Goal: Information Seeking & Learning: Check status

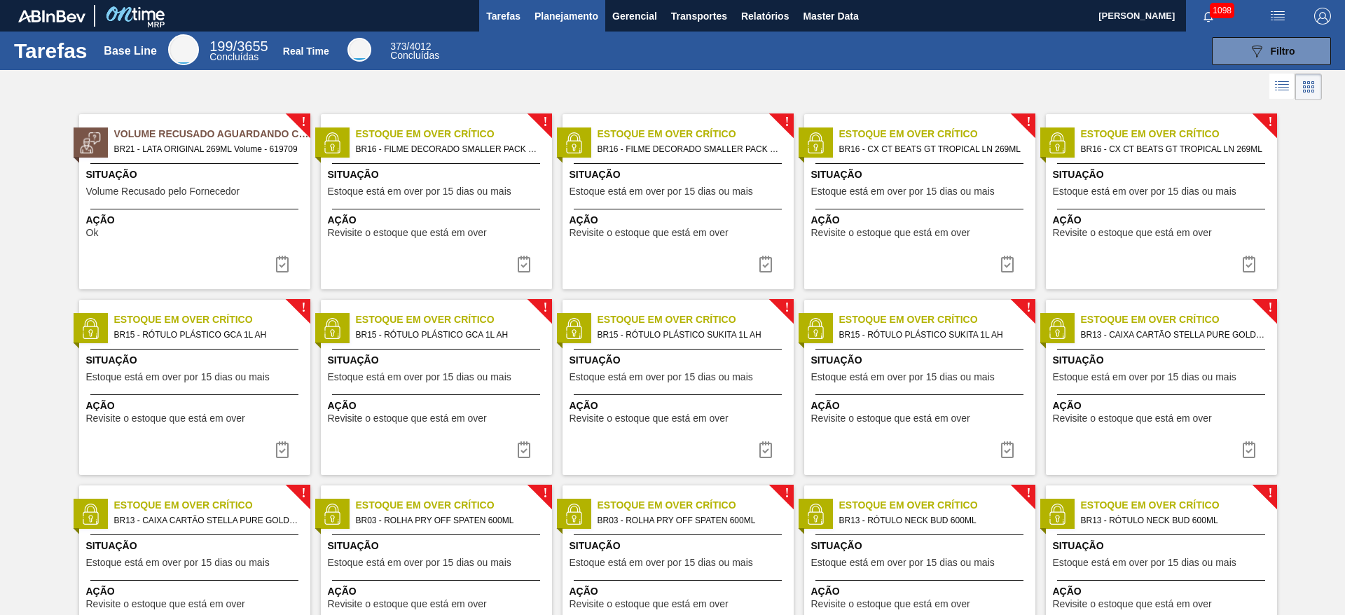
click at [555, 18] on span "Planejamento" at bounding box center [566, 16] width 64 height 17
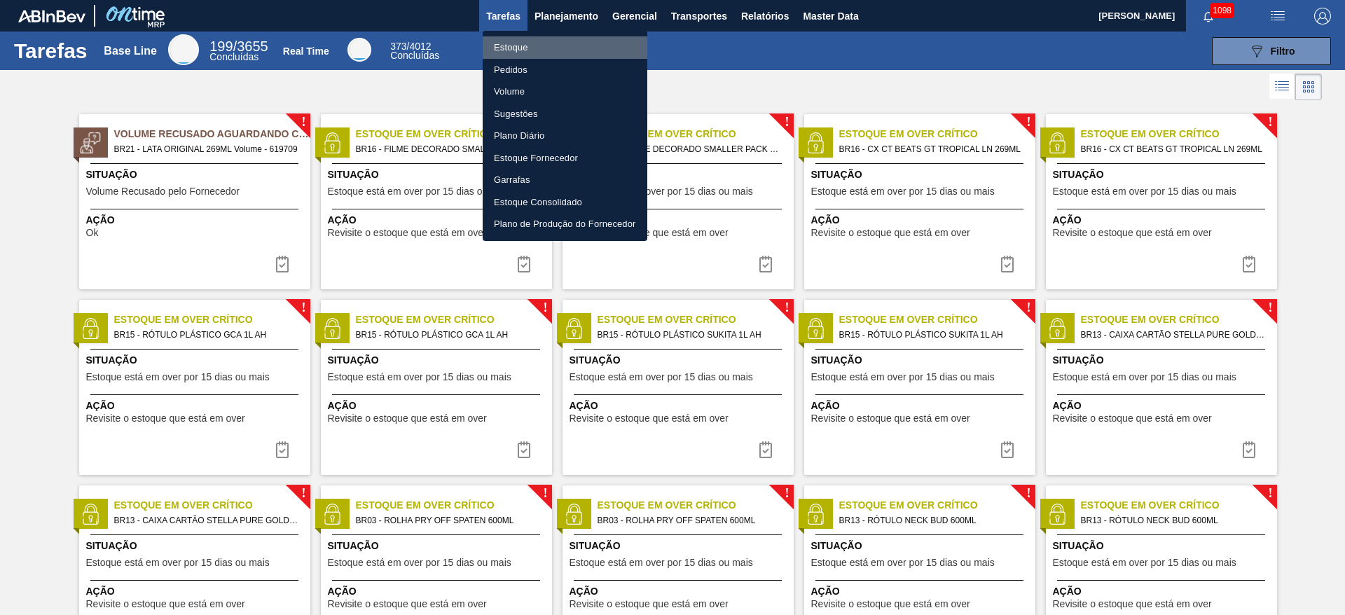
click at [506, 48] on li "Estoque" at bounding box center [565, 47] width 165 height 22
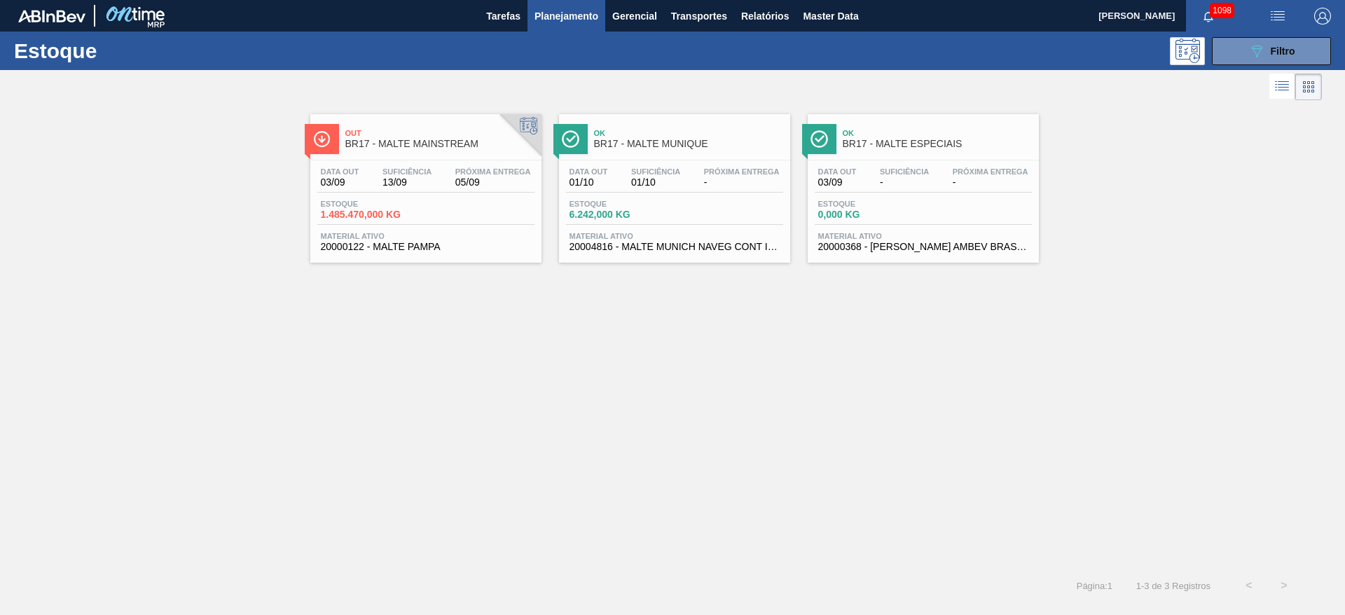
click at [378, 181] on div "Data out 03/09 Suficiência 13/09 Próxima Entrega 05/09" at bounding box center [425, 179] width 217 height 25
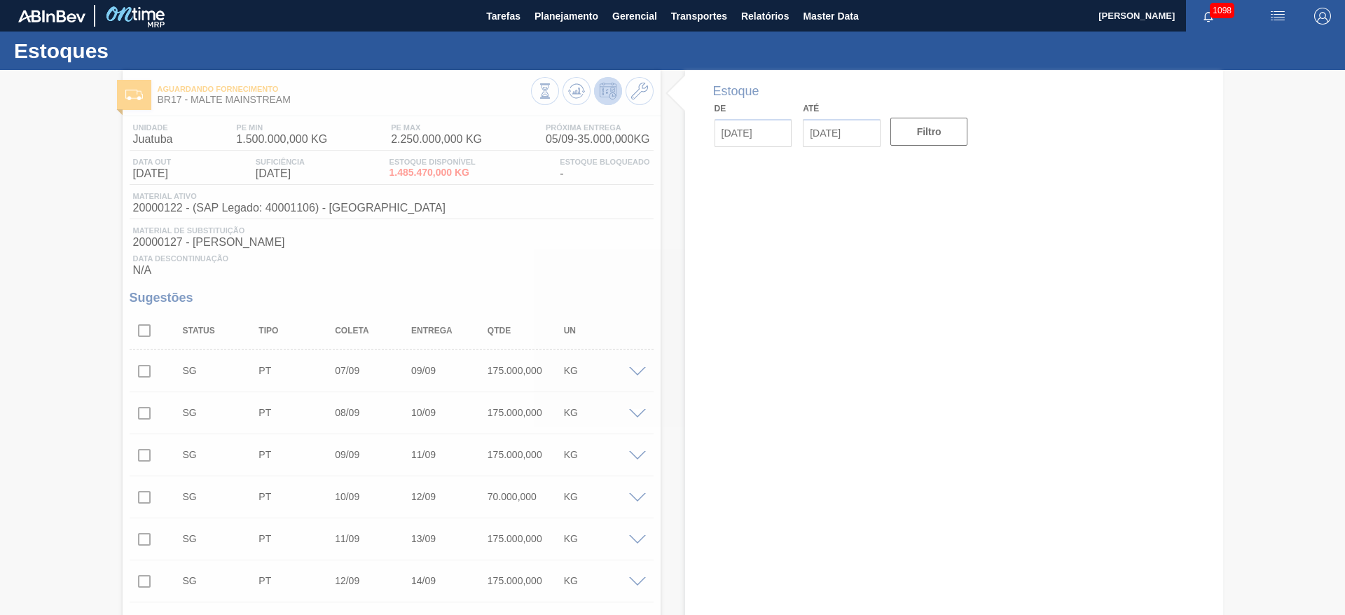
type input "[DATE]"
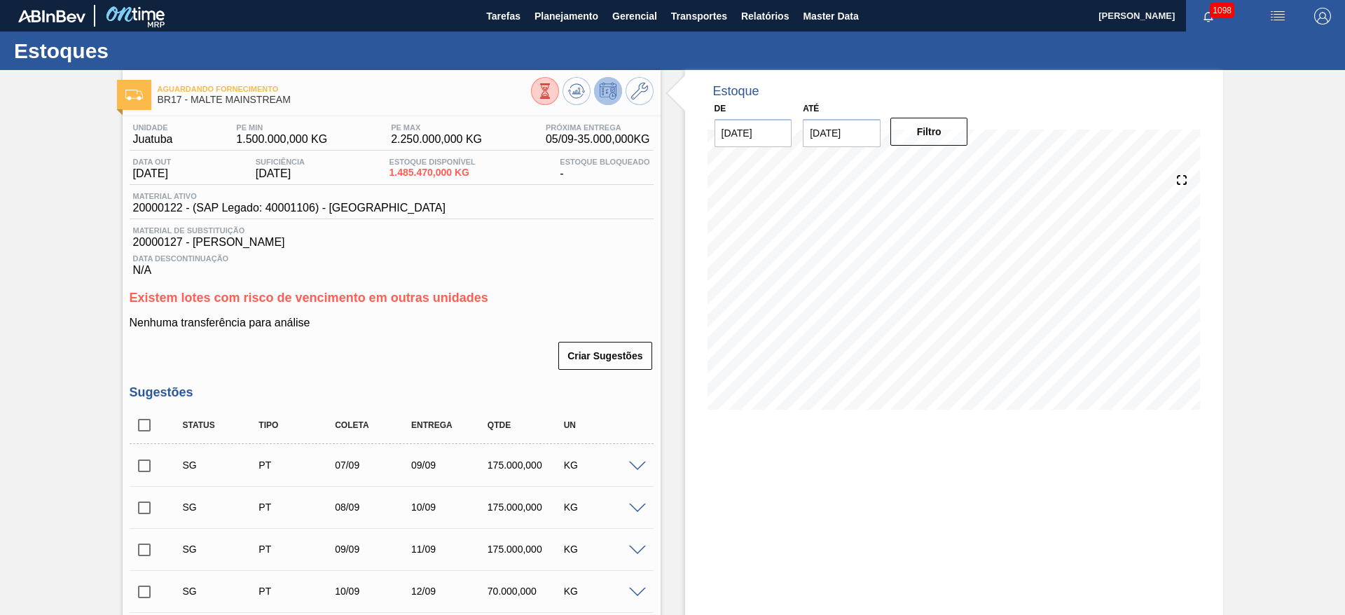
click at [149, 209] on span "20000122 - (SAP Legado: 40001106) - [GEOGRAPHIC_DATA]" at bounding box center [289, 208] width 312 height 13
copy span "20000122"
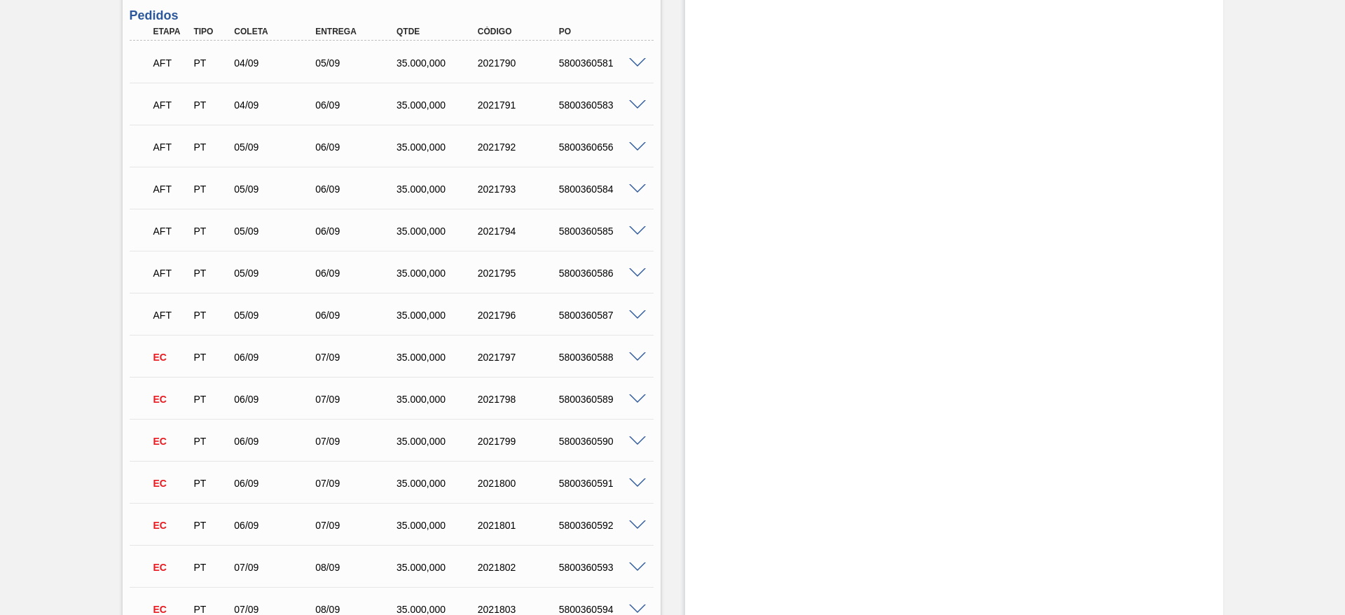
scroll to position [1576, 0]
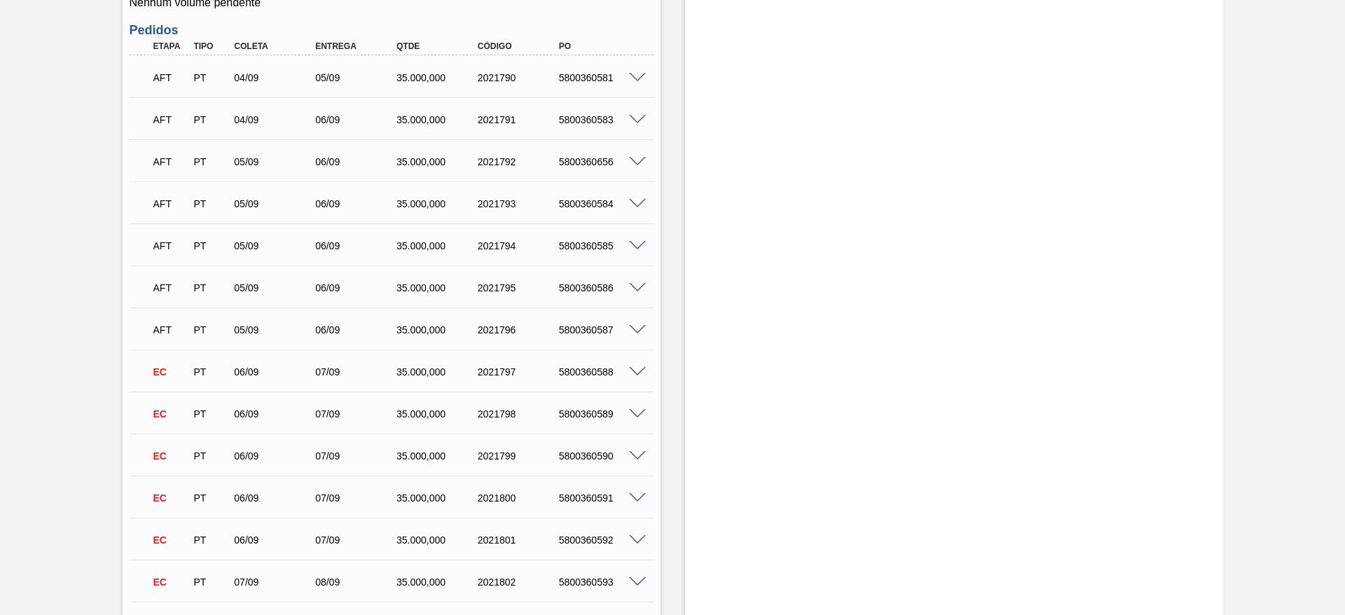
click at [591, 372] on div "5800360588" at bounding box center [601, 371] width 91 height 11
copy div "5800360588"
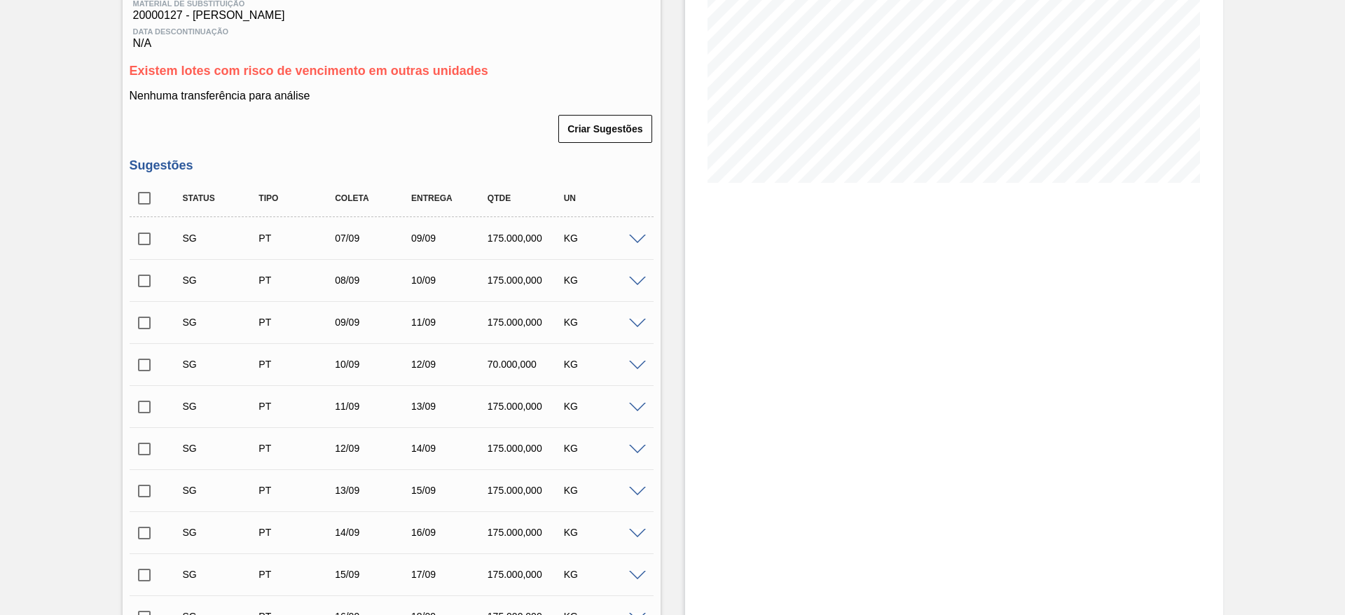
scroll to position [0, 0]
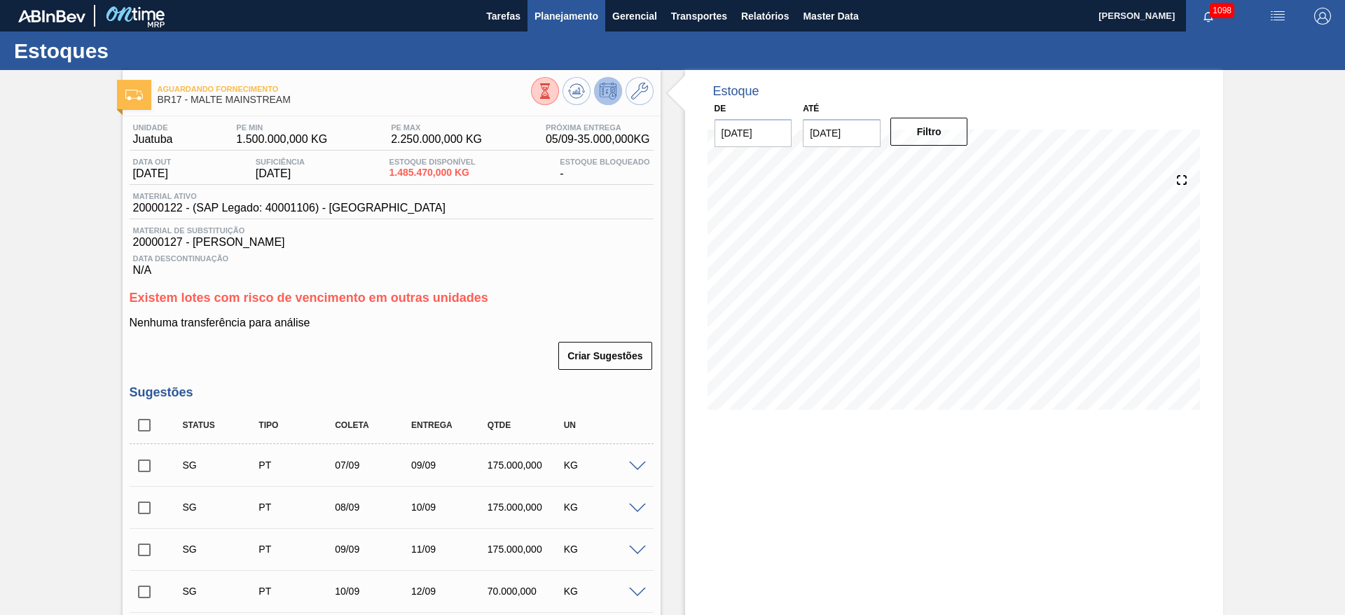
click at [565, 18] on span "Planejamento" at bounding box center [566, 16] width 64 height 17
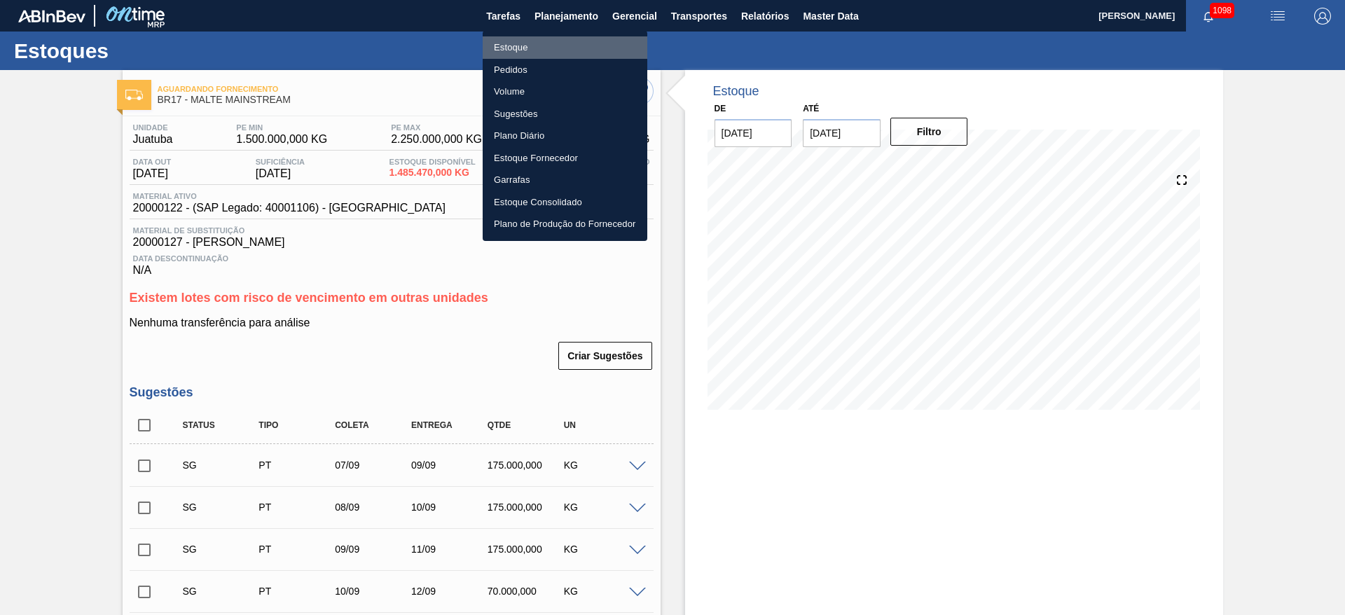
click at [502, 50] on li "Estoque" at bounding box center [565, 47] width 165 height 22
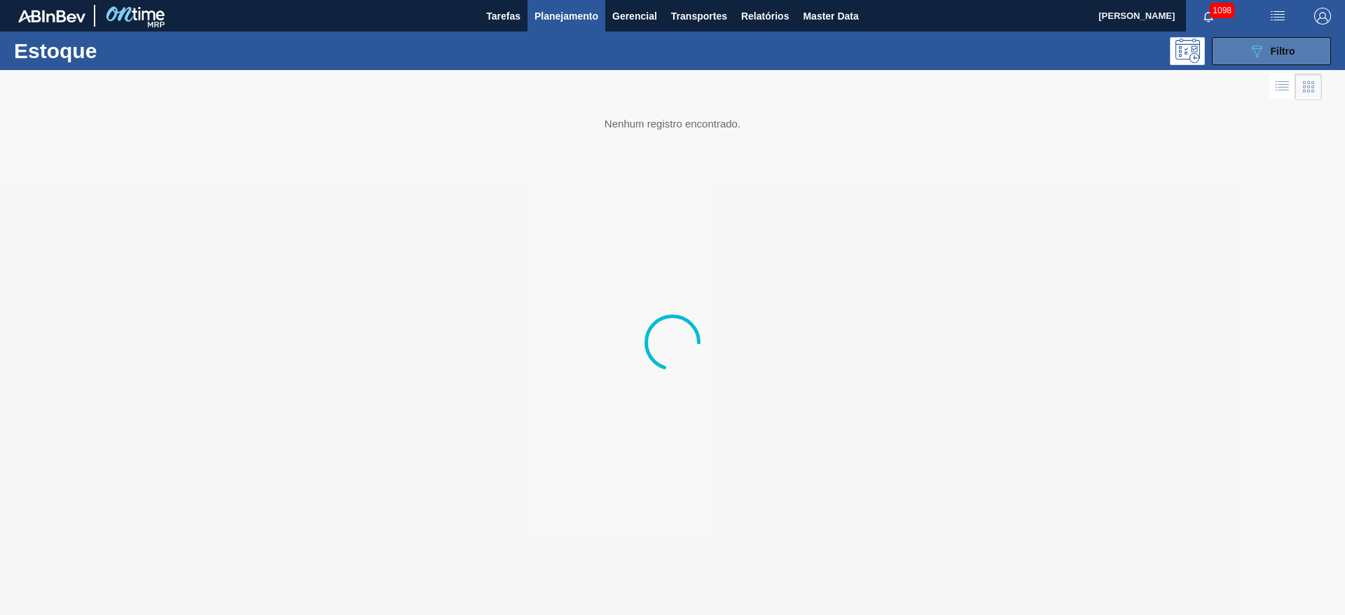
click at [814, 60] on button "089F7B8B-B2A5-4AFE-B5C0-19BA573D28AC Filtro" at bounding box center [1271, 51] width 119 height 28
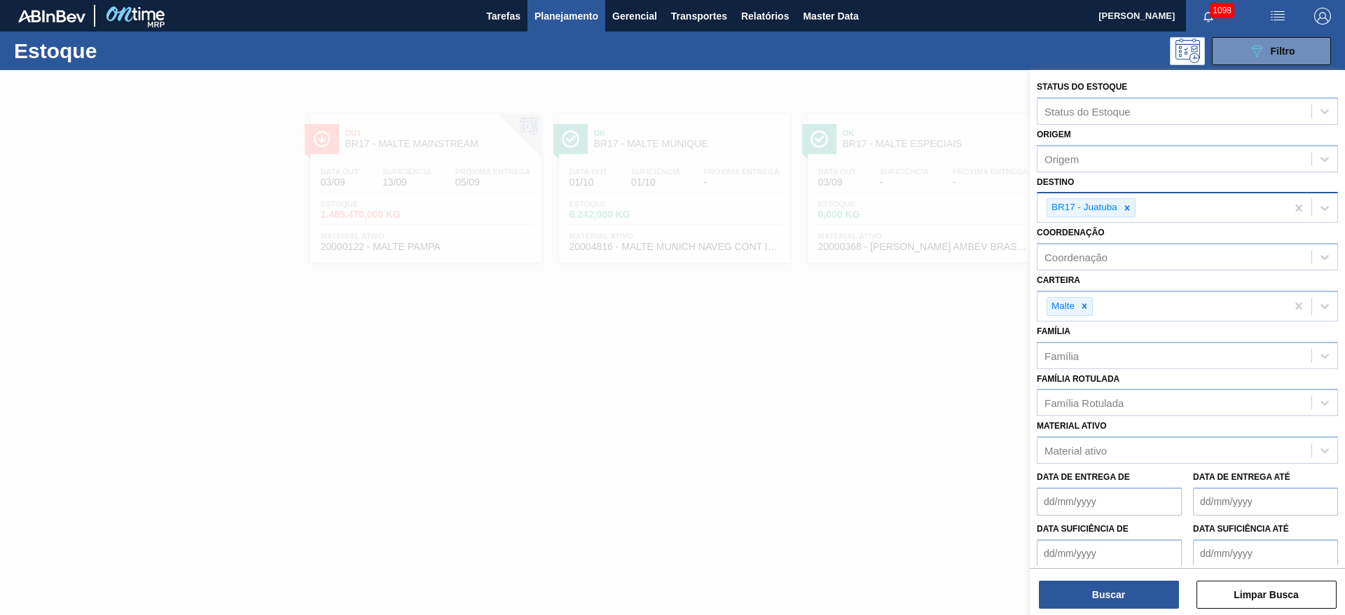
click at [814, 213] on div "BR17 - Juatuba" at bounding box center [1083, 208] width 72 height 18
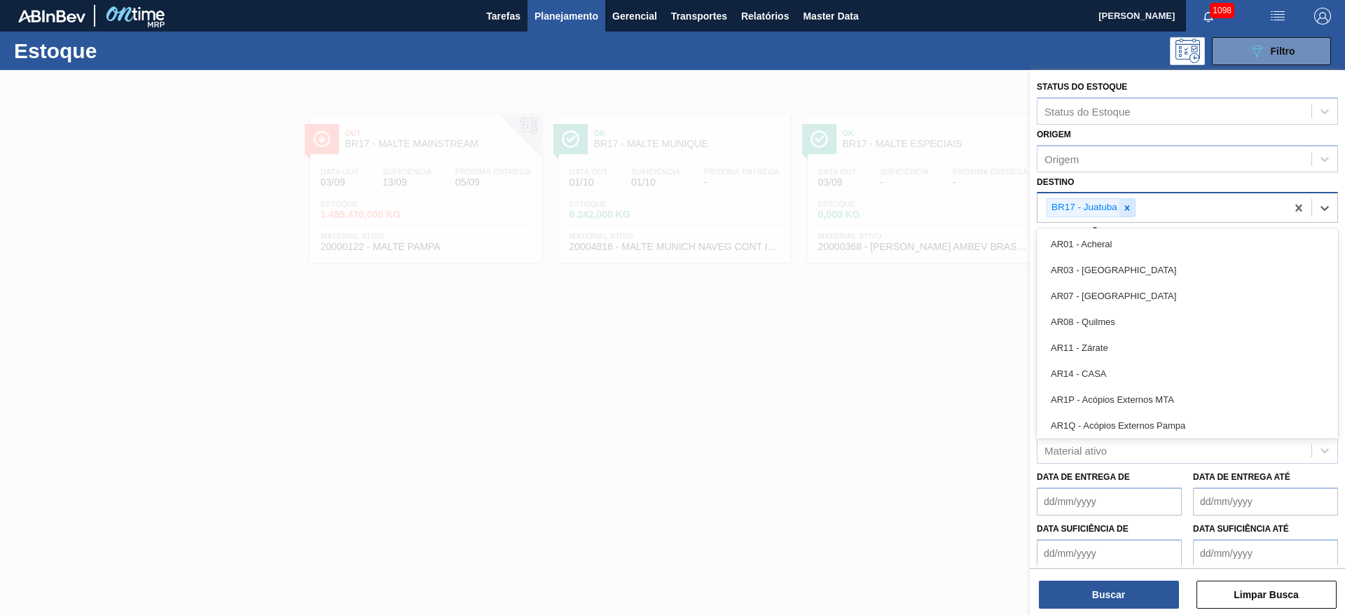
click at [814, 210] on icon at bounding box center [1127, 208] width 10 height 10
type input "04"
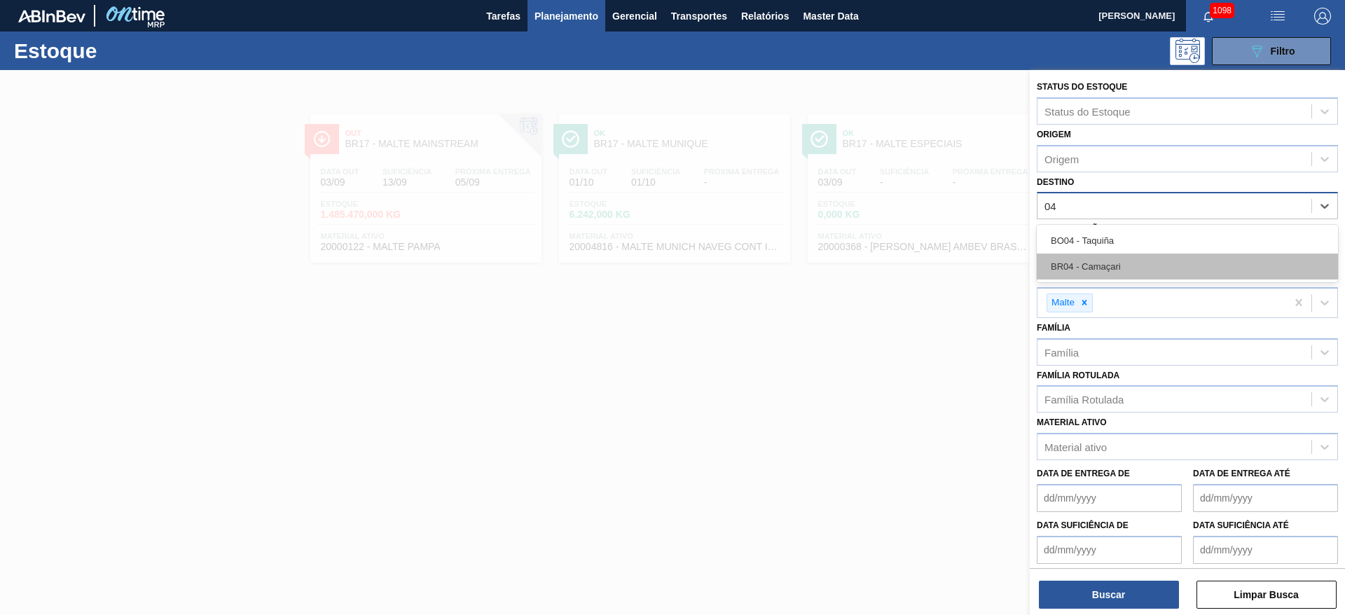
click at [814, 263] on div "BR04 - Camaçari" at bounding box center [1187, 267] width 301 height 26
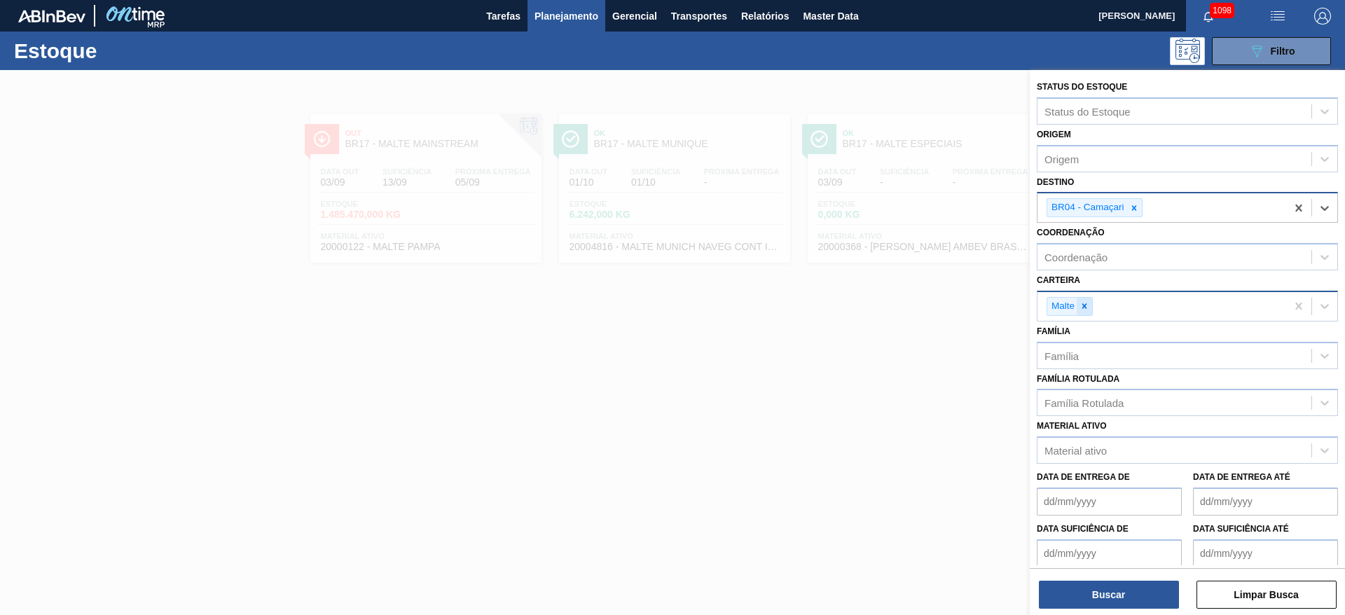
click at [814, 305] on icon at bounding box center [1085, 306] width 10 height 10
click at [814, 372] on div "Família Rotulada" at bounding box center [1187, 398] width 301 height 27
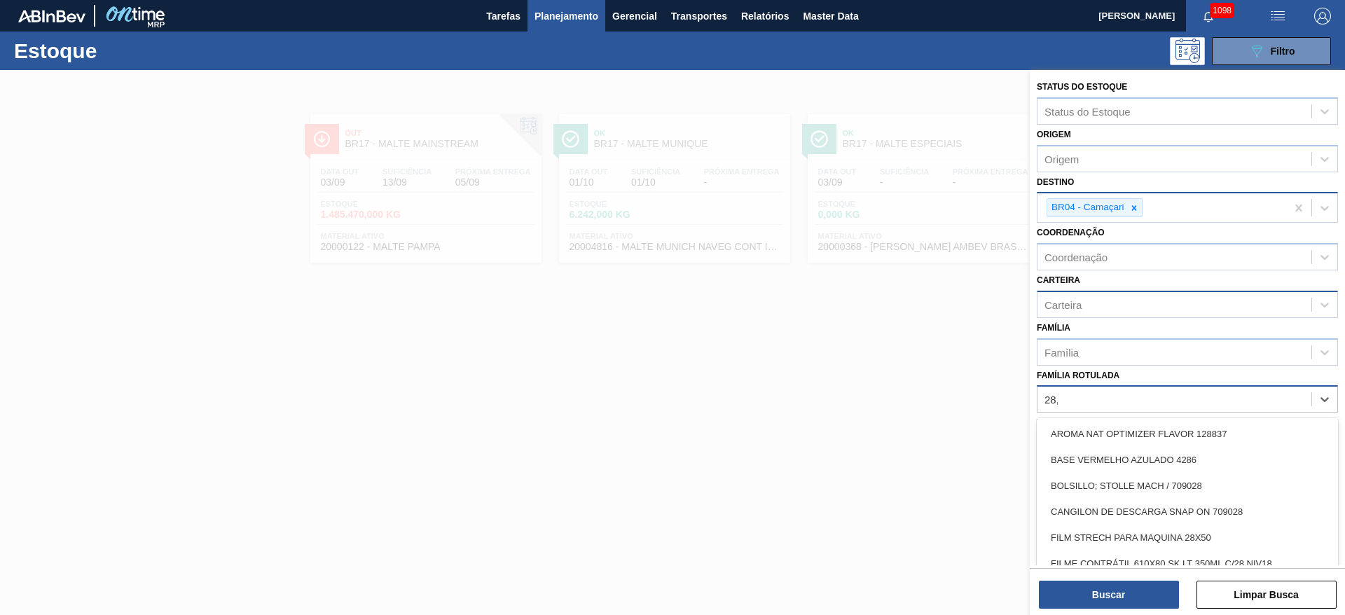
type Rotulada "28,7"
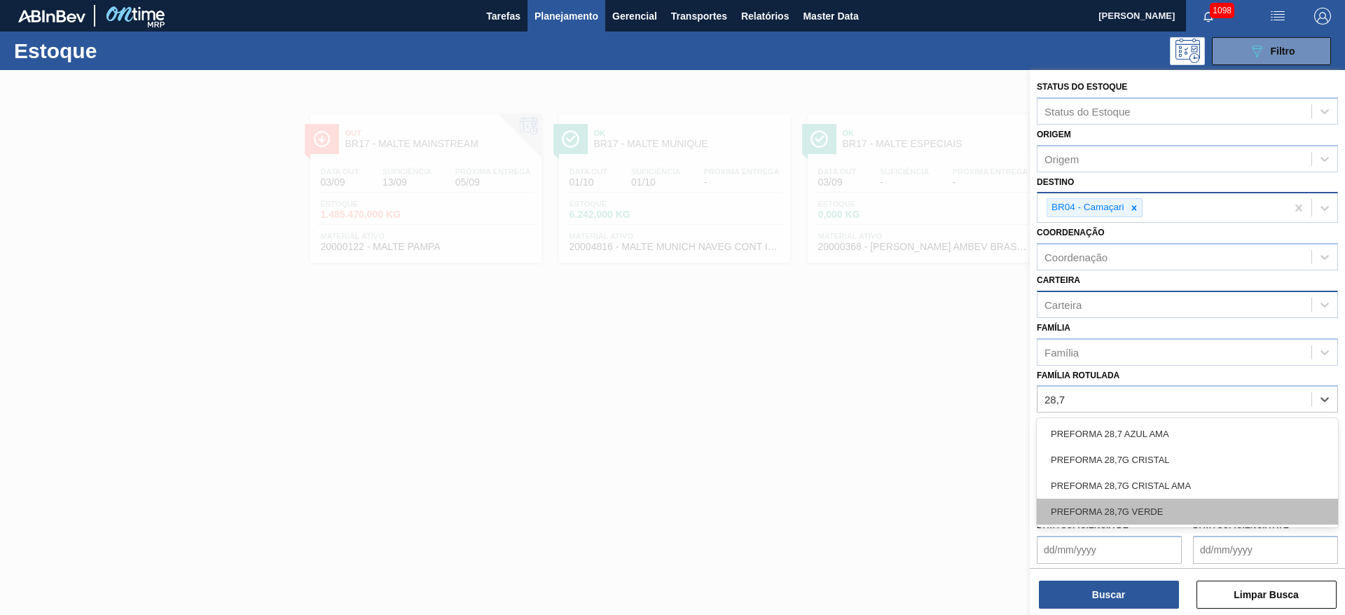
click at [814, 372] on div "PREFORMA 28,7G VERDE" at bounding box center [1187, 512] width 301 height 26
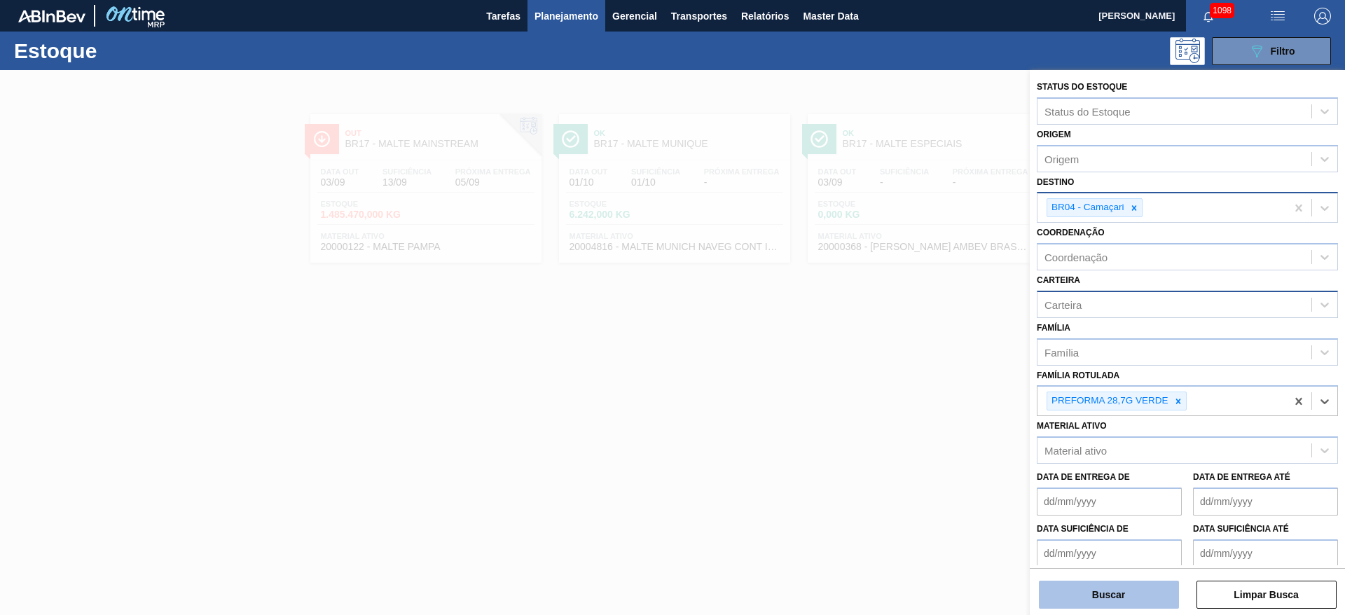
click at [814, 372] on button "Buscar" at bounding box center [1109, 595] width 140 height 28
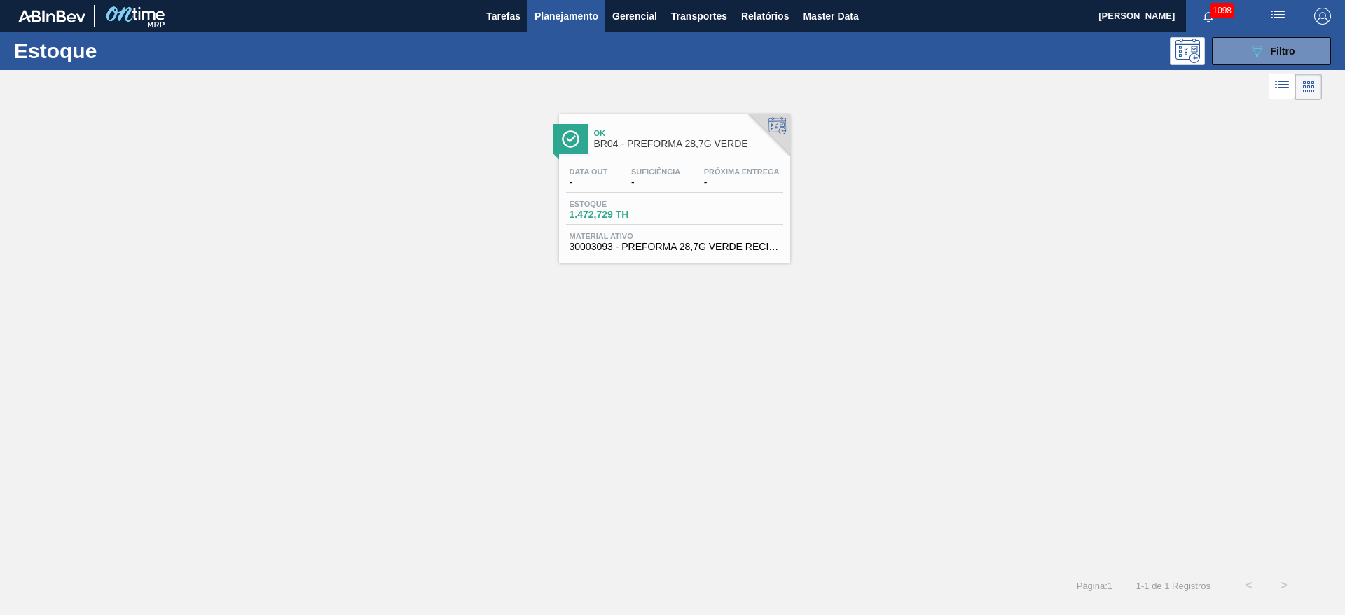
click at [608, 186] on div "Data out -" at bounding box center [589, 177] width 46 height 20
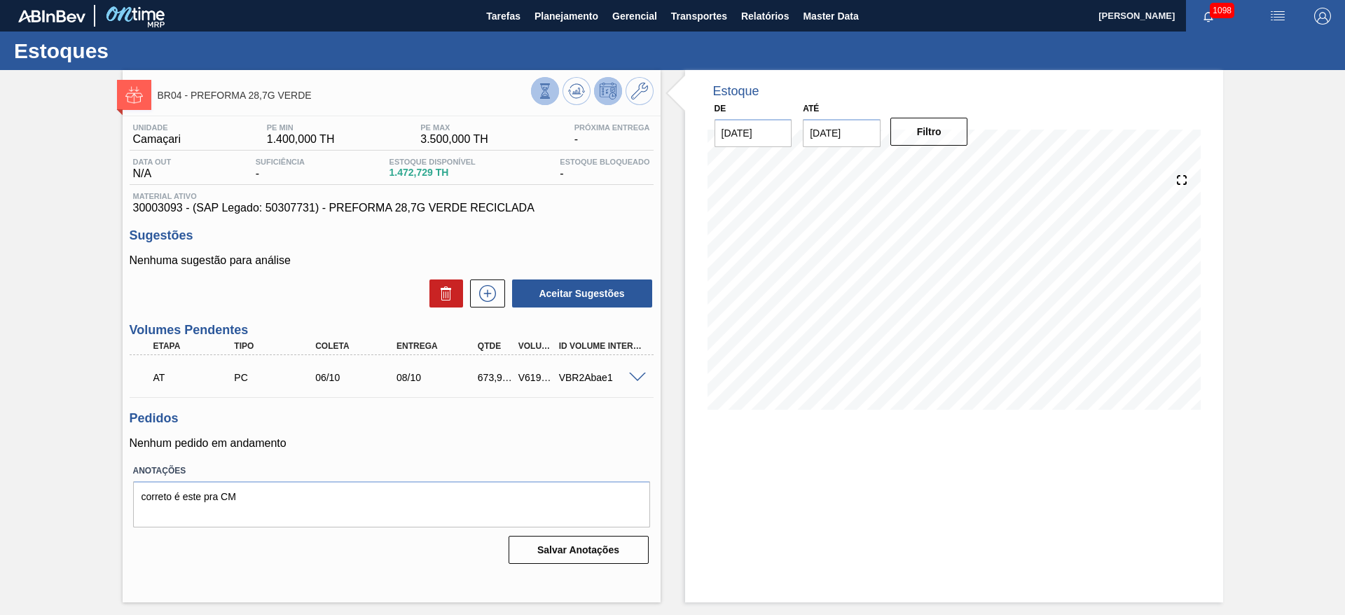
click at [545, 91] on icon at bounding box center [544, 90] width 15 height 15
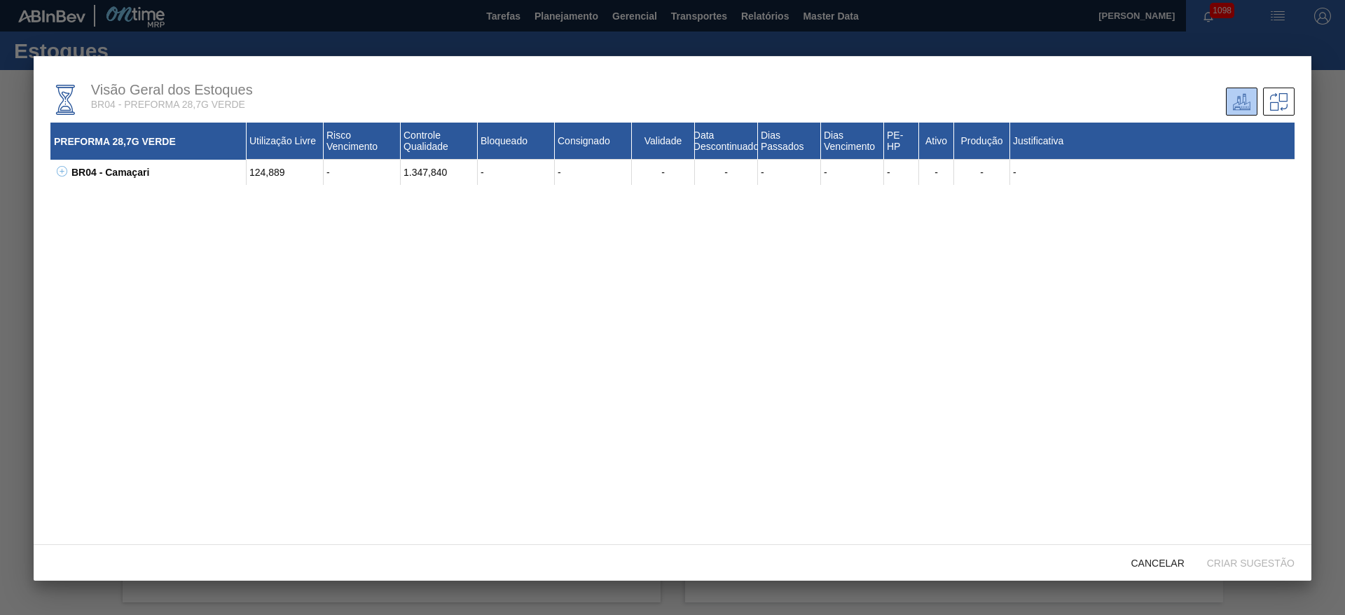
click at [64, 172] on icon at bounding box center [62, 171] width 11 height 11
click at [814, 372] on span "Cancelar" at bounding box center [1158, 563] width 76 height 11
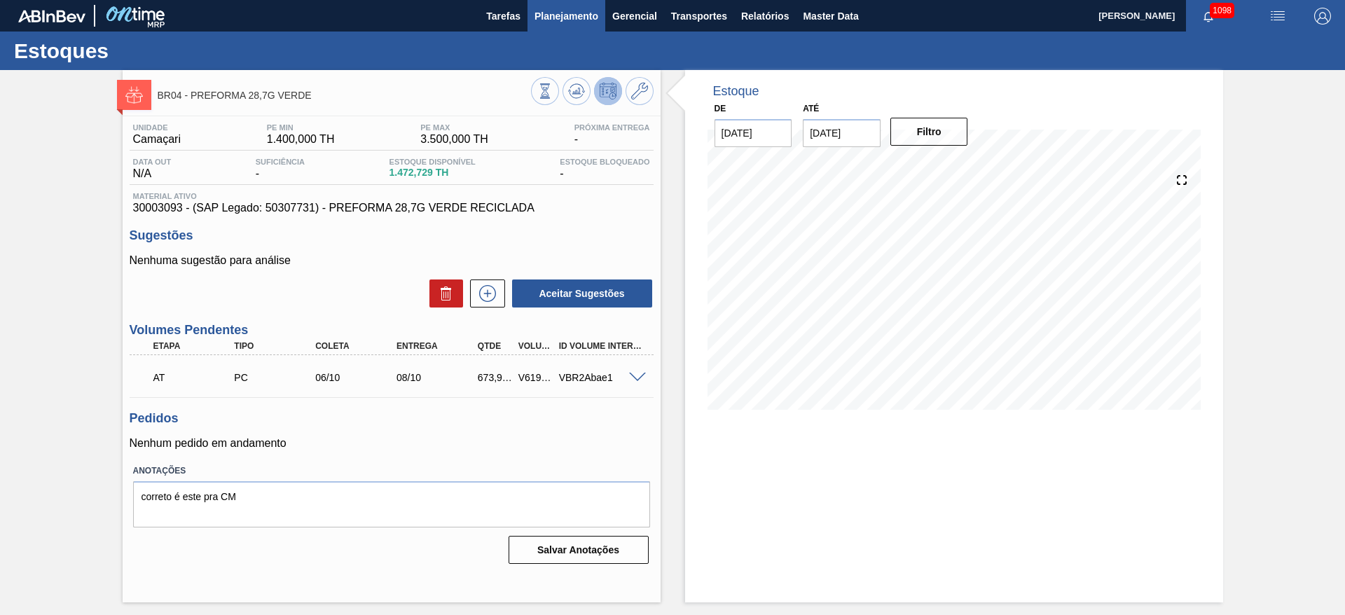
click at [577, 15] on span "Planejamento" at bounding box center [566, 16] width 64 height 17
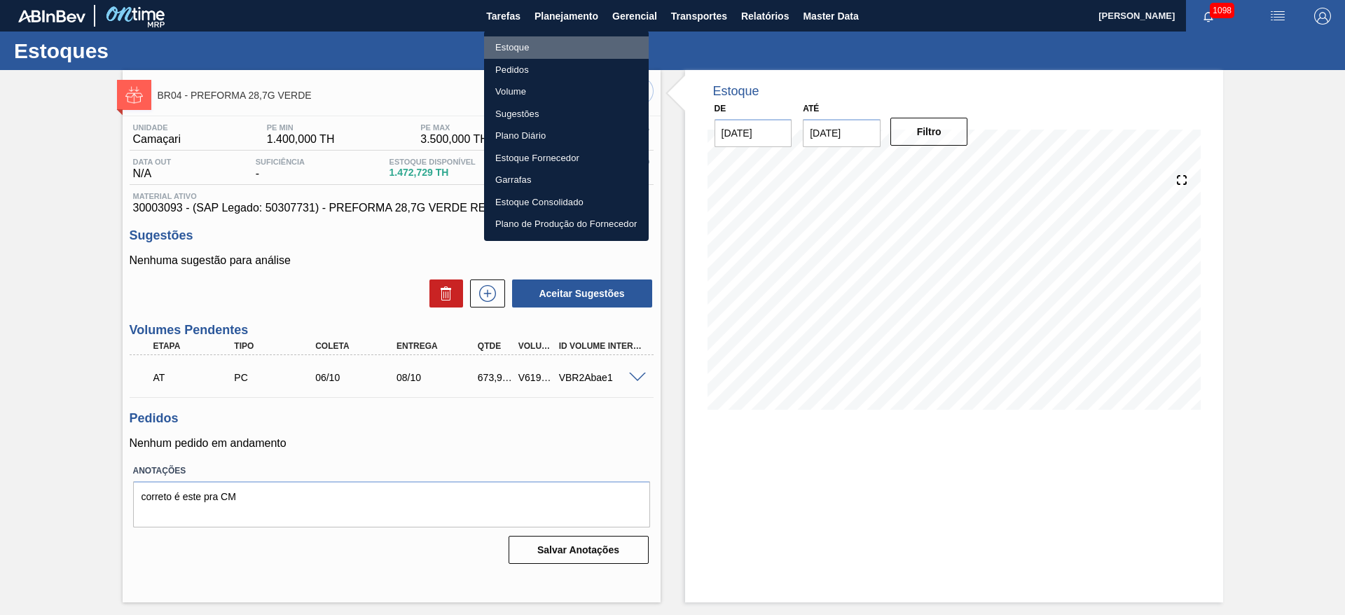
click at [500, 47] on li "Estoque" at bounding box center [566, 47] width 165 height 22
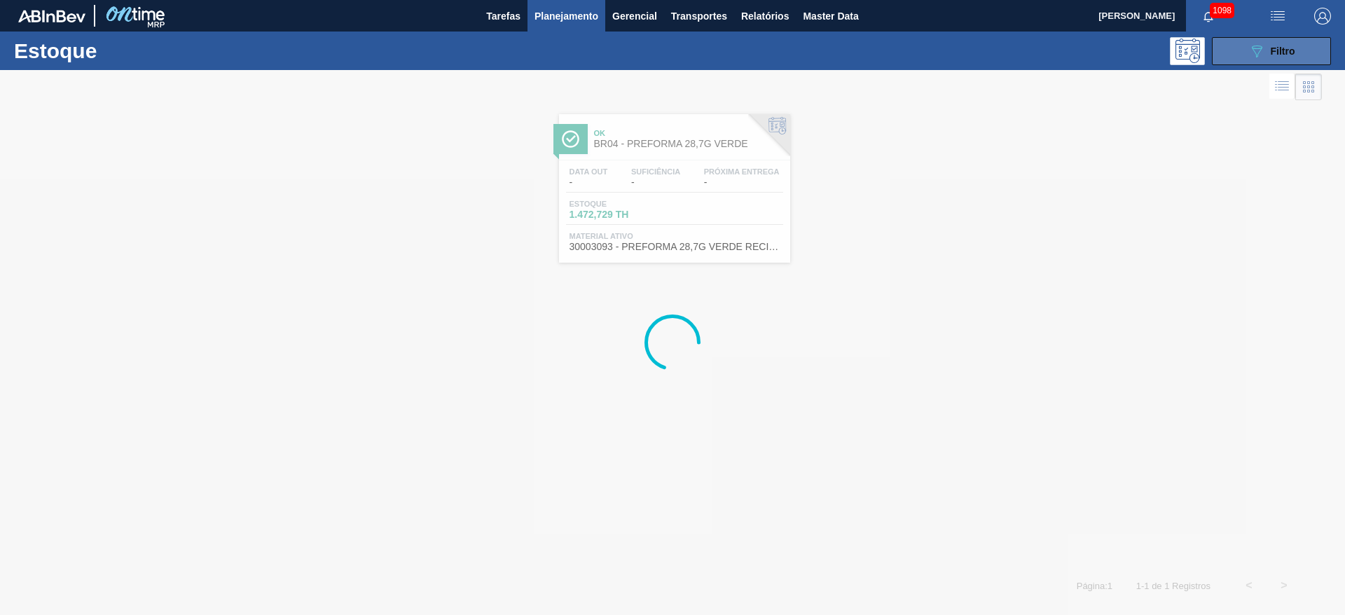
click at [814, 53] on div "089F7B8B-B2A5-4AFE-B5C0-19BA573D28AC Filtro" at bounding box center [1271, 51] width 47 height 17
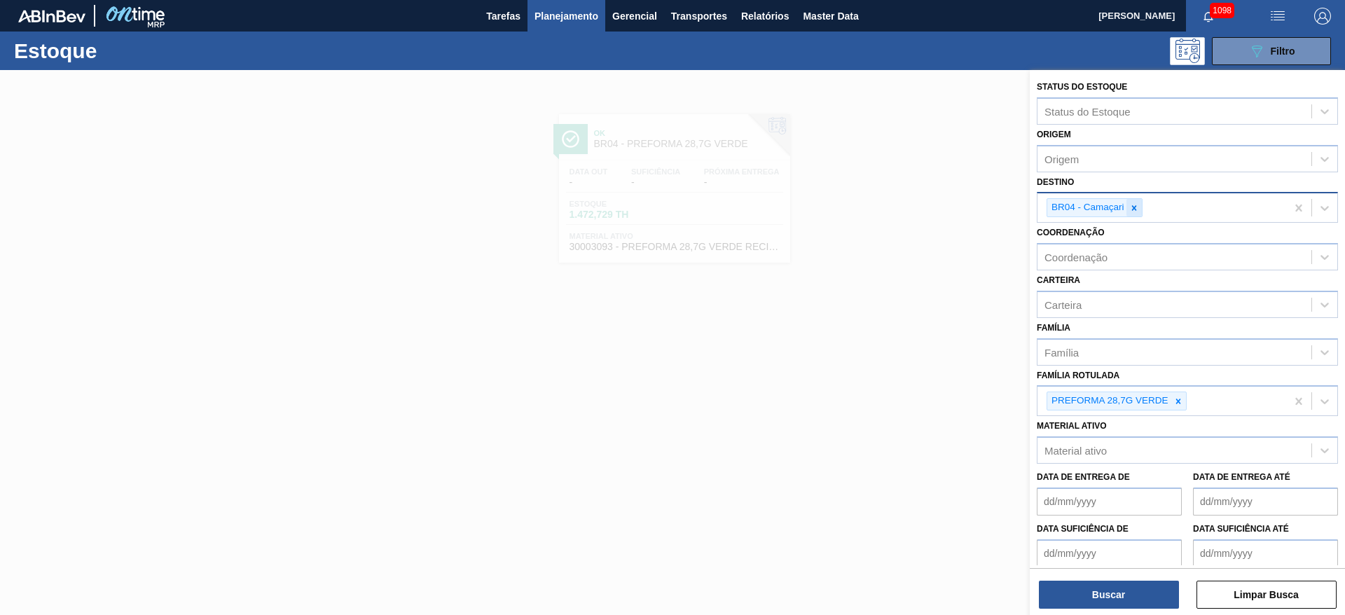
click at [814, 204] on icon at bounding box center [1134, 208] width 10 height 10
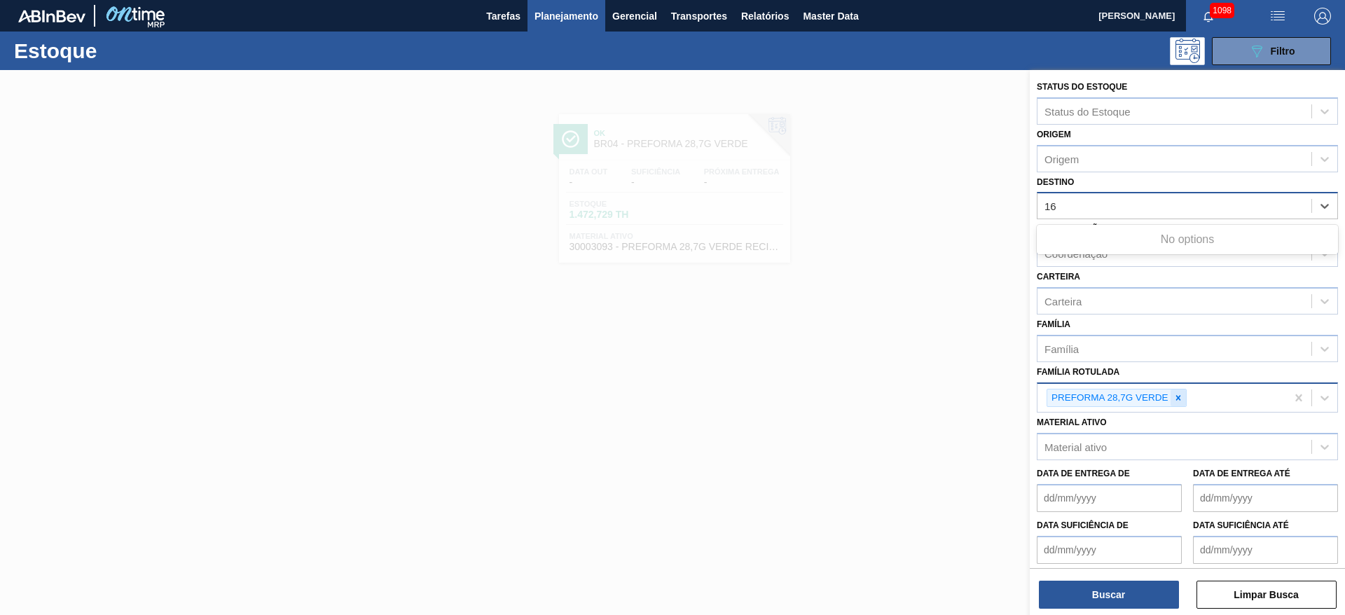
click at [814, 372] on icon at bounding box center [1177, 397] width 5 height 5
type input "16"
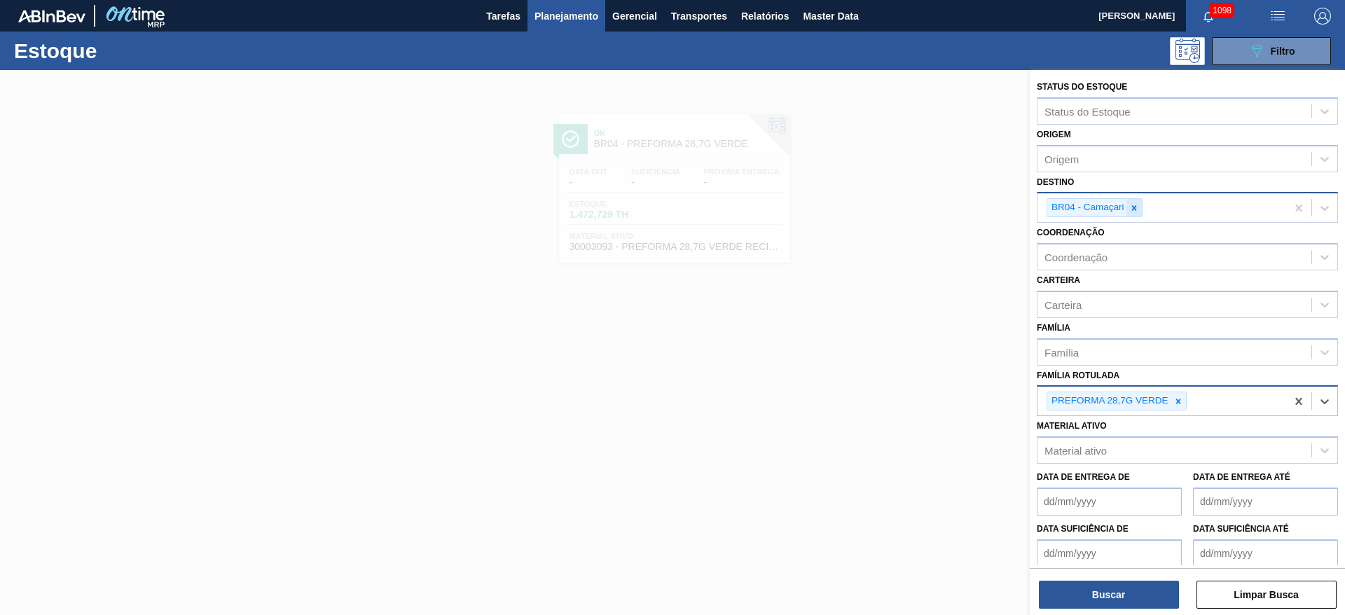
click at [814, 207] on icon at bounding box center [1134, 208] width 10 height 10
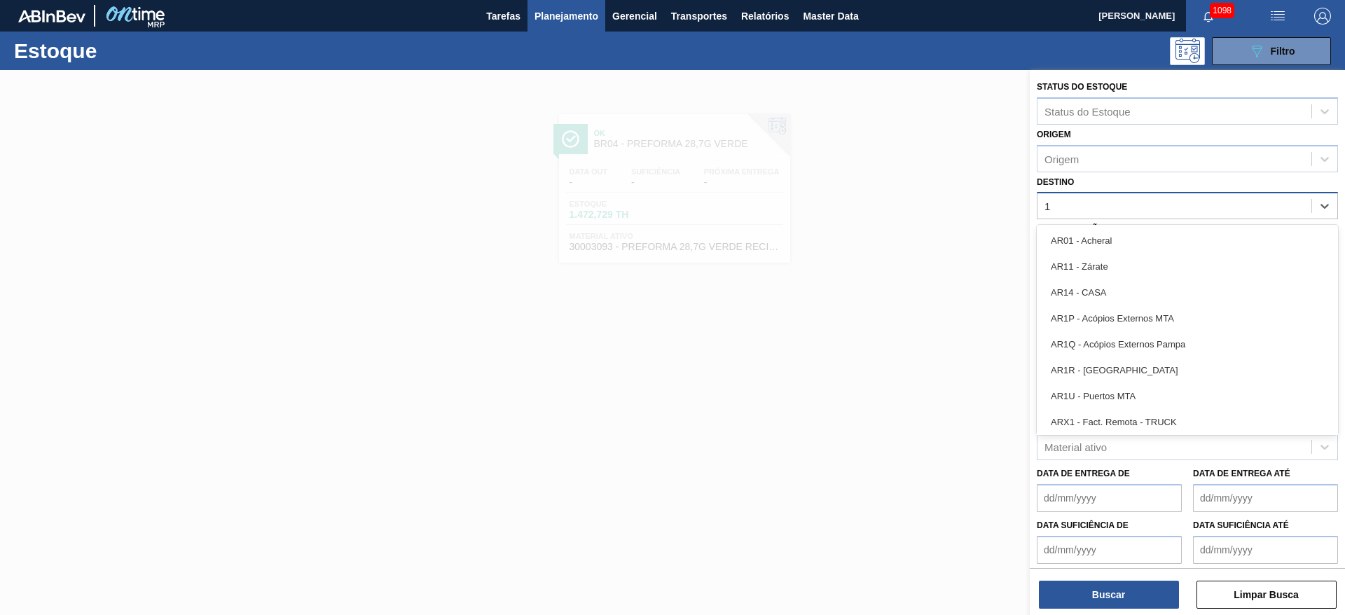
type input "16"
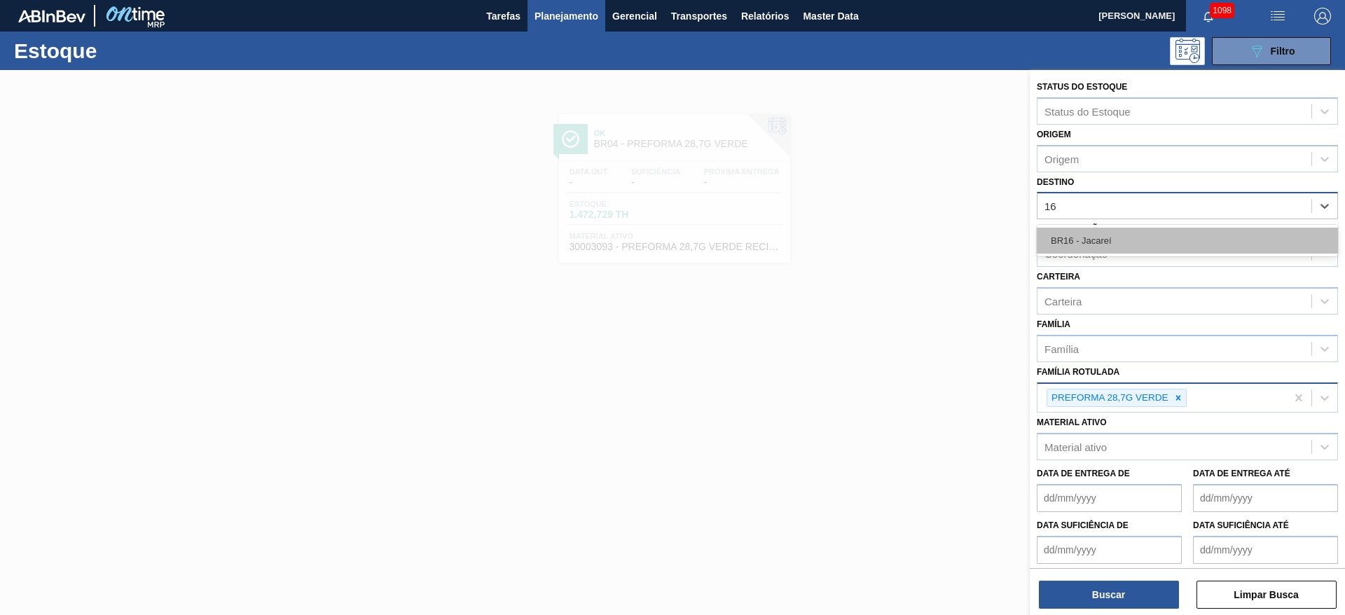
click at [814, 241] on div "BR16 - Jacareí" at bounding box center [1187, 241] width 301 height 26
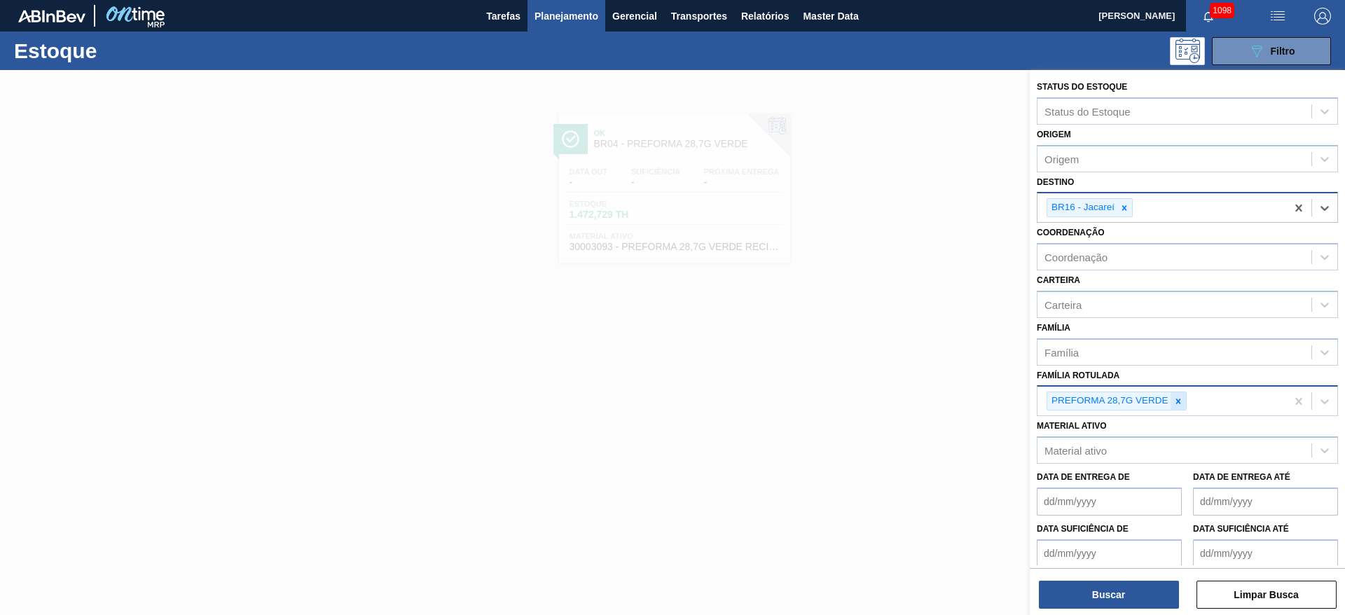
click at [814, 372] on icon at bounding box center [1178, 401] width 10 height 10
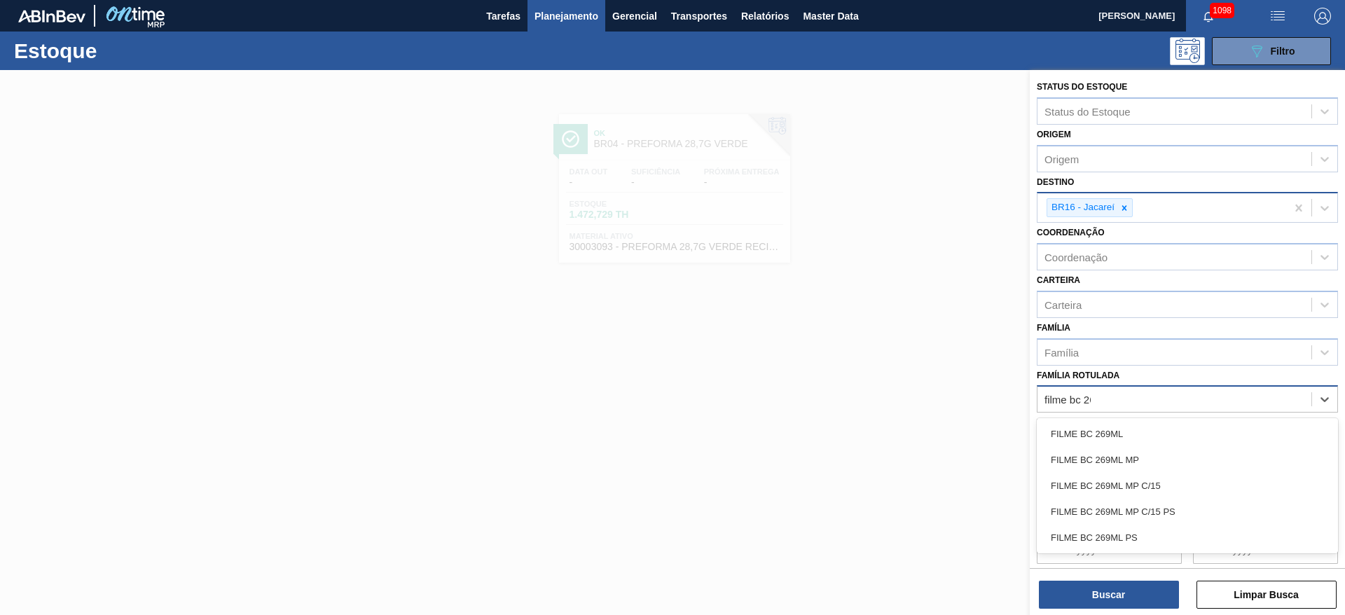
type Rotulada "filme bc 269"
drag, startPoint x: 1109, startPoint y: 481, endPoint x: 1096, endPoint y: 490, distance: 16.1
click at [814, 372] on div "FILME BC 269ML MP C/15" at bounding box center [1187, 486] width 301 height 26
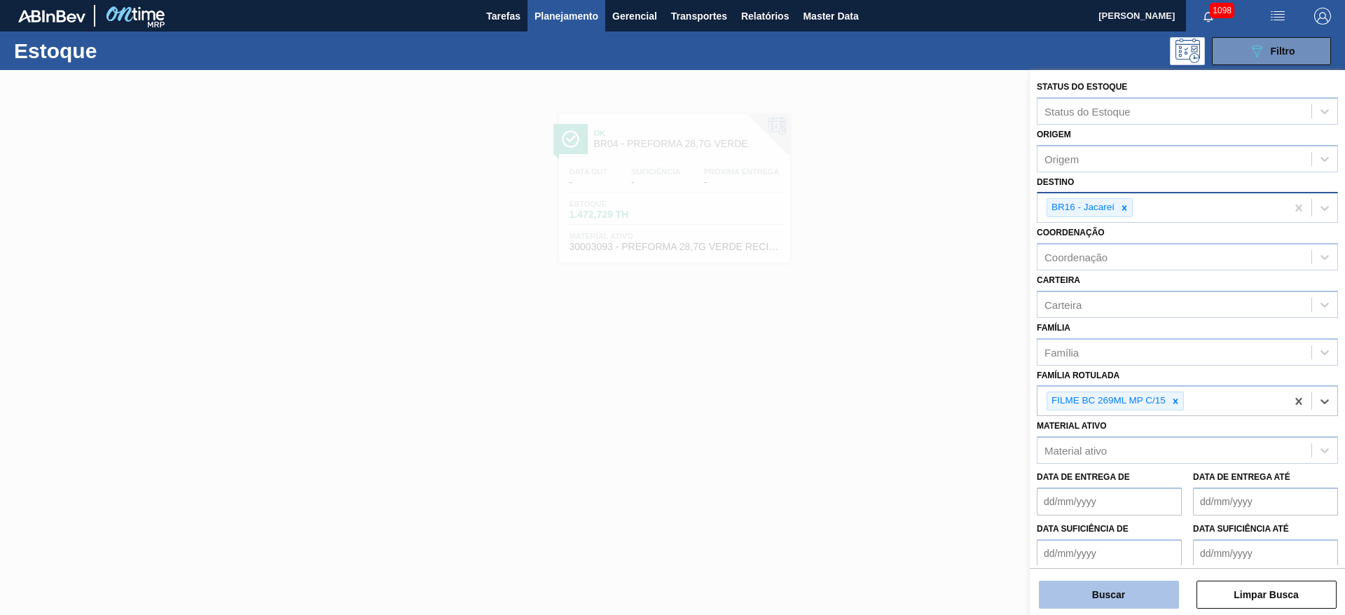
click at [814, 372] on button "Buscar" at bounding box center [1109, 595] width 140 height 28
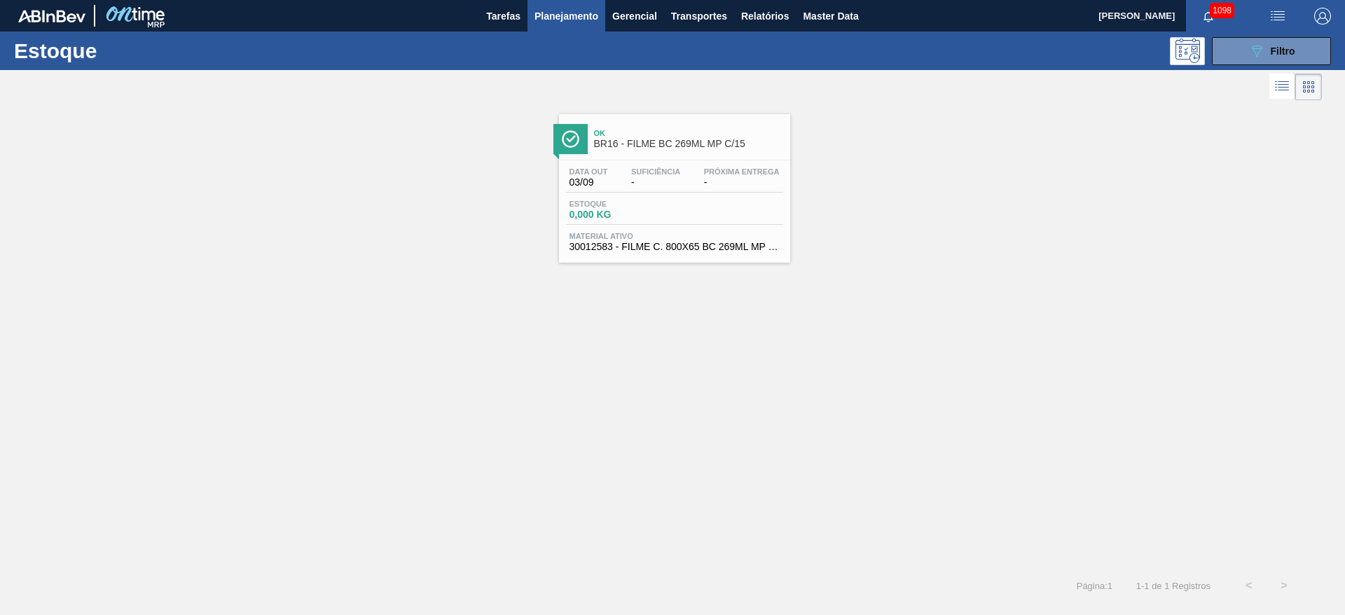
click at [658, 207] on span "Estoque" at bounding box center [619, 204] width 98 height 8
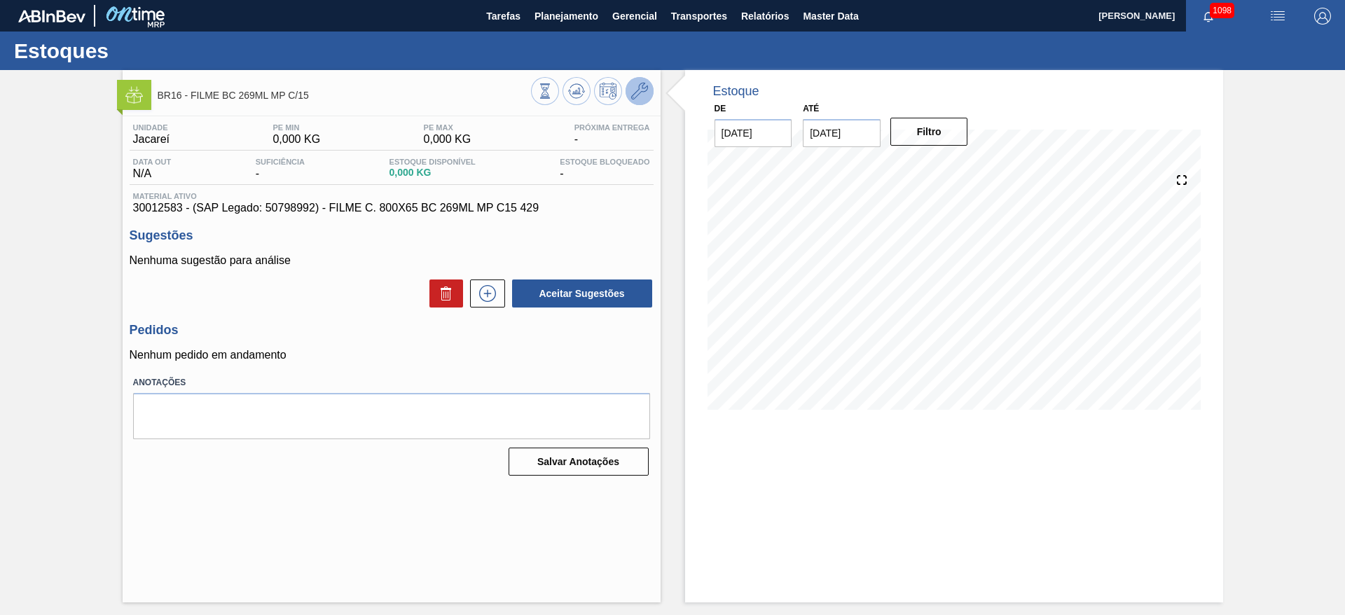
click at [631, 87] on icon at bounding box center [639, 91] width 17 height 17
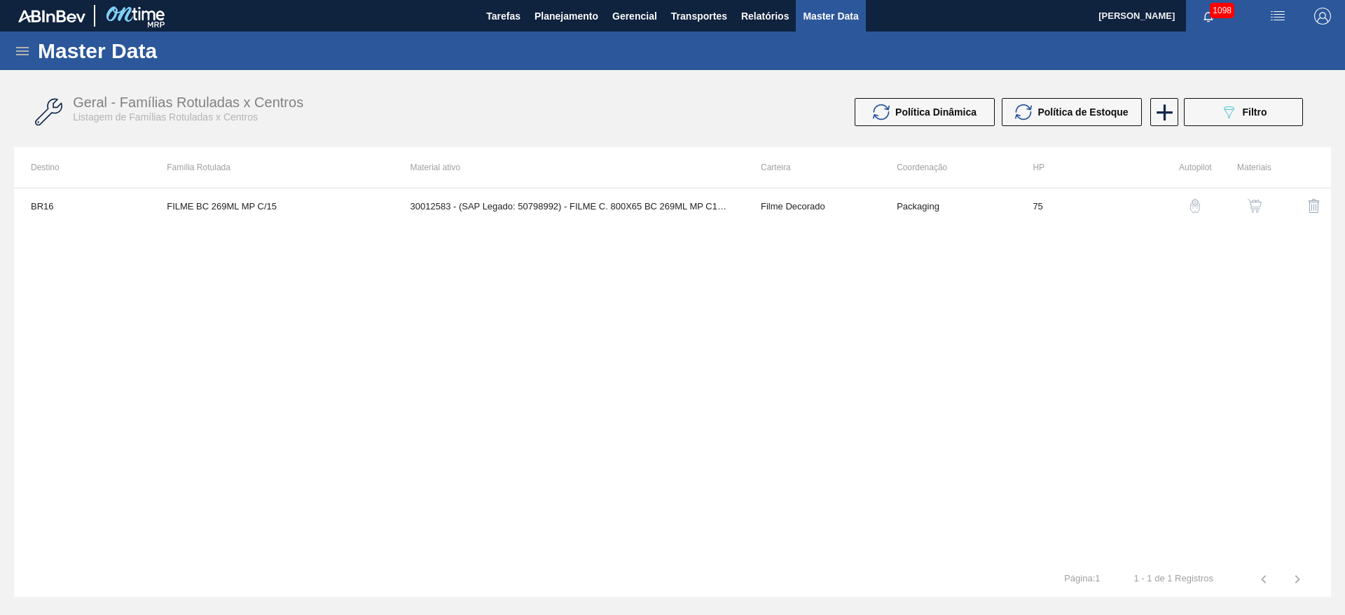
click at [814, 210] on img "button" at bounding box center [1255, 206] width 14 height 14
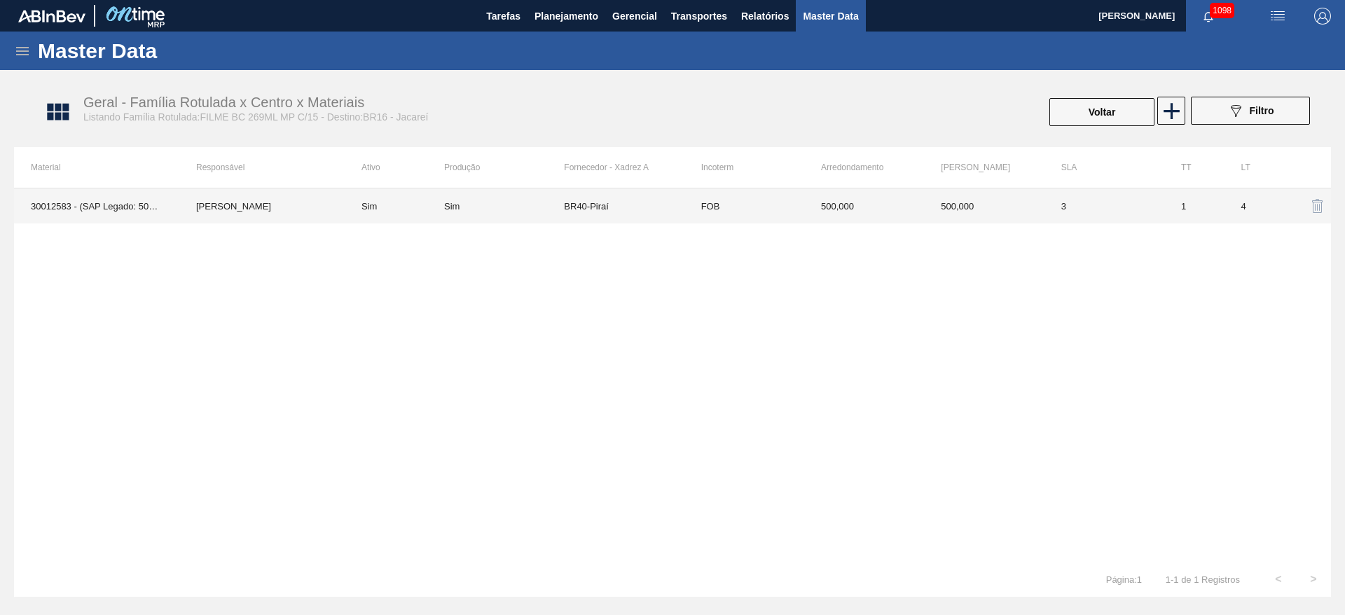
click at [429, 202] on td "Sim" at bounding box center [394, 205] width 99 height 35
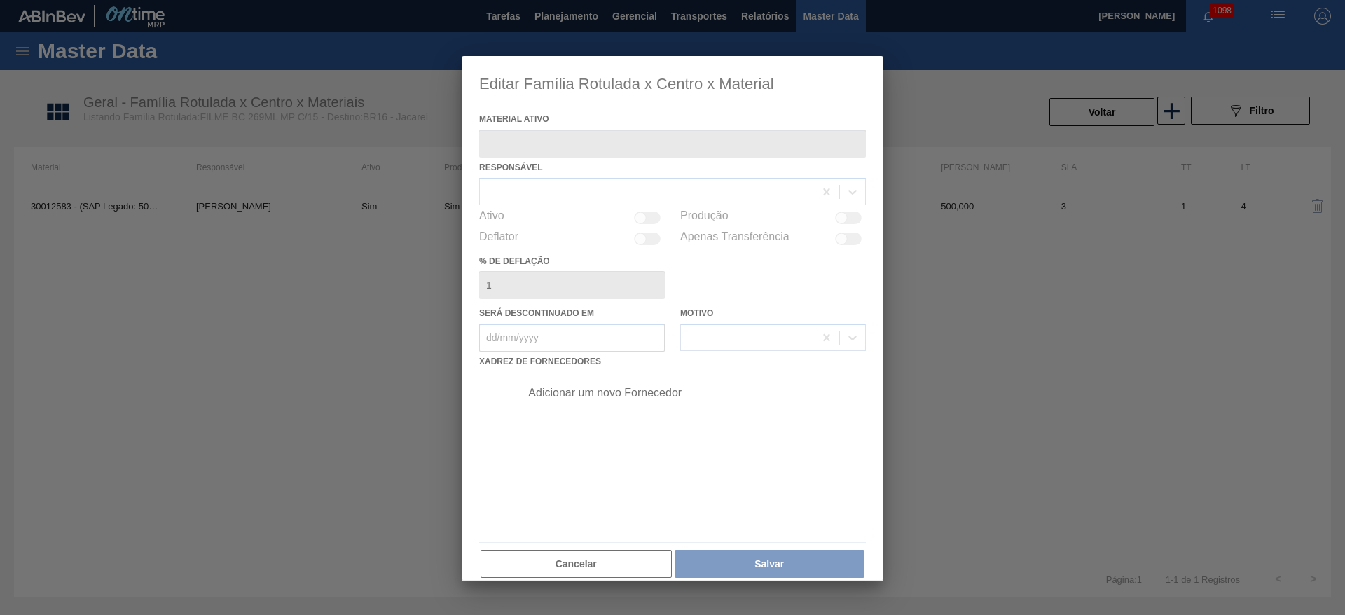
type ativo "30012583 - (SAP Legado: 50798992) - FILME C. 800X65 BC 269ML MP C15 429"
checkbox input "true"
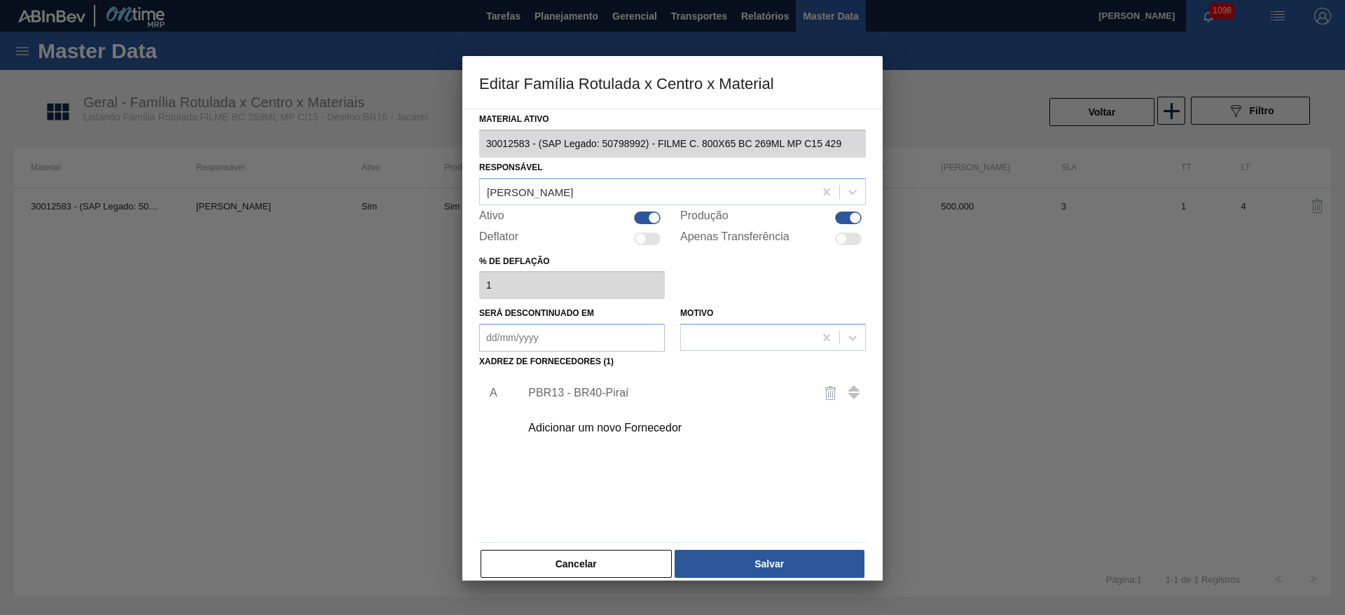
click at [577, 372] on div "Adicionar um novo Fornecedor" at bounding box center [665, 428] width 275 height 13
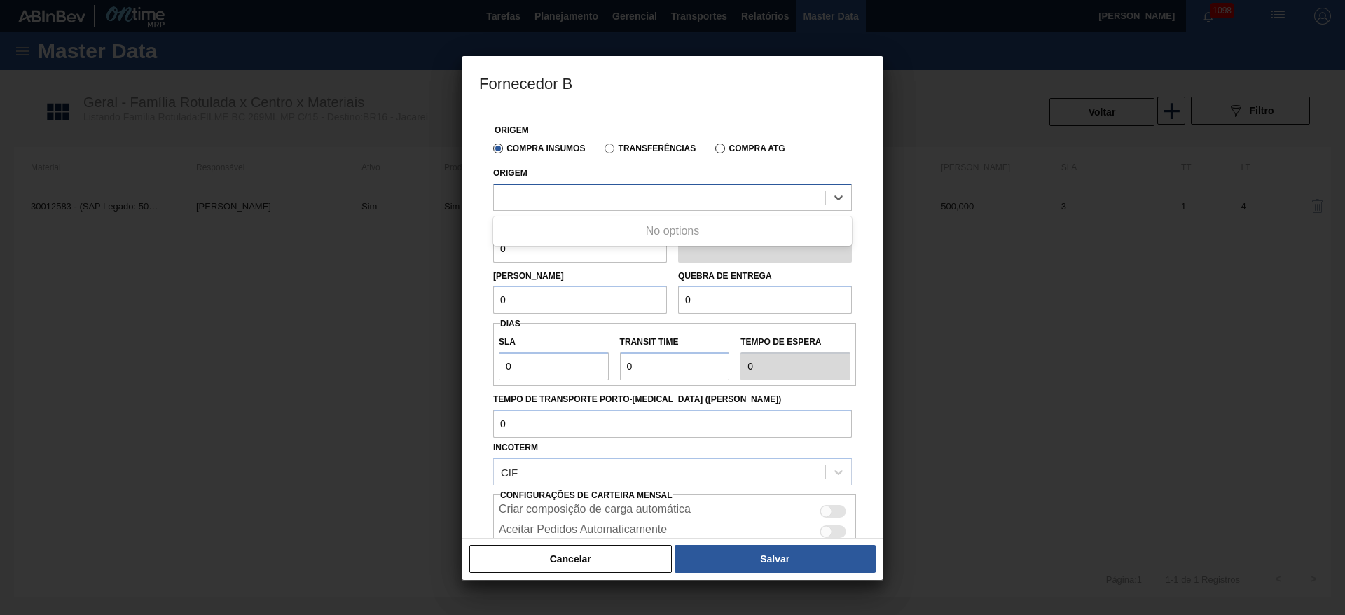
click at [540, 198] on div at bounding box center [659, 197] width 331 height 20
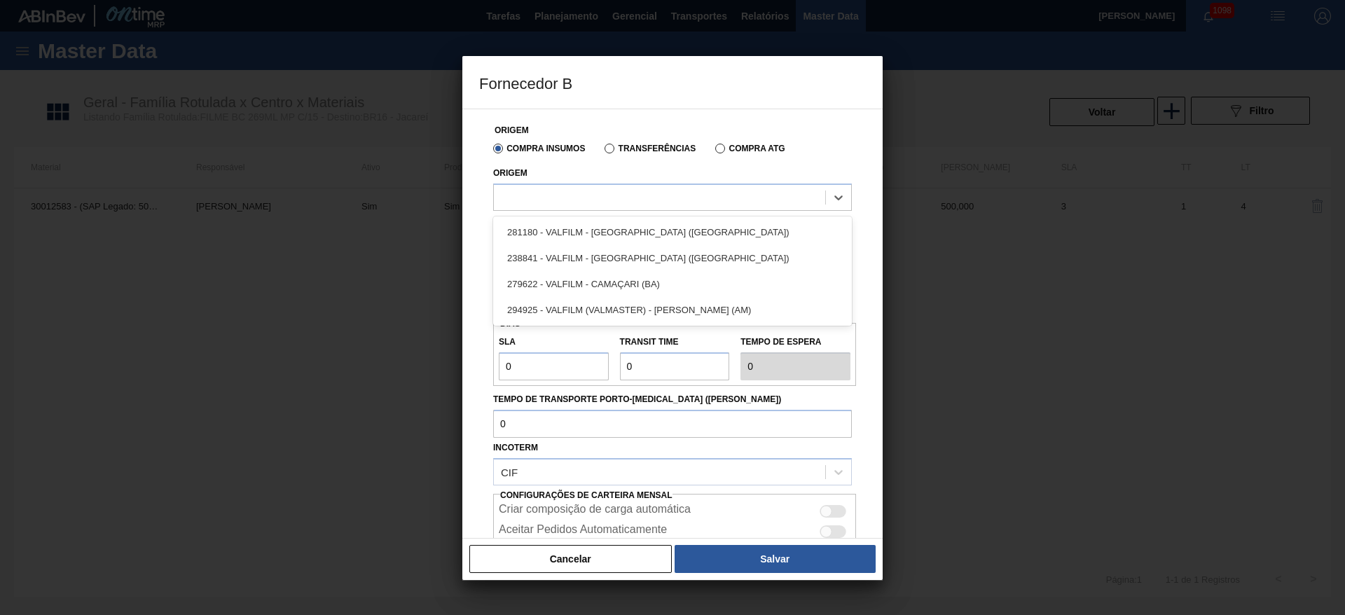
drag, startPoint x: 587, startPoint y: 312, endPoint x: 531, endPoint y: 278, distance: 65.4
click at [585, 307] on div "294925 - VALFILM (VALMASTER) - [PERSON_NAME] (AM)" at bounding box center [672, 310] width 359 height 26
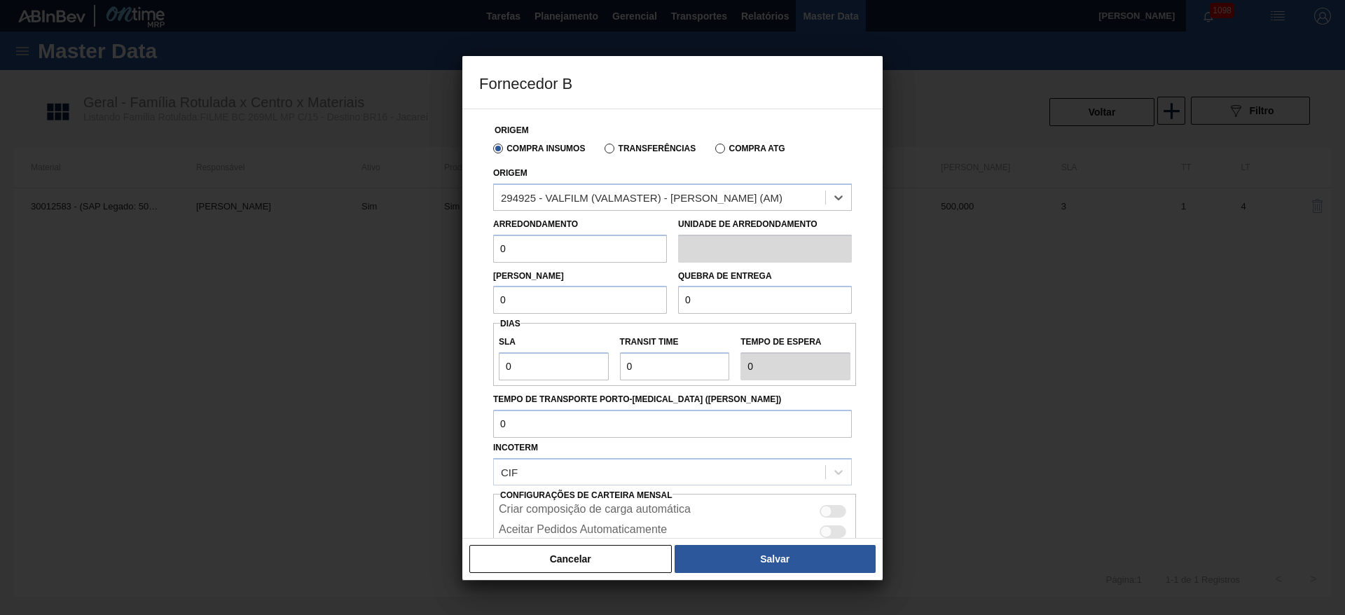
drag, startPoint x: 521, startPoint y: 246, endPoint x: 370, endPoint y: 256, distance: 151.7
click at [382, 252] on div "Fornecedor B Origem Compra Insumos Transferências Compra ATG Origem option 2949…" at bounding box center [672, 307] width 1345 height 615
type input "500"
drag, startPoint x: 529, startPoint y: 233, endPoint x: 413, endPoint y: 242, distance: 115.9
click at [428, 239] on div "Fornecedor B Origem Compra Insumos Transferências Compra ATG Origem 294925 - VA…" at bounding box center [672, 307] width 1345 height 615
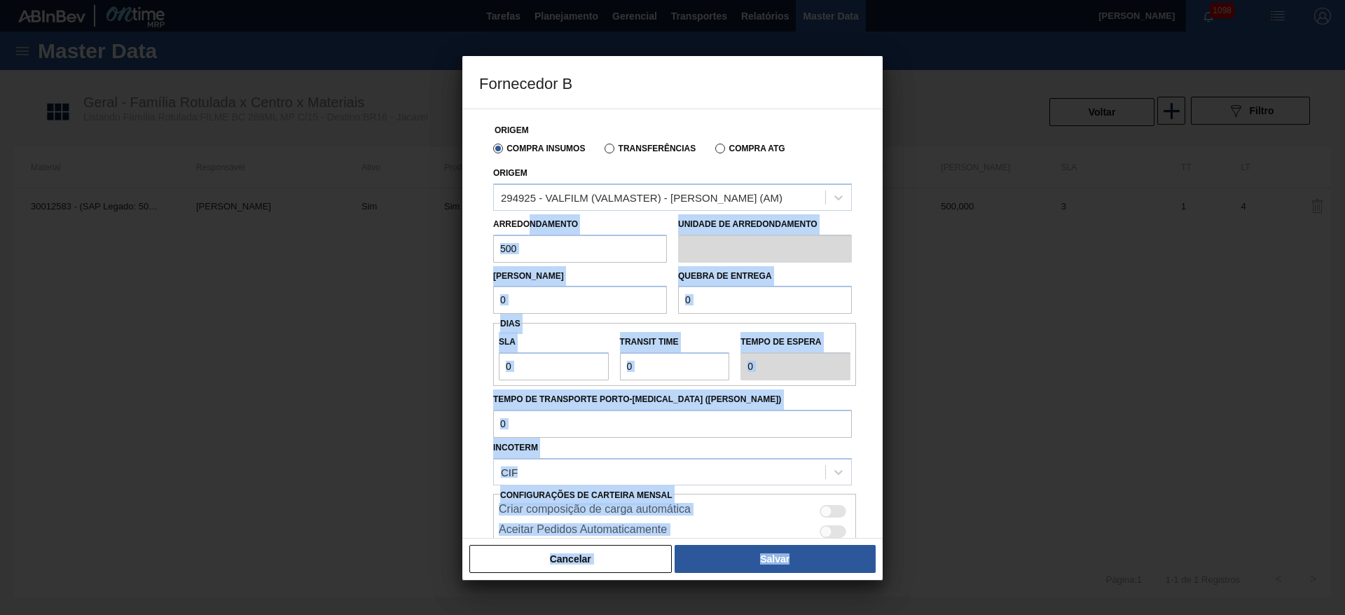
copy div "ndamento Unidade de arredondamento Lote Mínimo Quebra de entrega [PERSON_NAME] …"
drag, startPoint x: 593, startPoint y: 296, endPoint x: 587, endPoint y: 291, distance: 7.9
click at [591, 294] on input "0" at bounding box center [580, 300] width 174 height 28
drag, startPoint x: 529, startPoint y: 300, endPoint x: 529, endPoint y: 292, distance: 7.7
click at [529, 298] on input "0" at bounding box center [580, 300] width 174 height 28
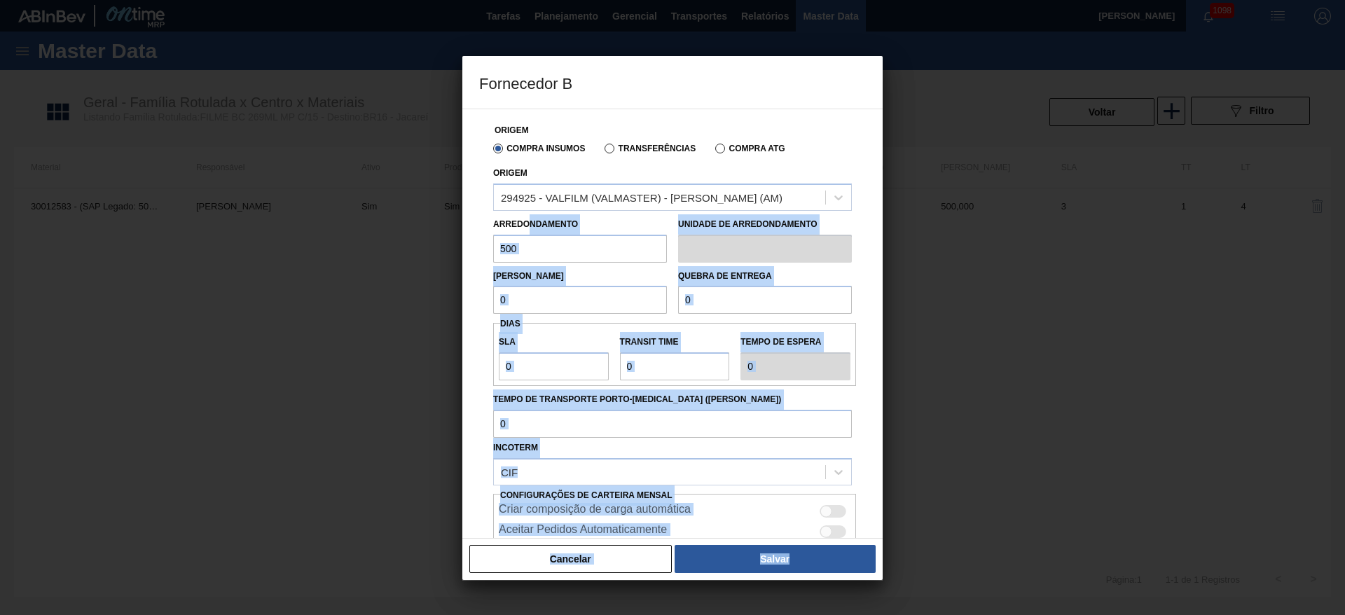
click at [533, 246] on input "500" at bounding box center [580, 249] width 174 height 28
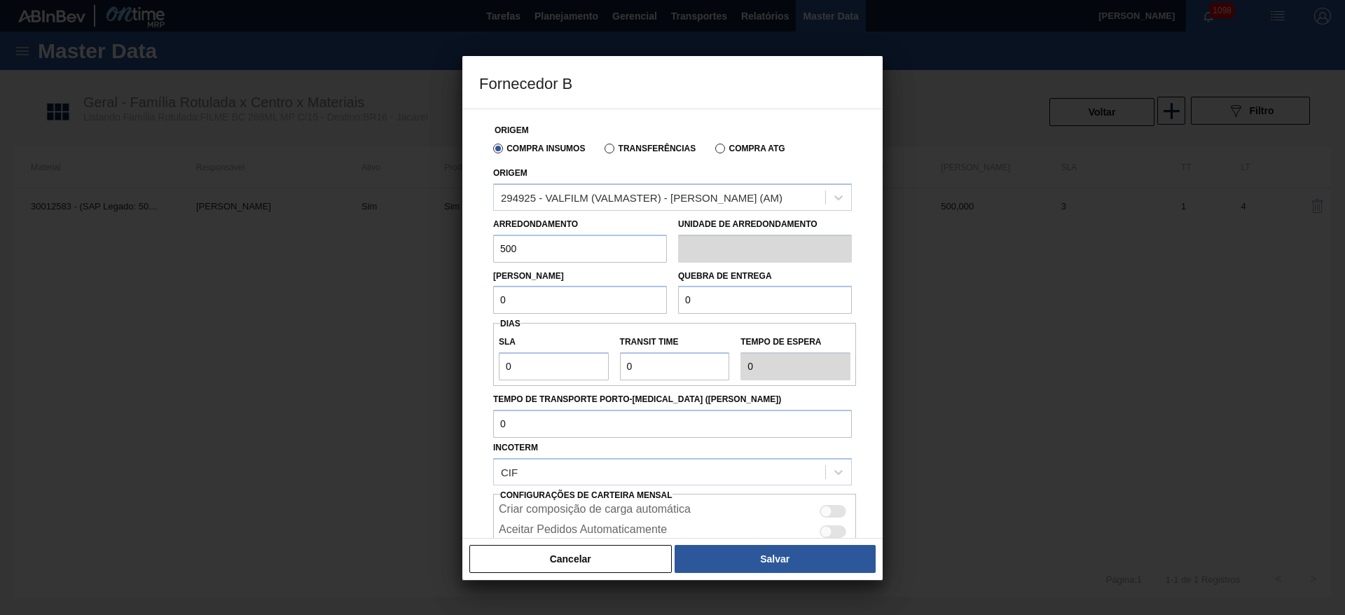
drag, startPoint x: 532, startPoint y: 251, endPoint x: 378, endPoint y: 253, distance: 153.4
click at [385, 253] on div "Fornecedor B Origem Compra Insumos Transferências Compra ATG Origem 294925 - VA…" at bounding box center [672, 307] width 1345 height 615
drag, startPoint x: 540, startPoint y: 294, endPoint x: 330, endPoint y: 320, distance: 211.7
click at [366, 312] on div "Fornecedor B Origem Compra Insumos Transferências Compra ATG Origem 294925 - VA…" at bounding box center [672, 307] width 1345 height 615
paste input "50"
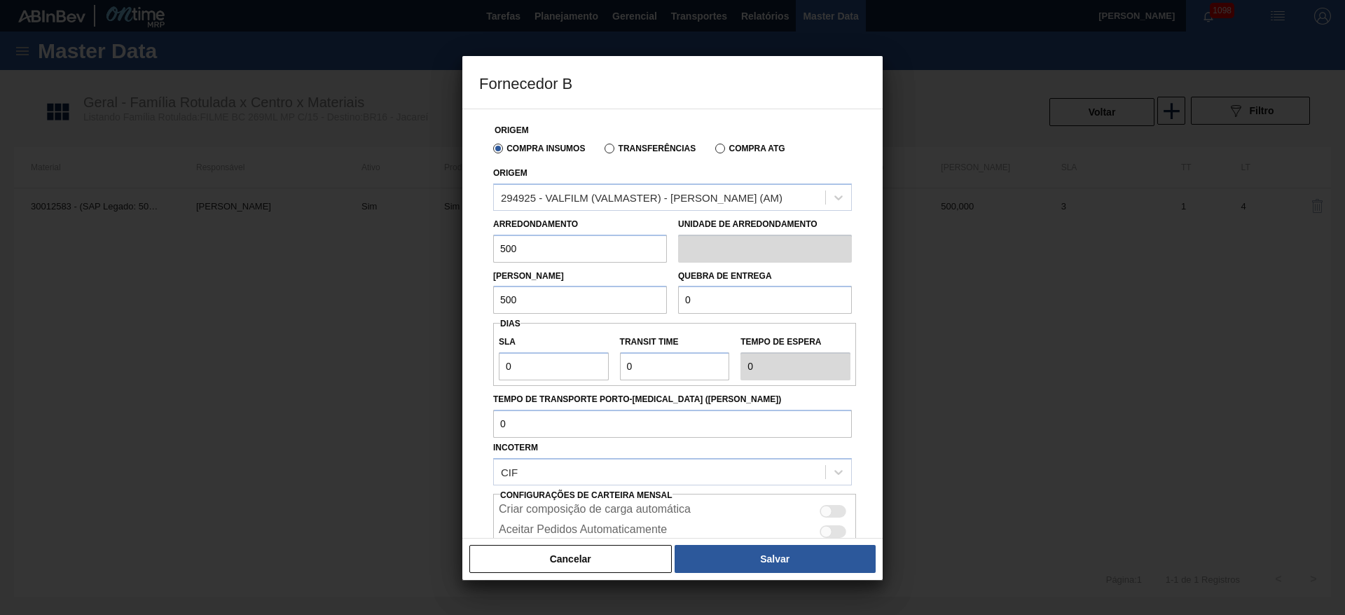
type input "500"
drag, startPoint x: 748, startPoint y: 295, endPoint x: 497, endPoint y: 324, distance: 252.4
click at [568, 310] on div "Lote Mínimo 500 Quebra de entrega 0" at bounding box center [673, 289] width 370 height 52
paste input "50"
type input "5.000"
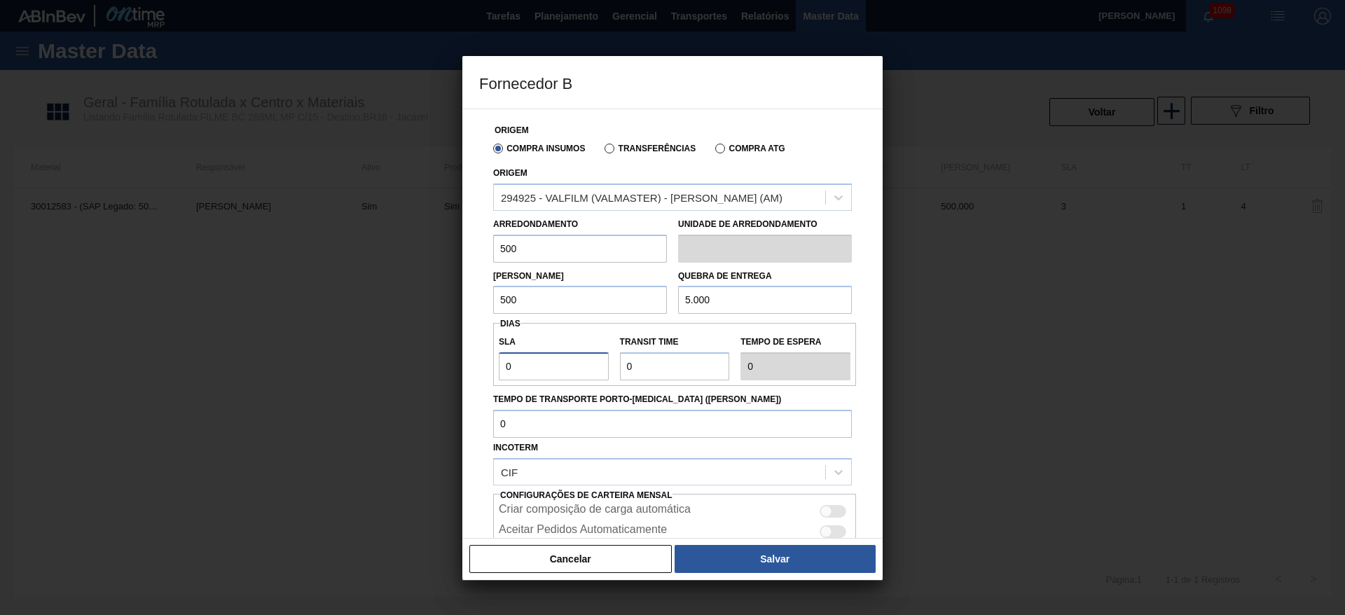
click at [434, 371] on div "Fornecedor B Origem Compra Insumos Transferências Compra ATG Origem 294925 - VA…" at bounding box center [672, 307] width 1345 height 615
type input "4"
type input "45"
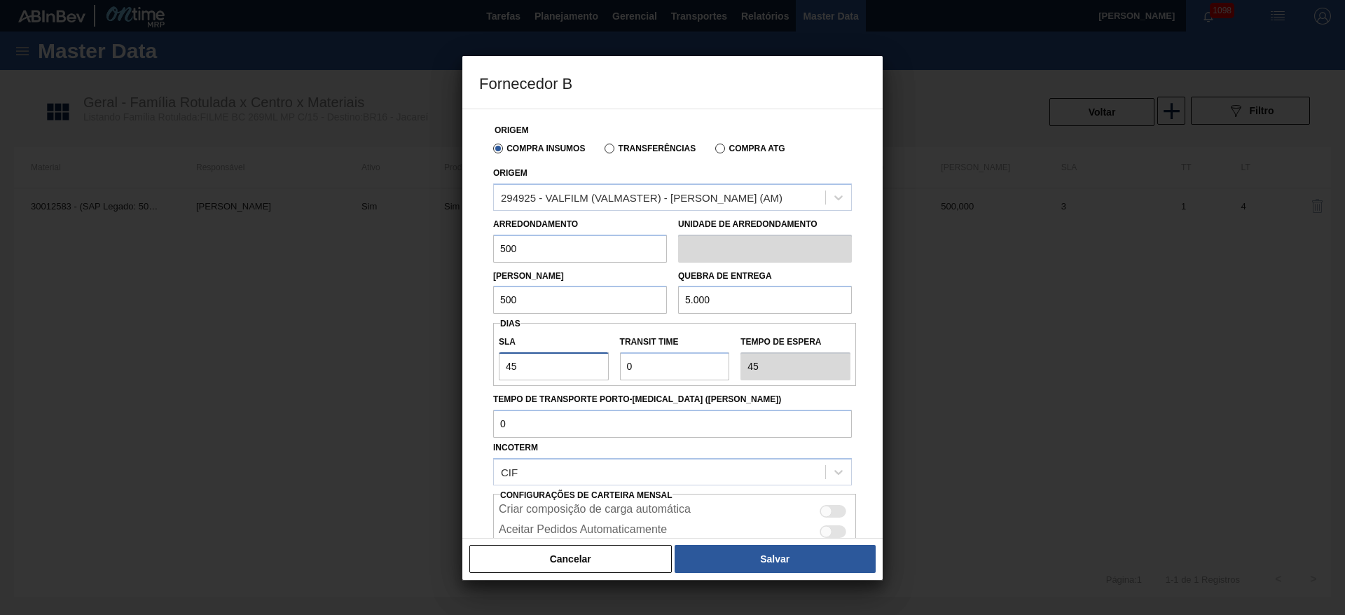
type input "45"
type input "1"
type input "46"
type input "15"
type input "60"
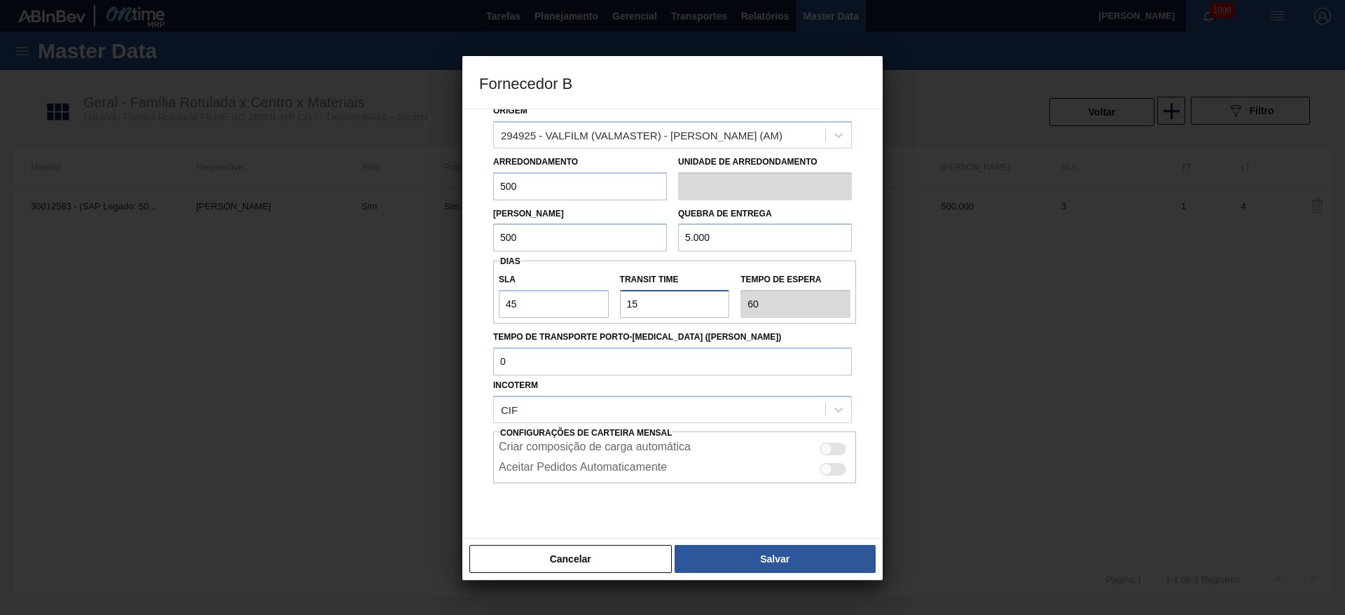
scroll to position [95, 0]
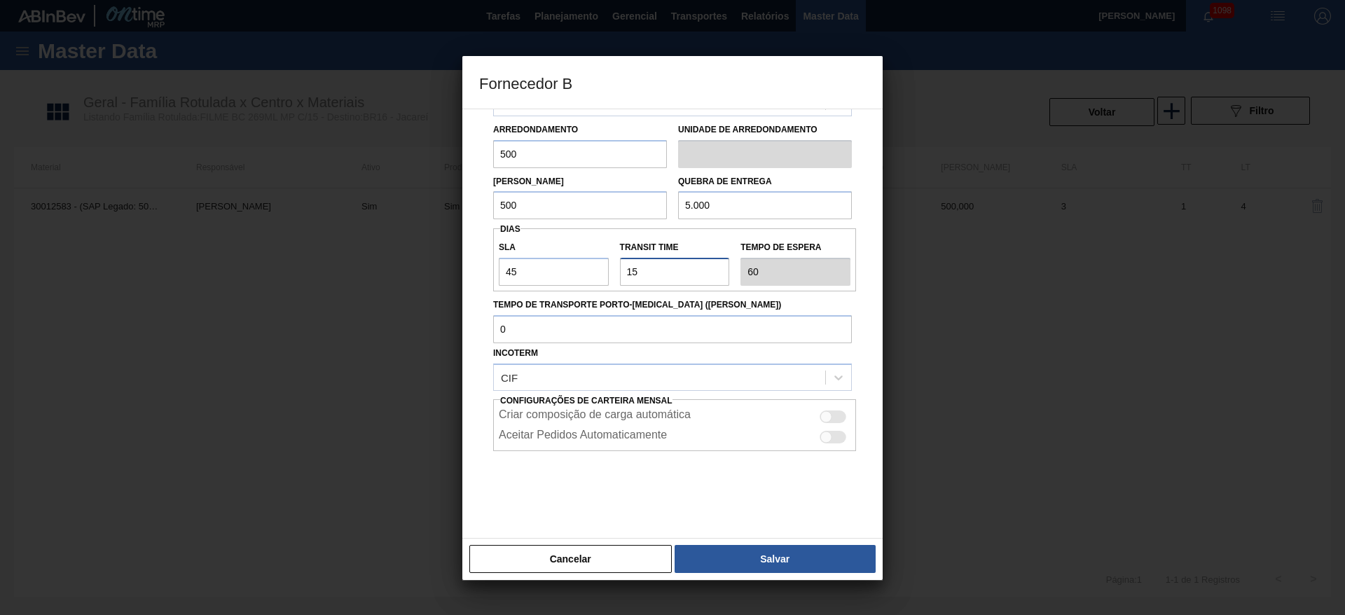
type input "15"
click at [814, 372] on div at bounding box center [833, 417] width 27 height 13
checkbox input "true"
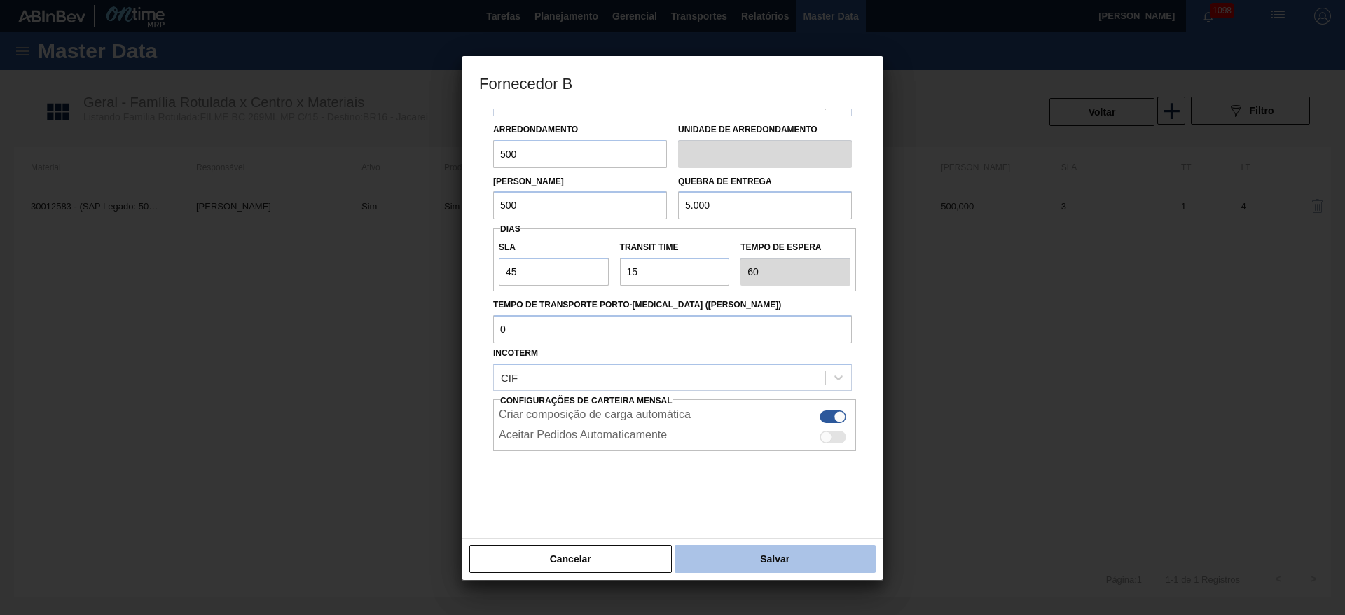
click at [761, 372] on button "Salvar" at bounding box center [775, 559] width 201 height 28
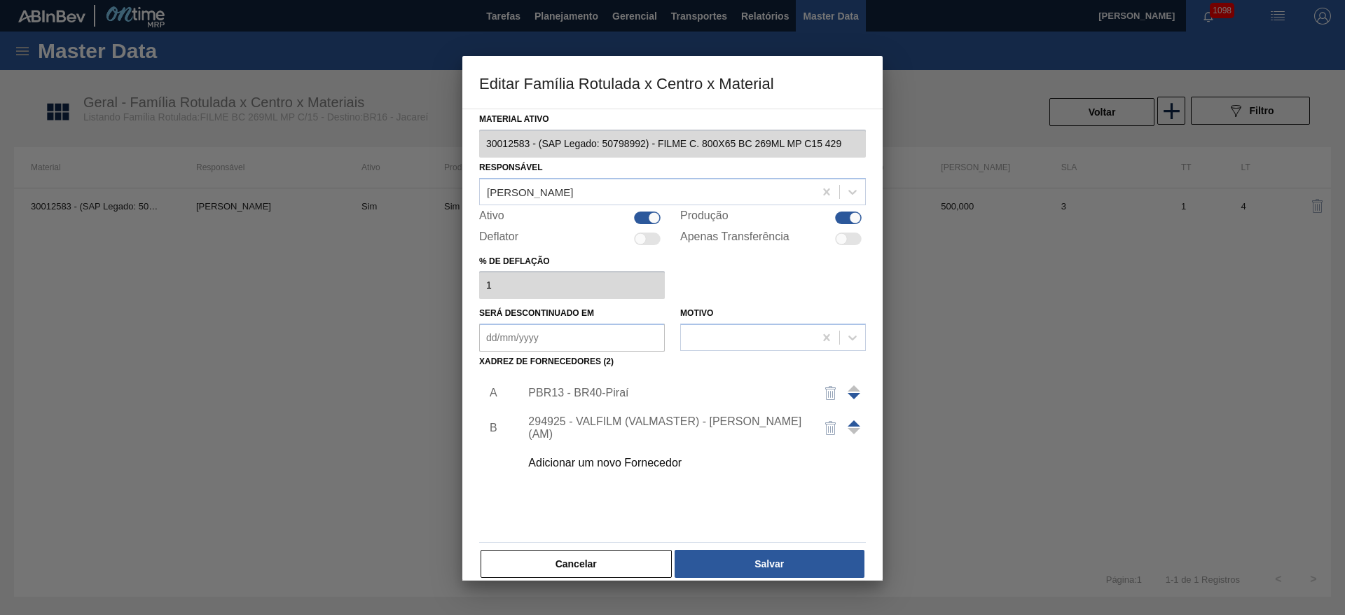
click at [814, 372] on span at bounding box center [854, 423] width 13 height 6
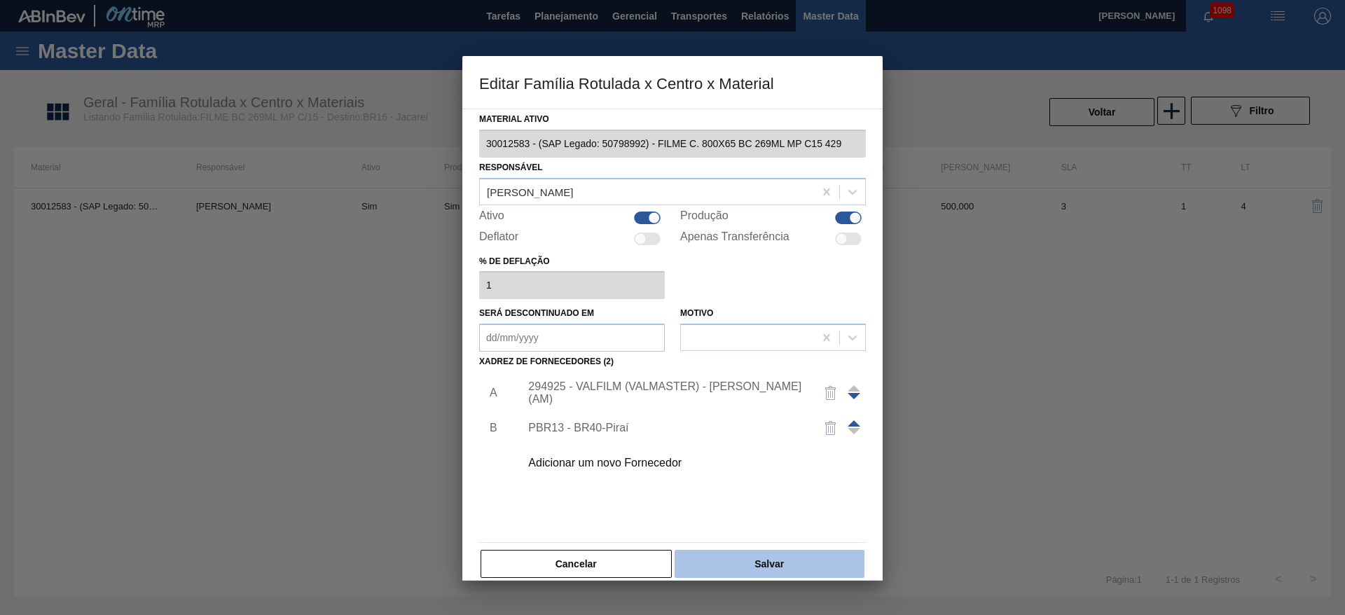
click at [749, 372] on button "Salvar" at bounding box center [770, 564] width 190 height 28
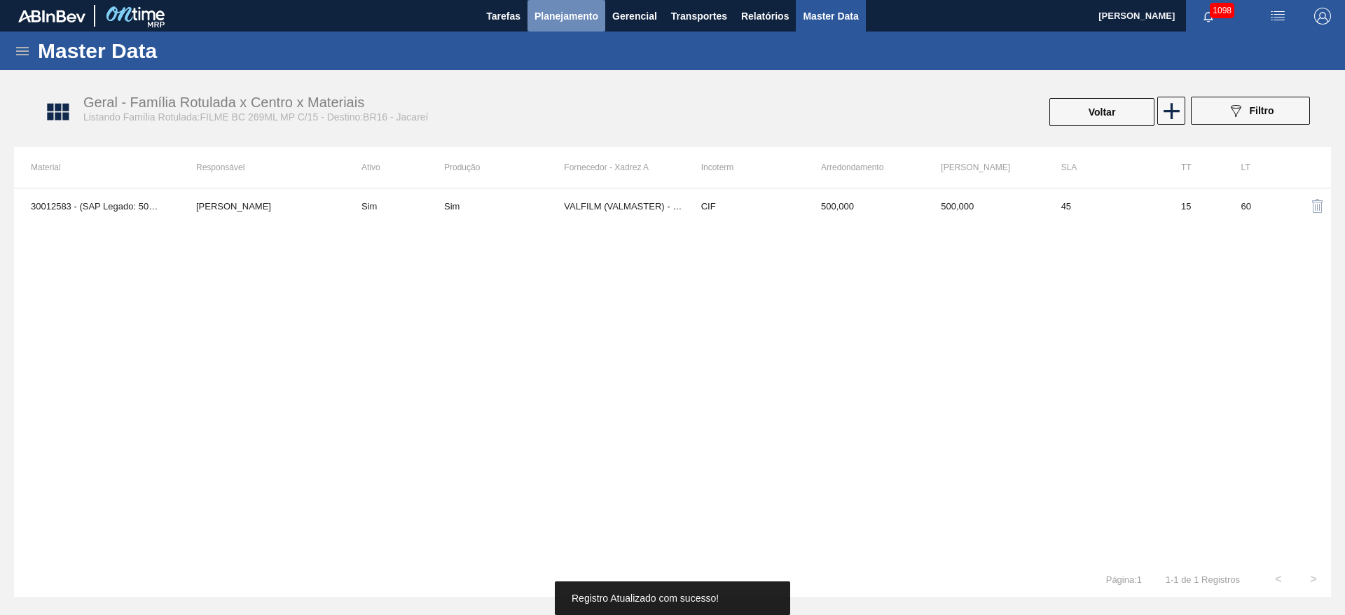
click at [553, 23] on span "Planejamento" at bounding box center [566, 16] width 64 height 17
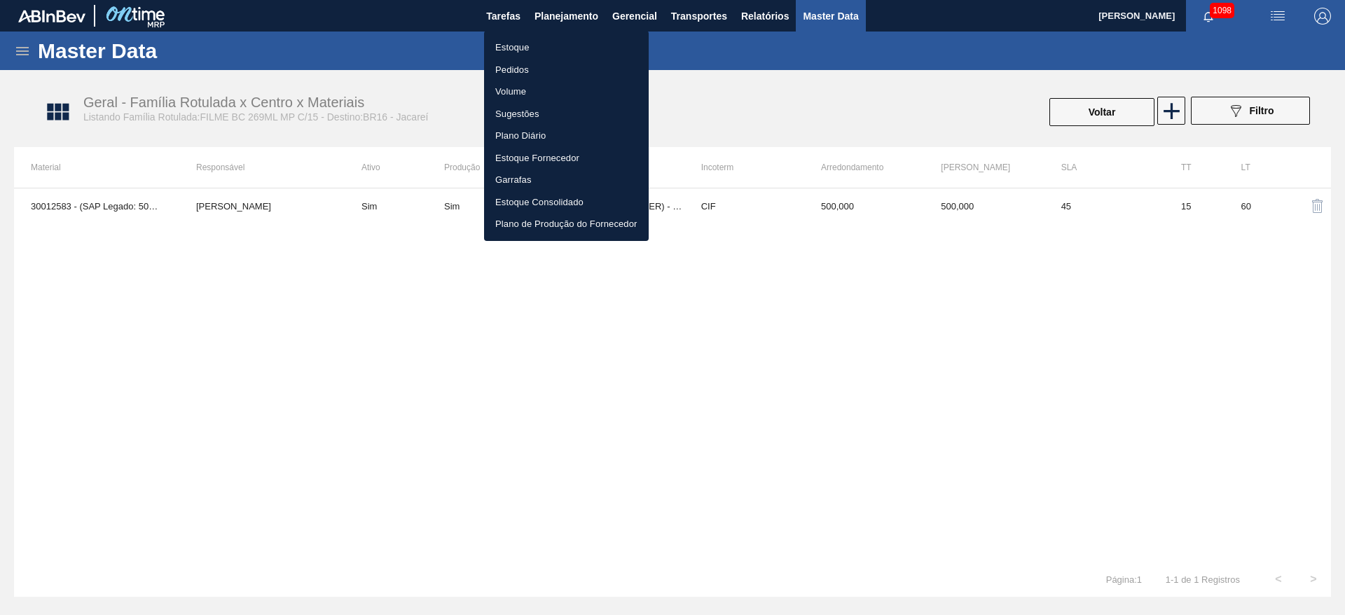
drag, startPoint x: 309, startPoint y: 375, endPoint x: 121, endPoint y: 154, distance: 290.3
click at [297, 350] on div at bounding box center [672, 307] width 1345 height 615
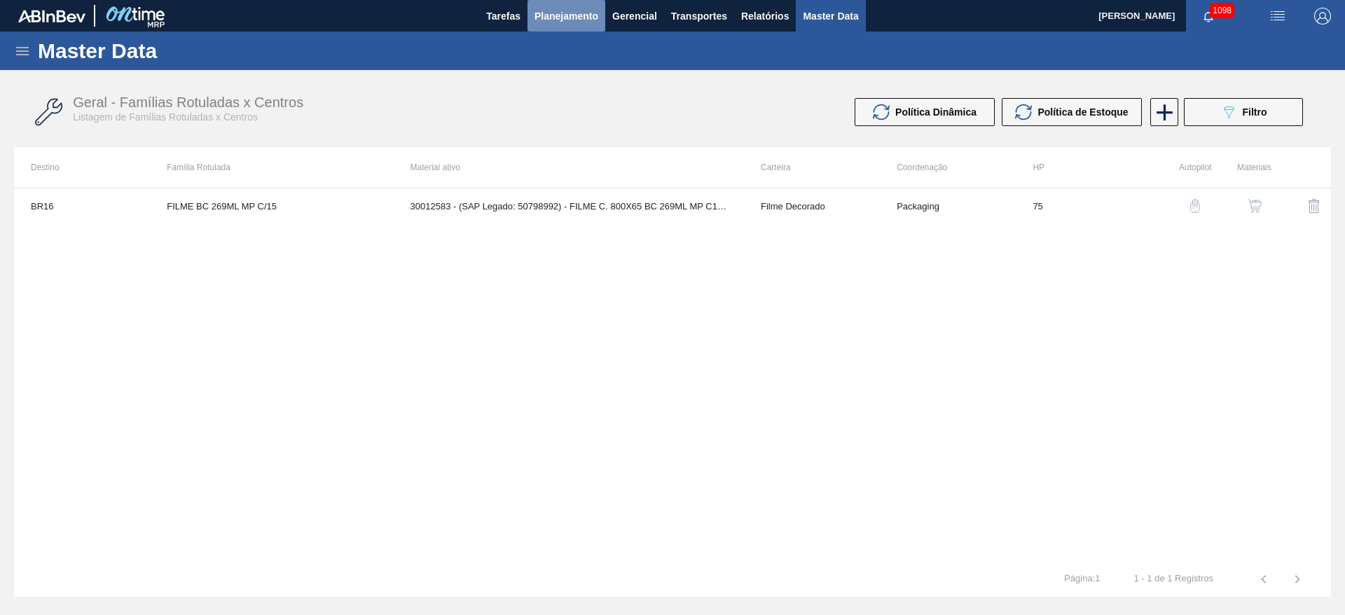
click at [559, 24] on button "Planejamento" at bounding box center [566, 16] width 78 height 32
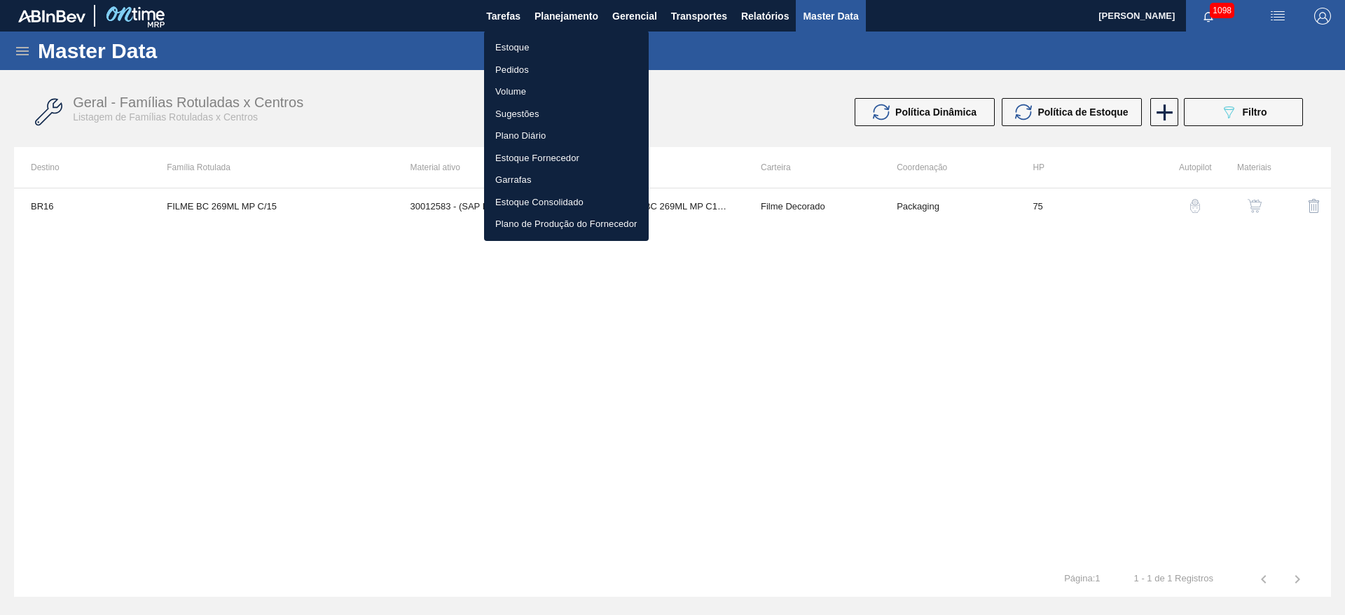
click at [504, 52] on li "Estoque" at bounding box center [566, 47] width 165 height 22
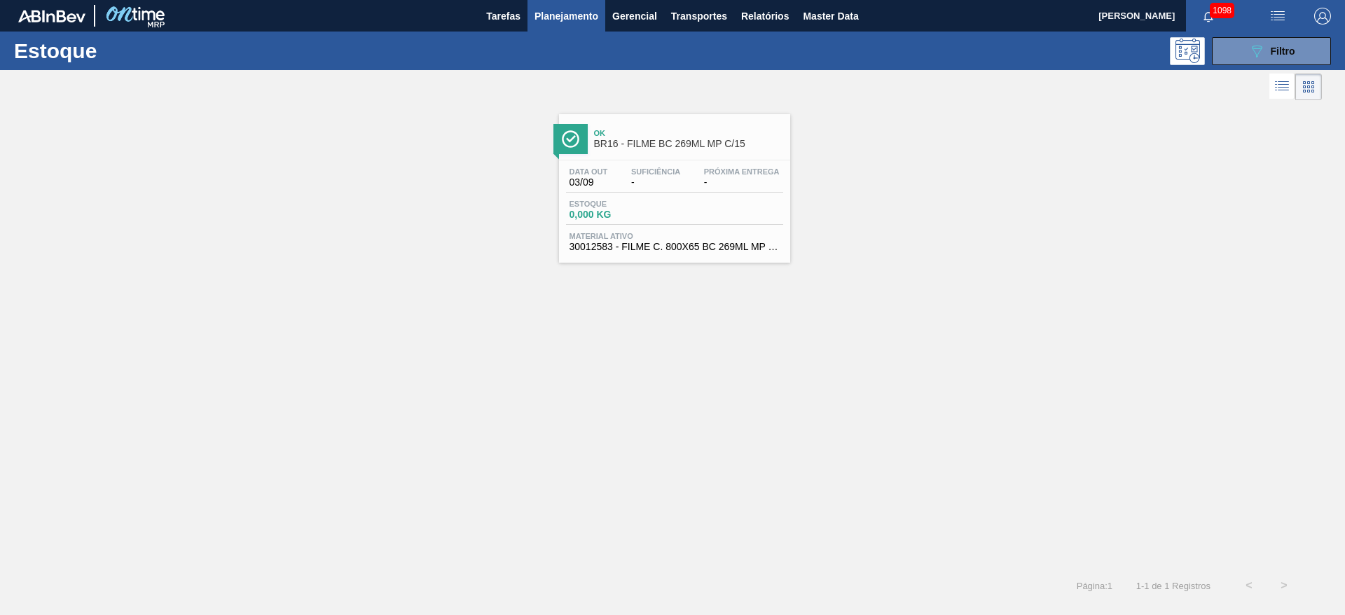
click at [814, 372] on div "Ok BR16 - FILME BC 269ML MP C/15 Data out 03/09 Suficiência - Próxima Entrega -…" at bounding box center [672, 336] width 1345 height 464
click at [814, 52] on span "Filtro" at bounding box center [1283, 51] width 25 height 11
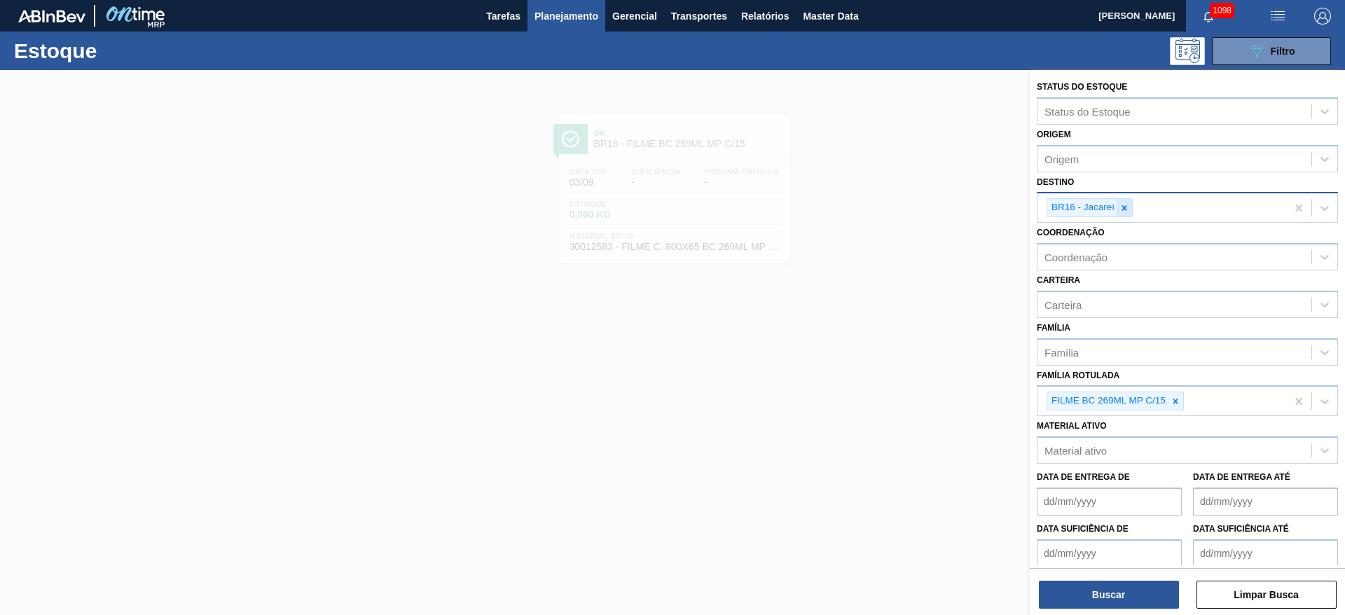
click at [814, 209] on icon at bounding box center [1124, 208] width 10 height 10
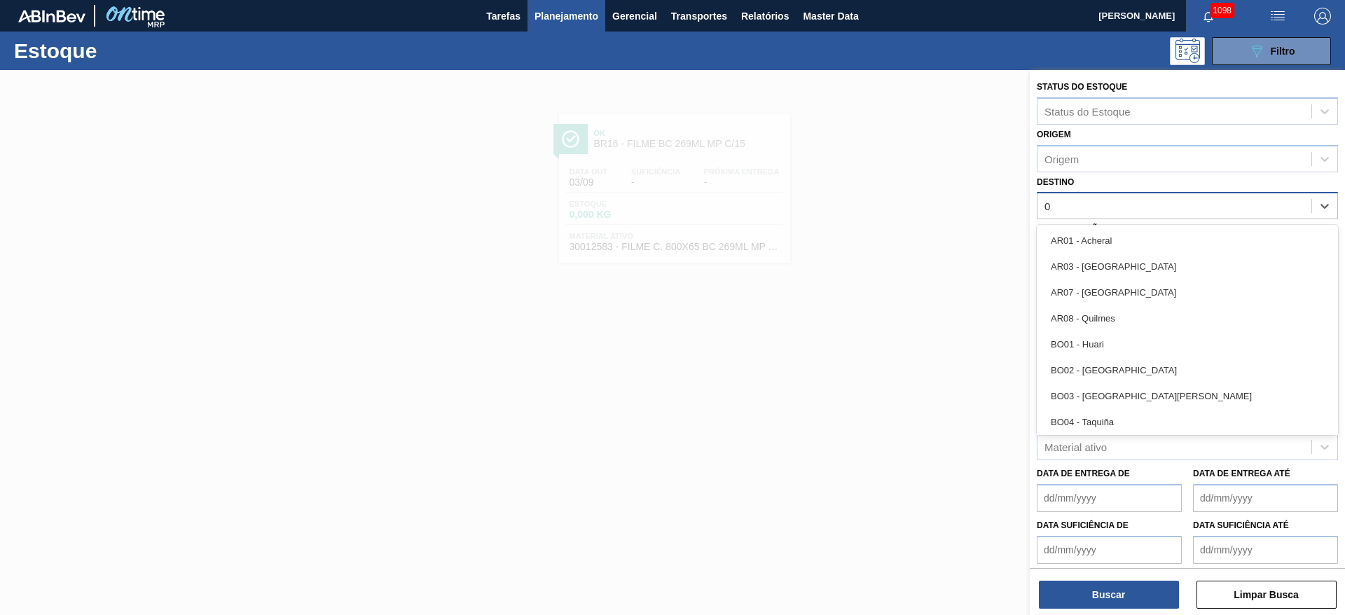
type input "07"
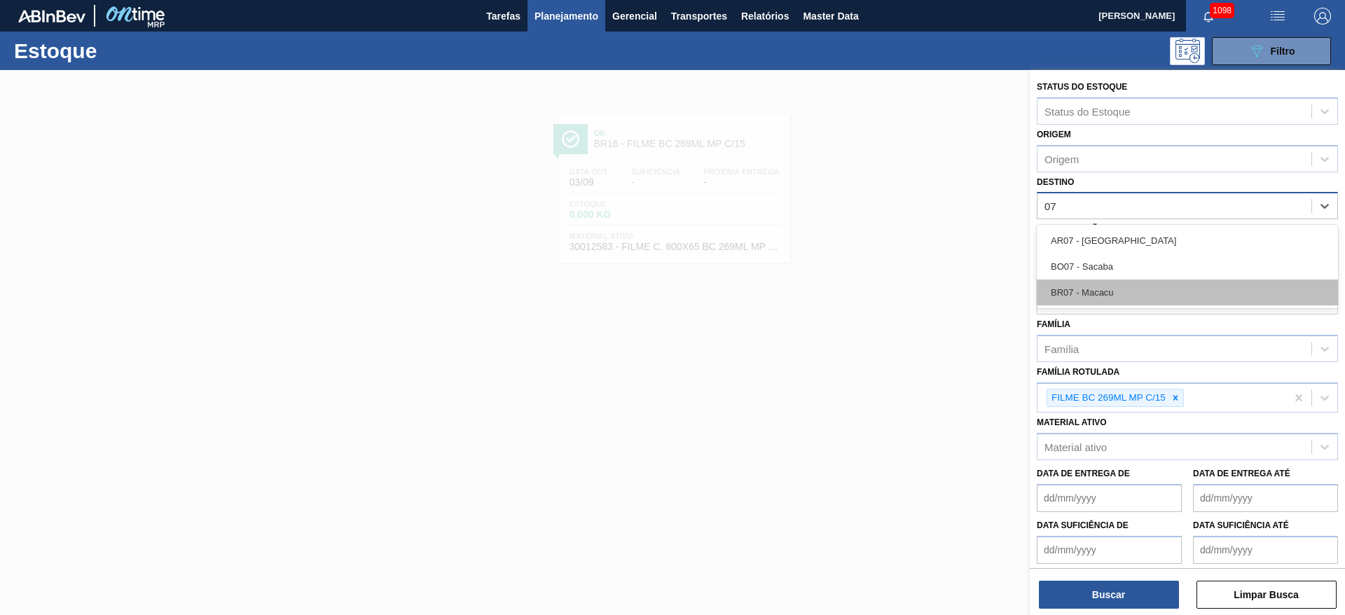
click at [814, 291] on div "BR07 - Macacu" at bounding box center [1187, 293] width 301 height 26
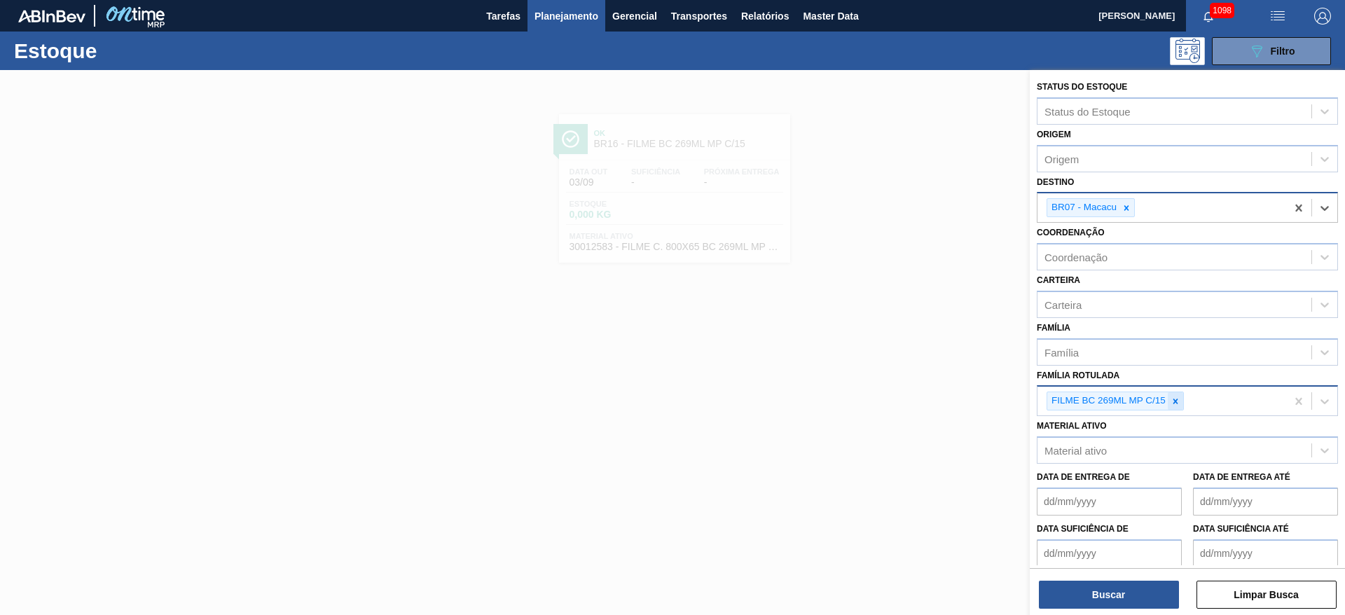
click at [814, 372] on icon at bounding box center [1176, 401] width 10 height 10
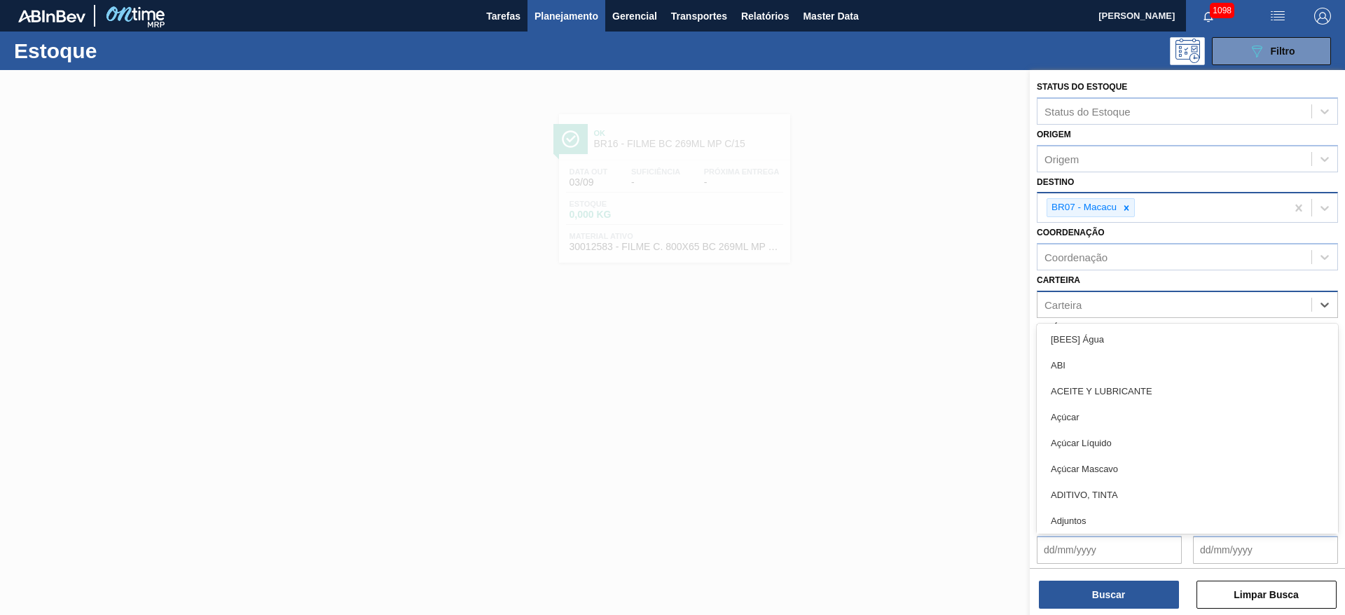
click at [814, 303] on div "Carteira" at bounding box center [1062, 304] width 37 height 12
type input "malte"
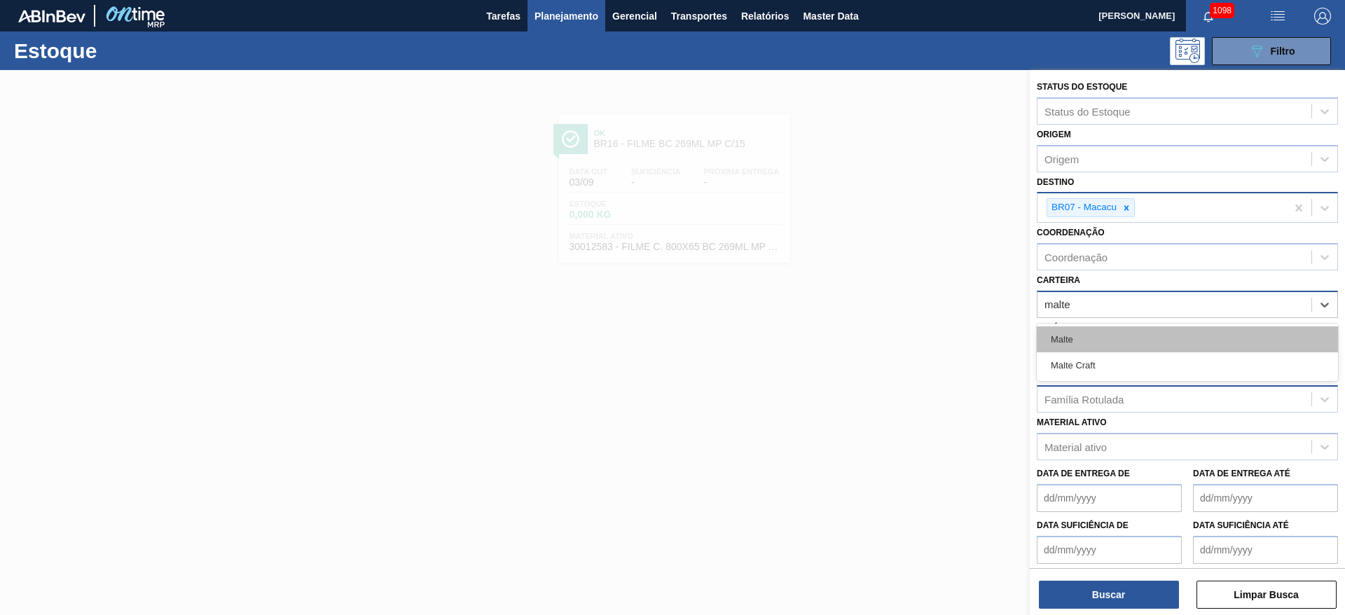
click at [814, 347] on div "Malte" at bounding box center [1187, 339] width 301 height 26
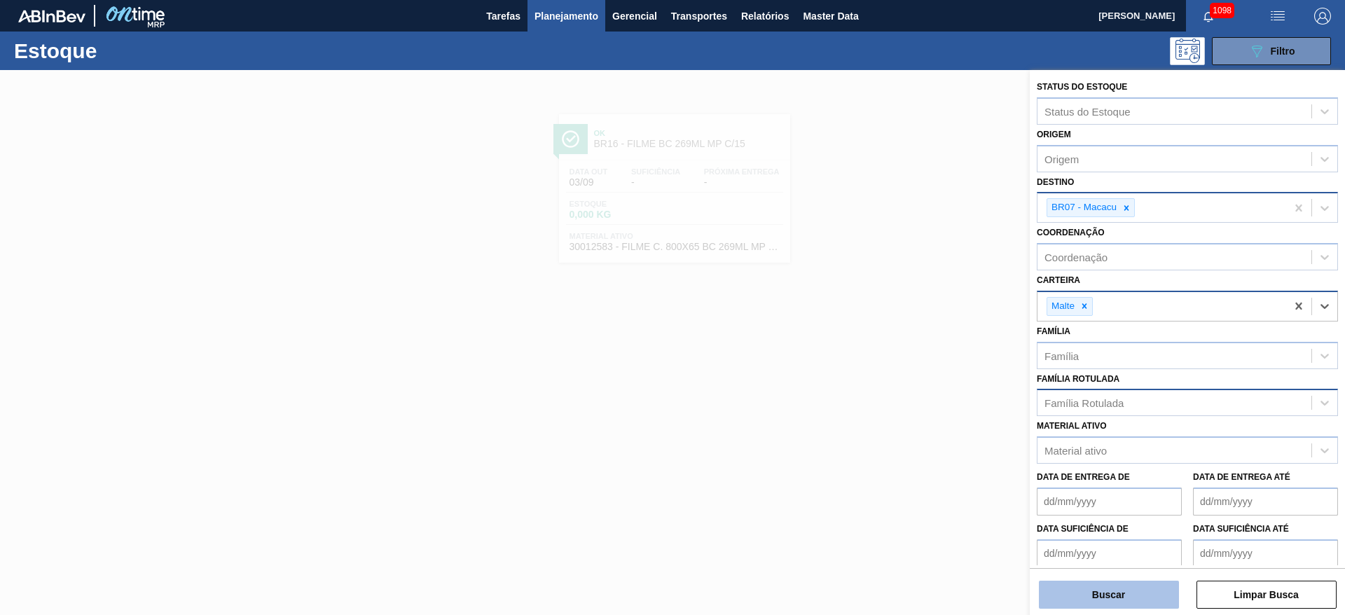
click at [814, 372] on button "Buscar" at bounding box center [1109, 595] width 140 height 28
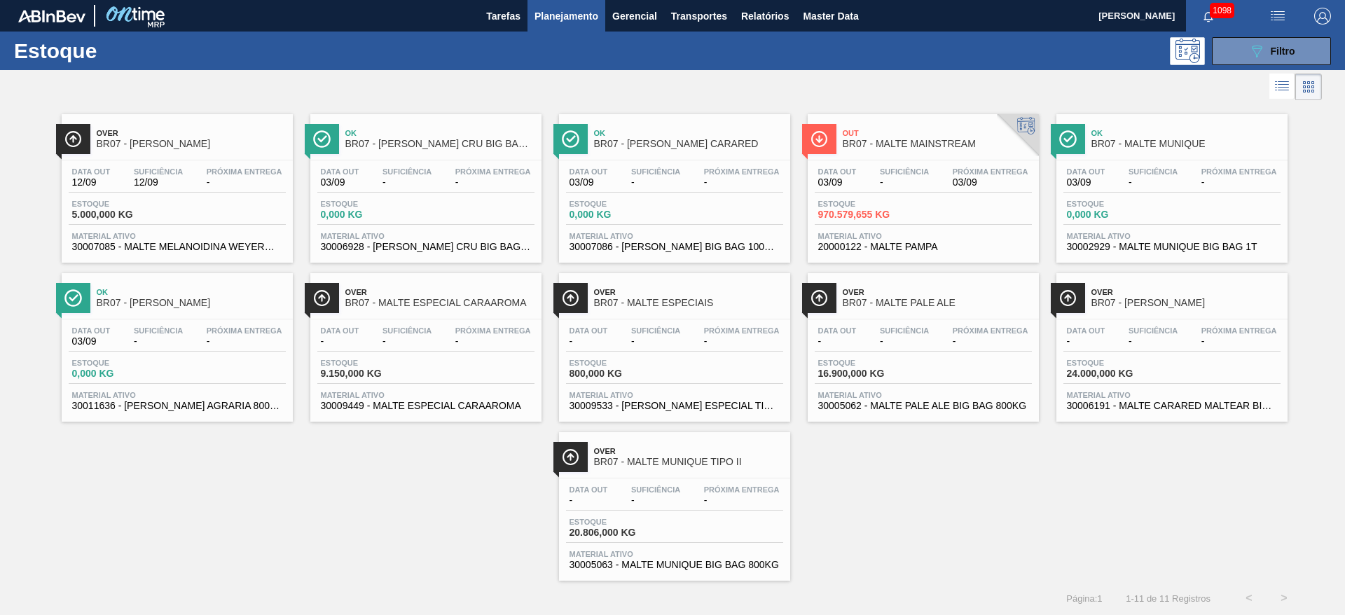
click at [296, 372] on div "Over BR07 - MALTE MELANOIDINA Data out 12/09 Suficiência 12/09 Próxima Entrega …" at bounding box center [672, 342] width 1345 height 477
click at [814, 209] on div "Estoque 970.579,655 KG" at bounding box center [923, 212] width 217 height 25
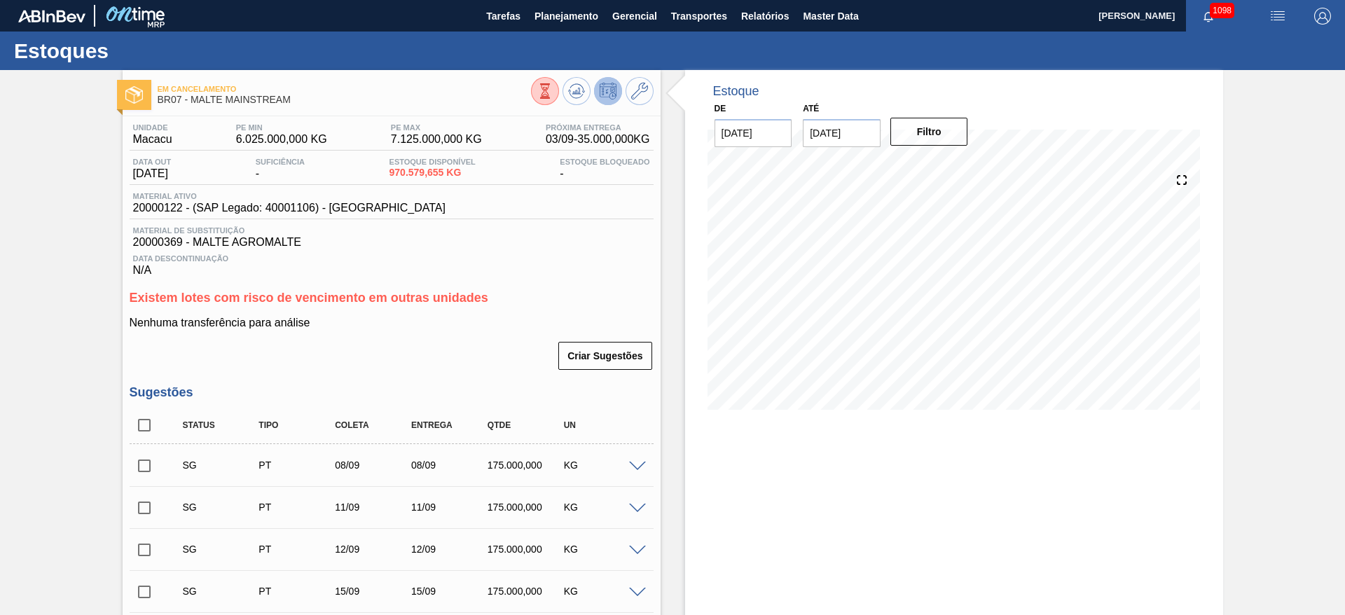
click at [534, 94] on button at bounding box center [545, 91] width 28 height 28
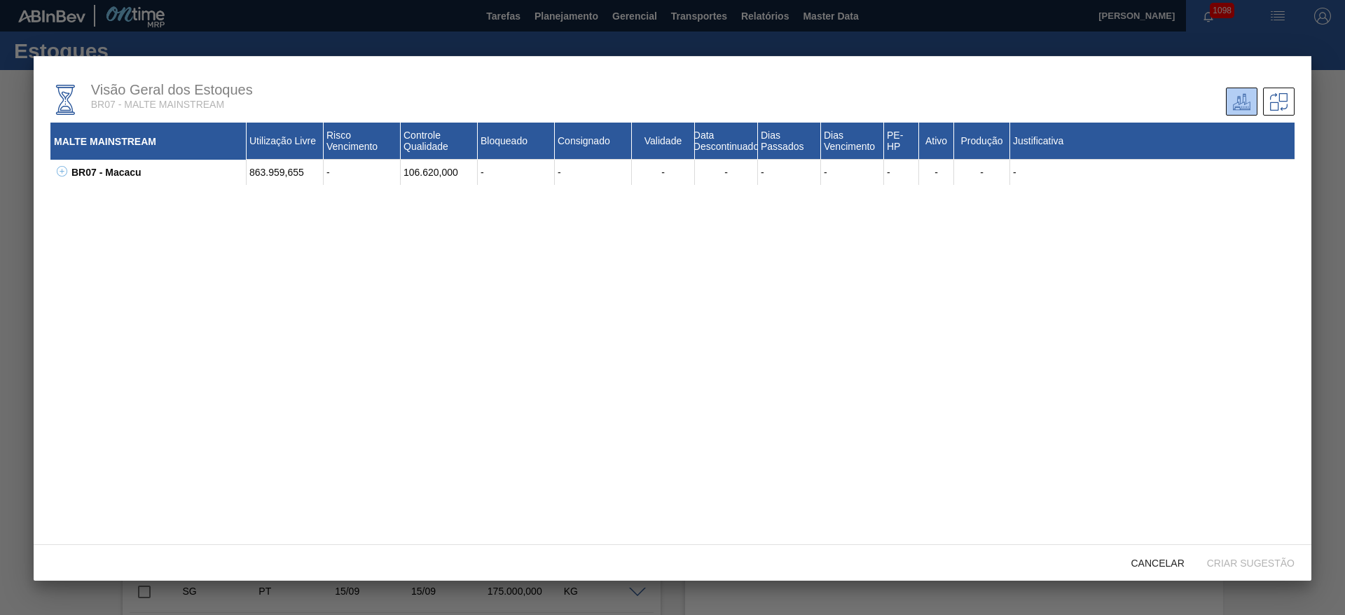
click at [61, 174] on icon at bounding box center [62, 171] width 11 height 11
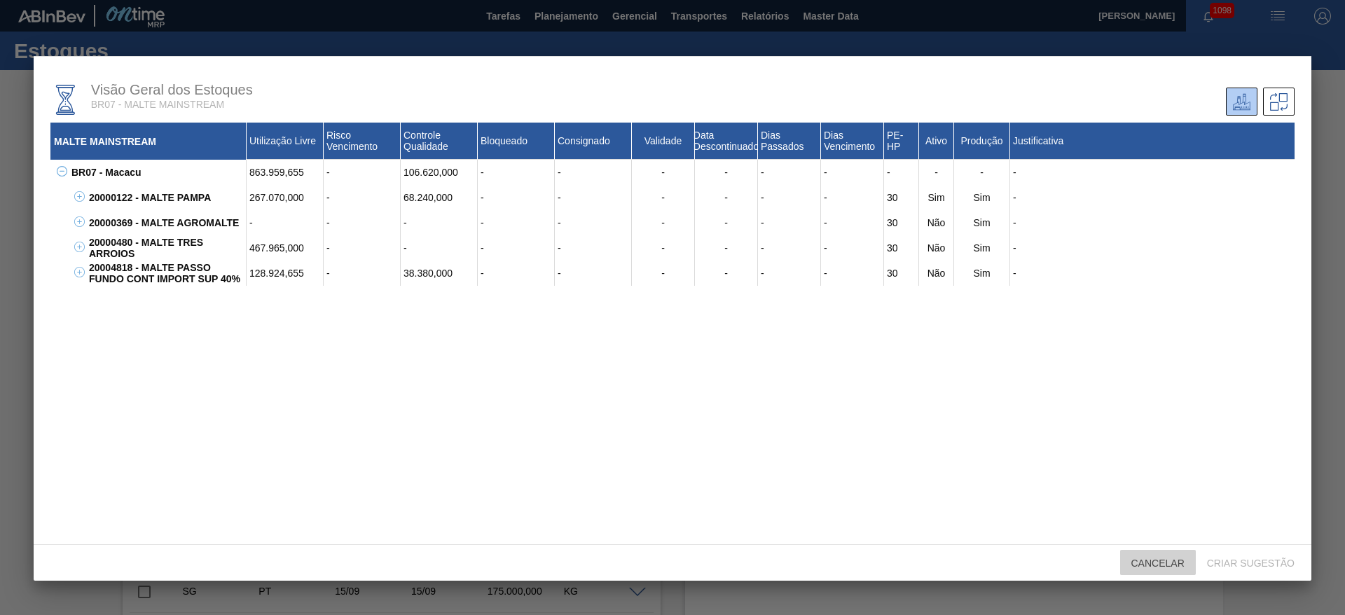
click at [814, 372] on span "Cancelar" at bounding box center [1158, 563] width 76 height 11
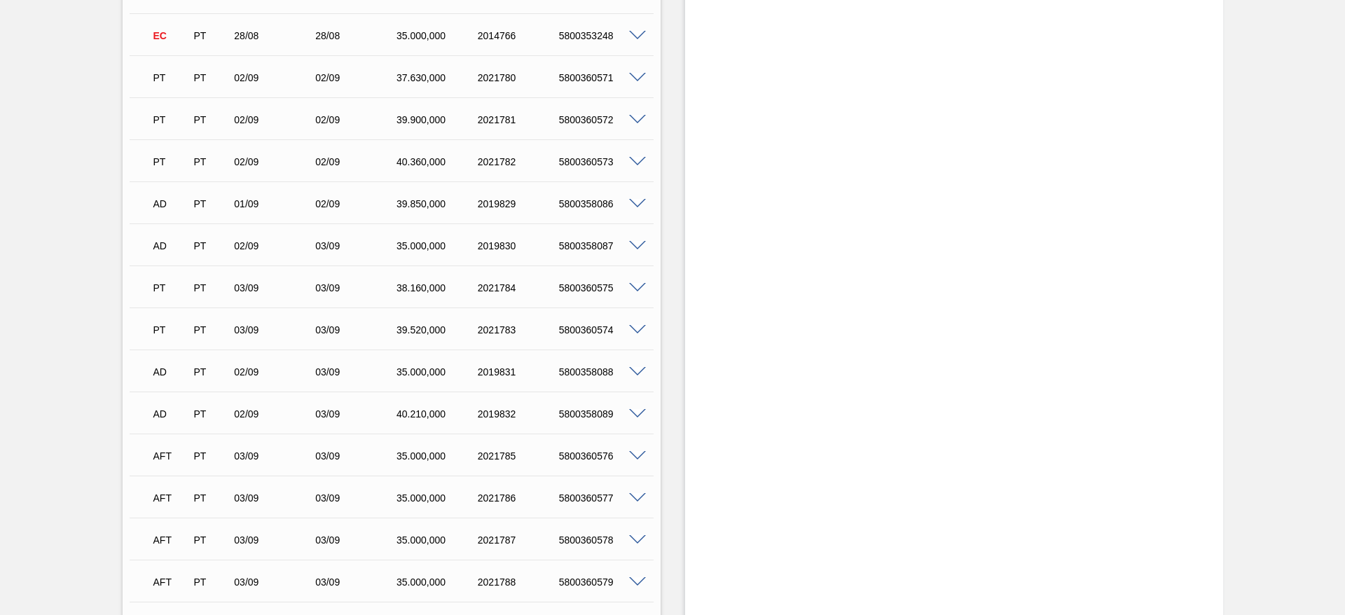
scroll to position [2560, 0]
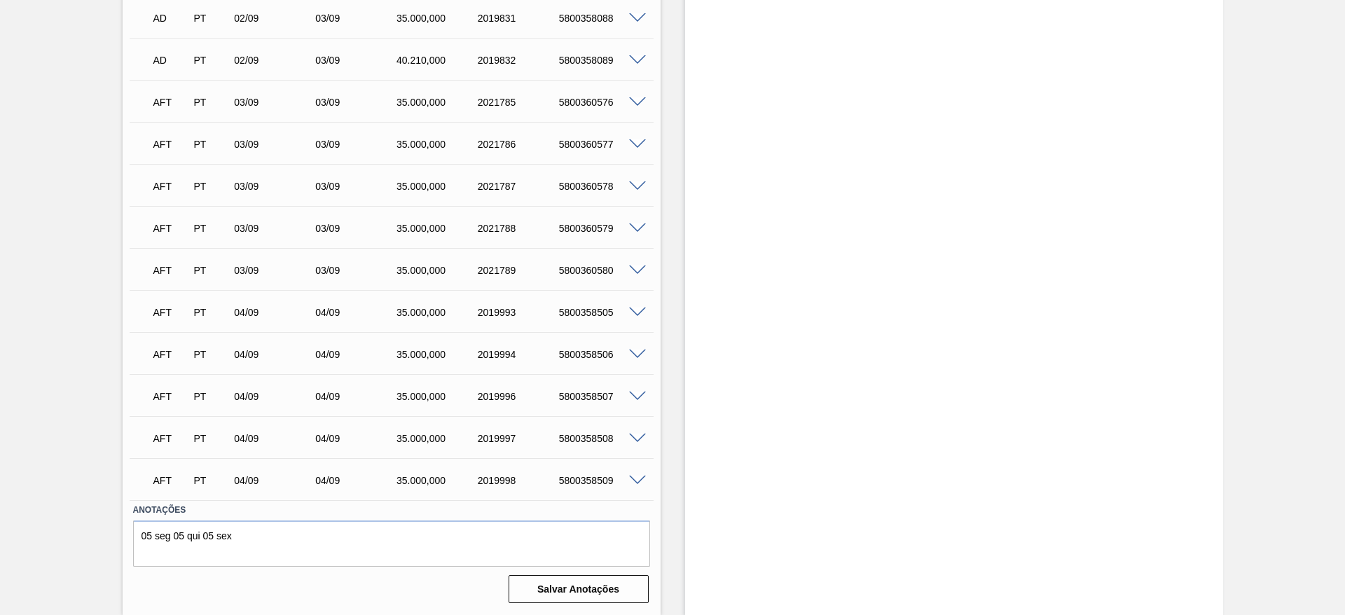
click at [639, 372] on span at bounding box center [637, 397] width 17 height 11
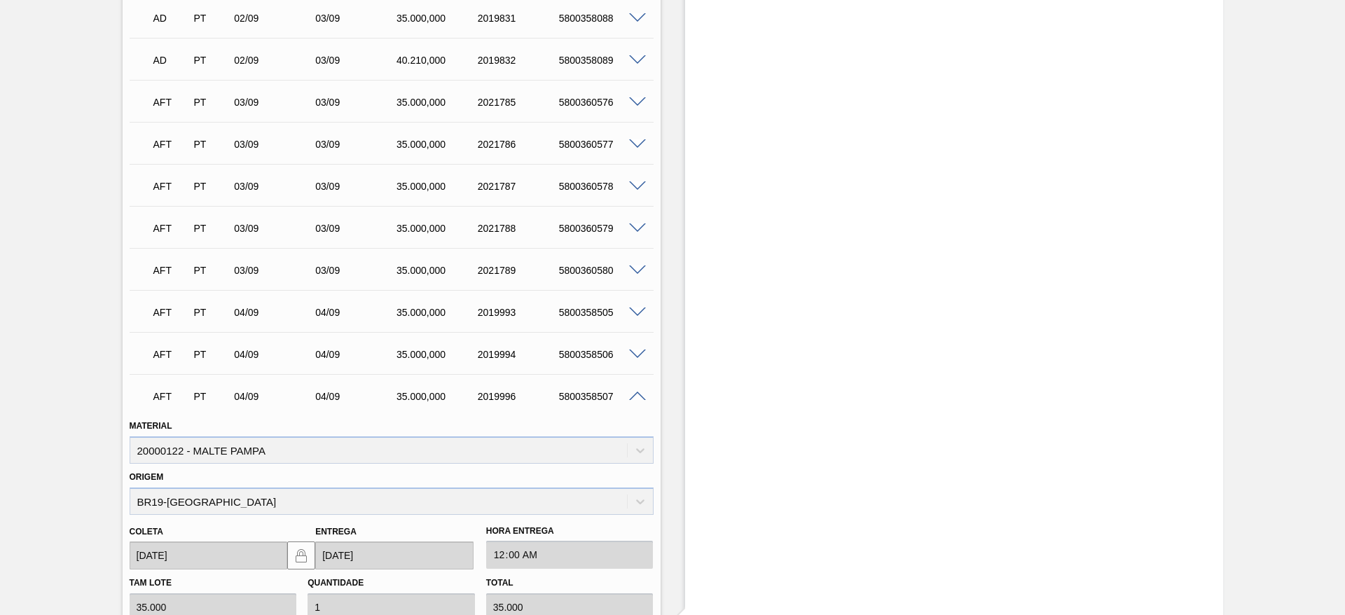
click at [633, 372] on span at bounding box center [637, 397] width 17 height 11
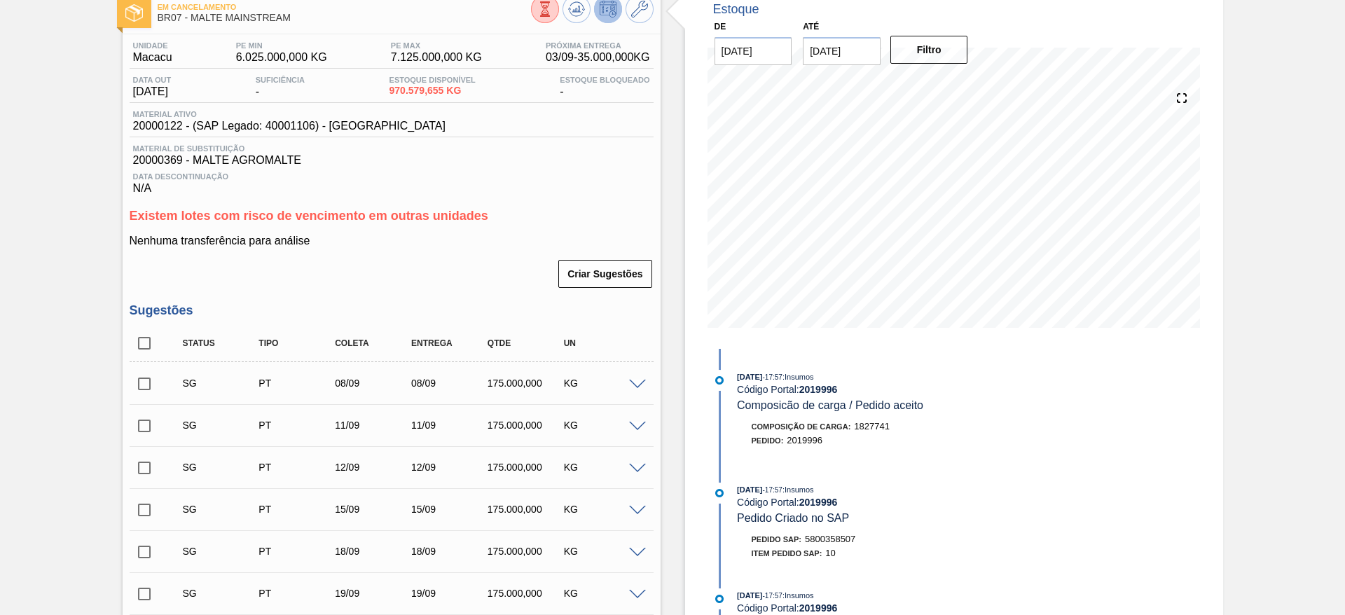
scroll to position [0, 0]
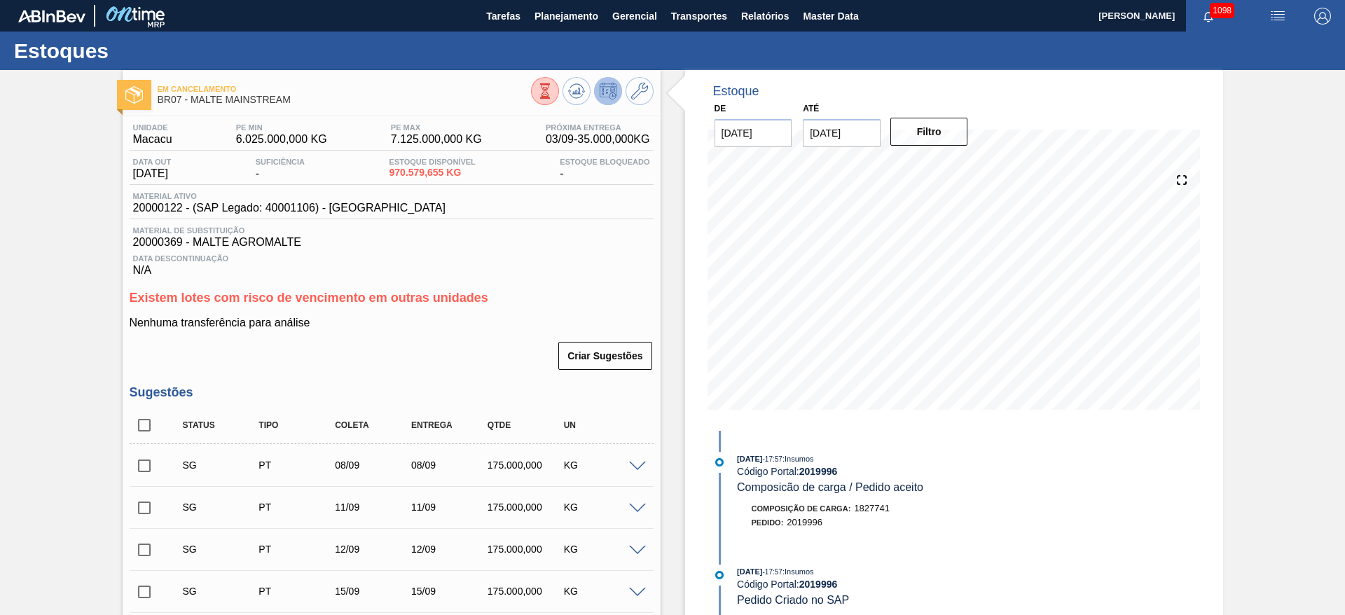
click at [540, 90] on icon at bounding box center [544, 90] width 15 height 15
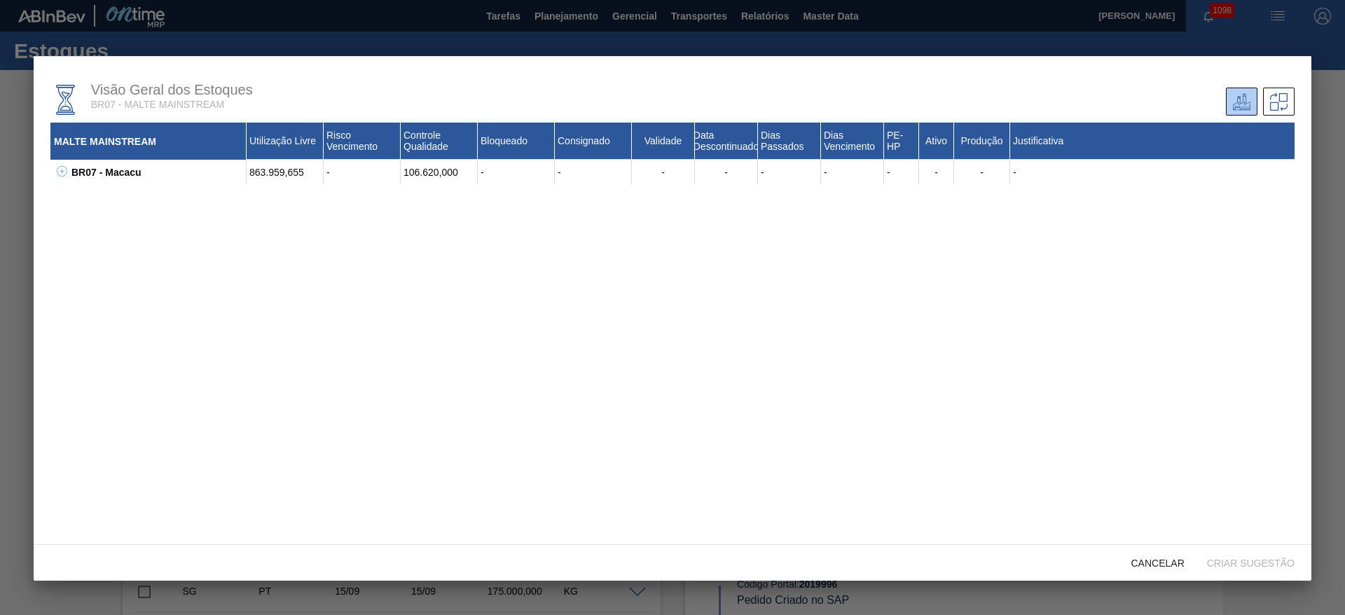
click at [61, 176] on icon at bounding box center [62, 171] width 11 height 11
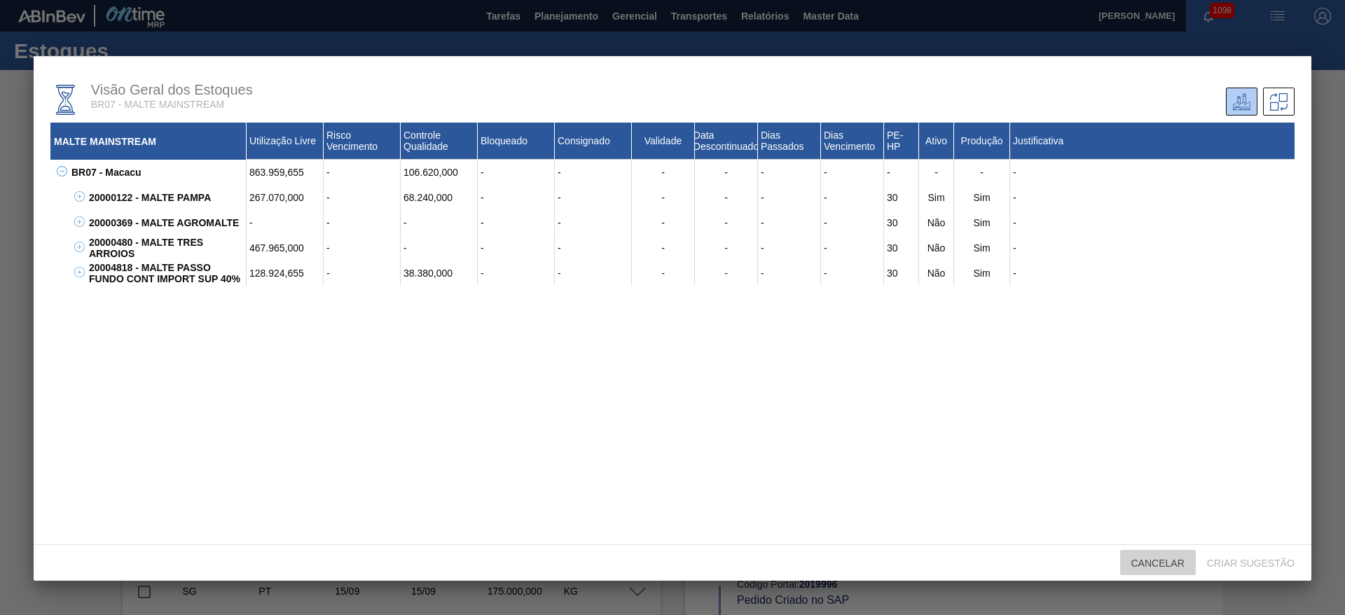
click at [814, 372] on span "Cancelar" at bounding box center [1158, 563] width 76 height 11
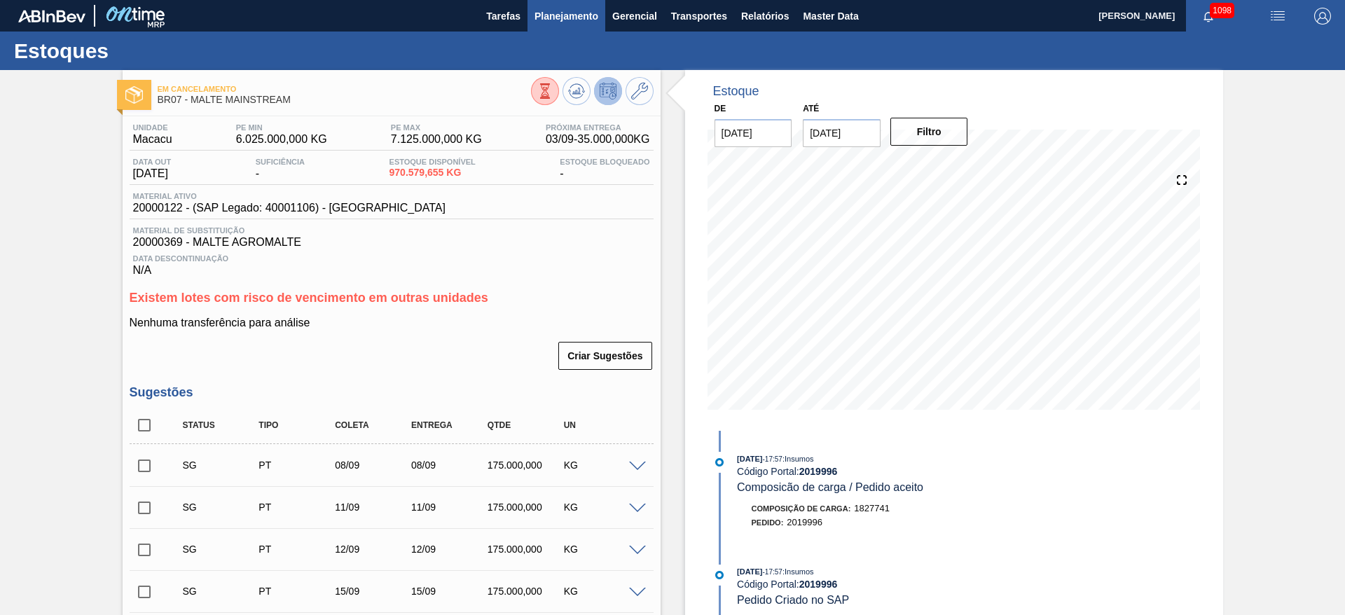
click at [557, 11] on span "Planejamento" at bounding box center [566, 16] width 64 height 17
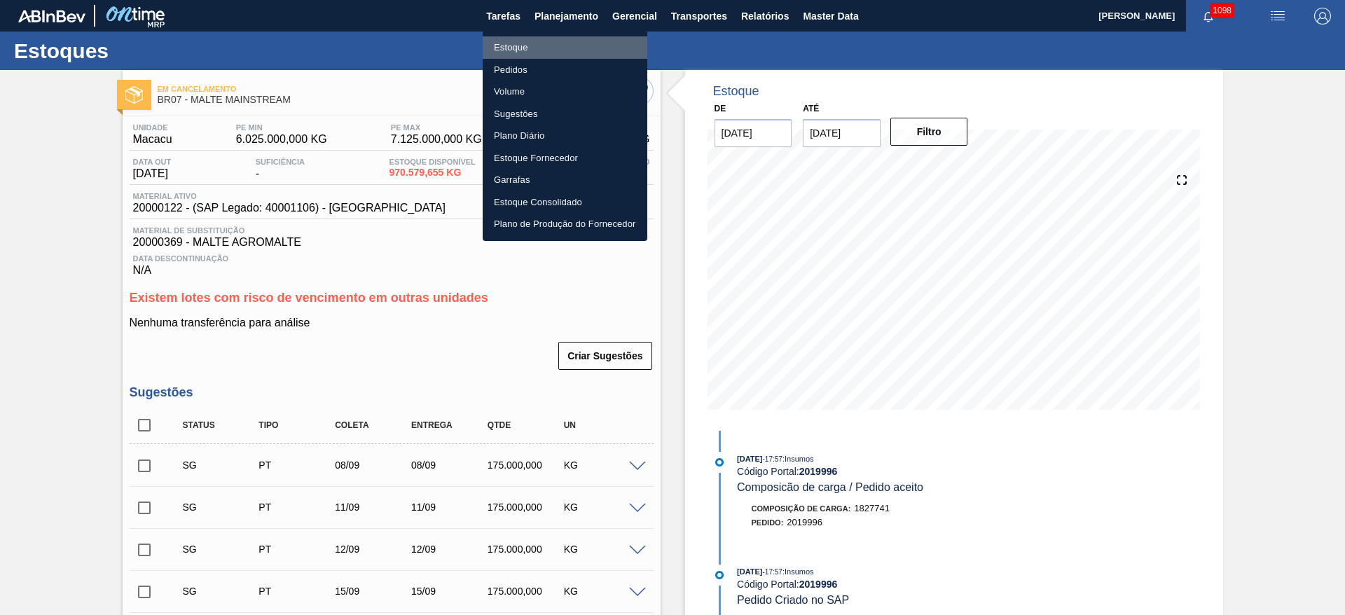
click at [522, 46] on li "Estoque" at bounding box center [565, 47] width 165 height 22
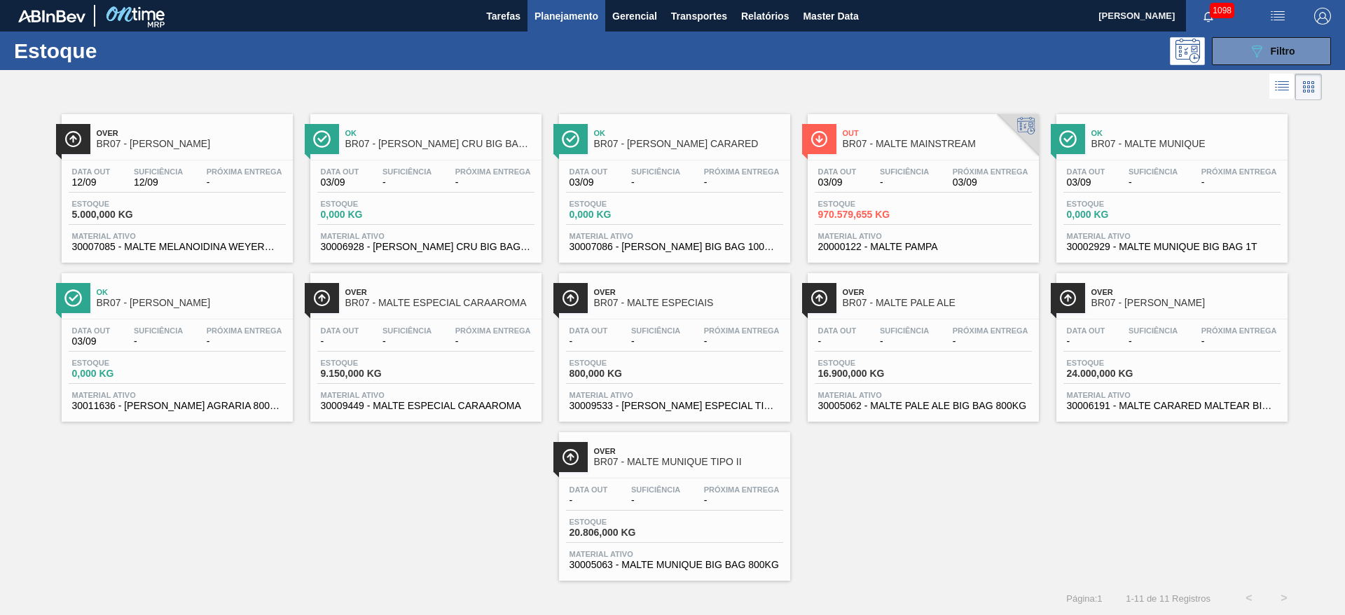
click at [814, 181] on span "-" at bounding box center [904, 182] width 49 height 11
click at [1284, 46] on span "Filtro" at bounding box center [1283, 51] width 25 height 11
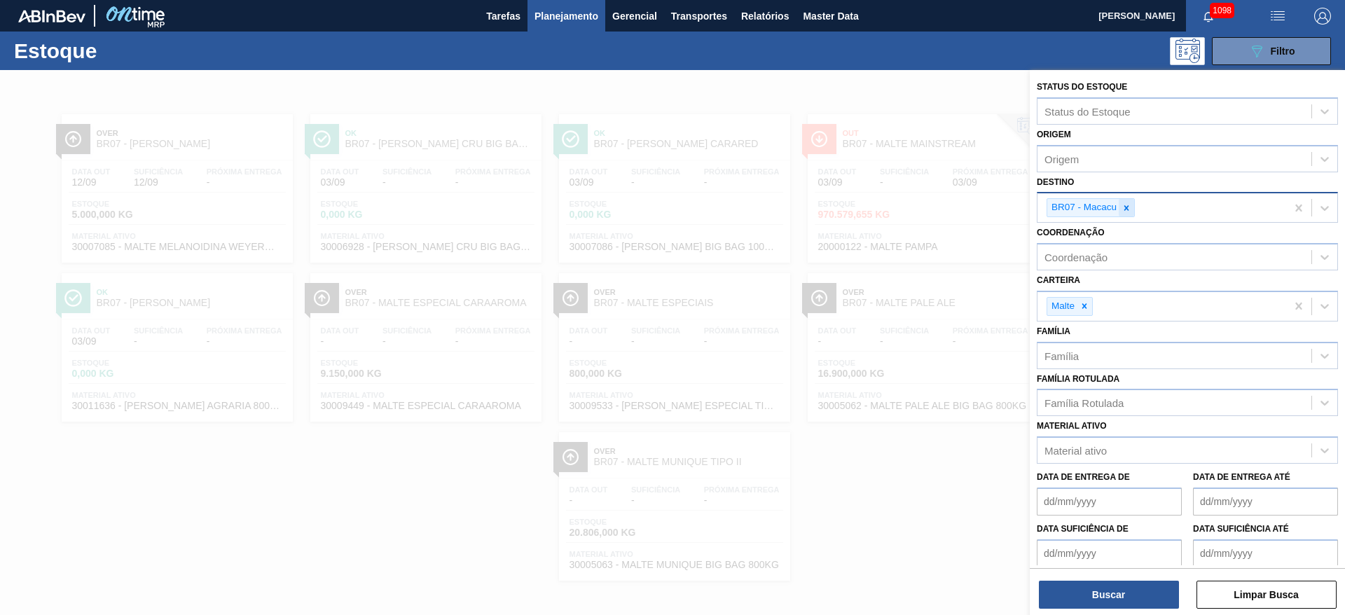
click at [1131, 207] on icon at bounding box center [1127, 208] width 10 height 10
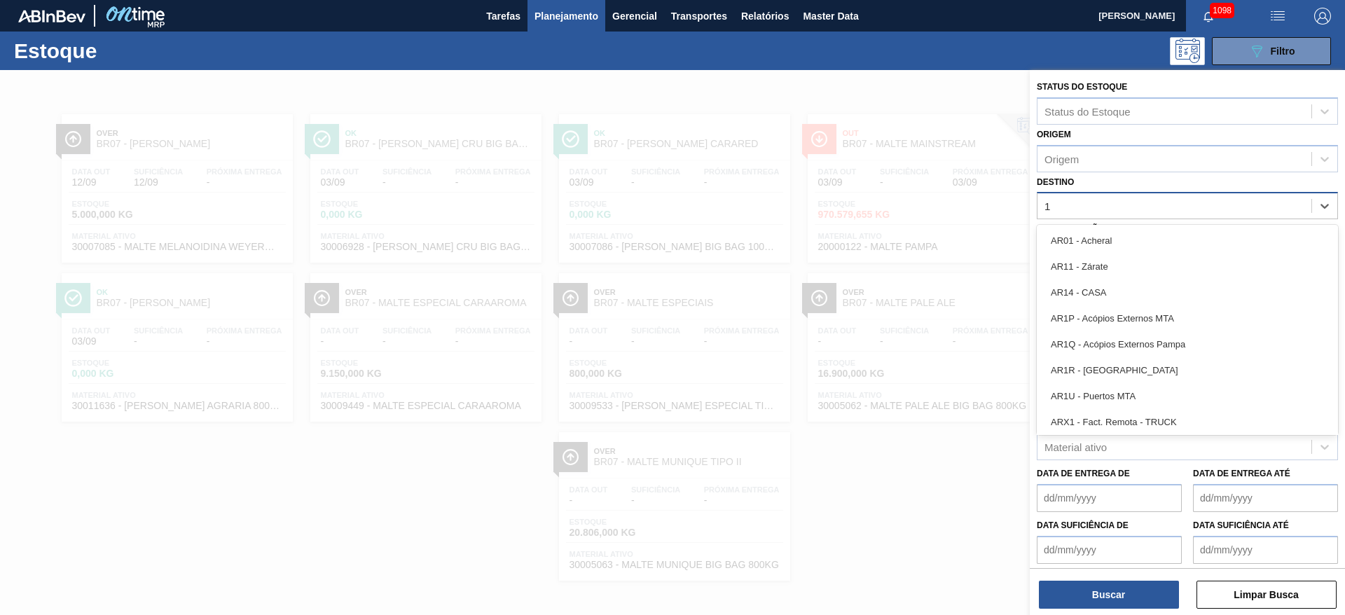
type input "16"
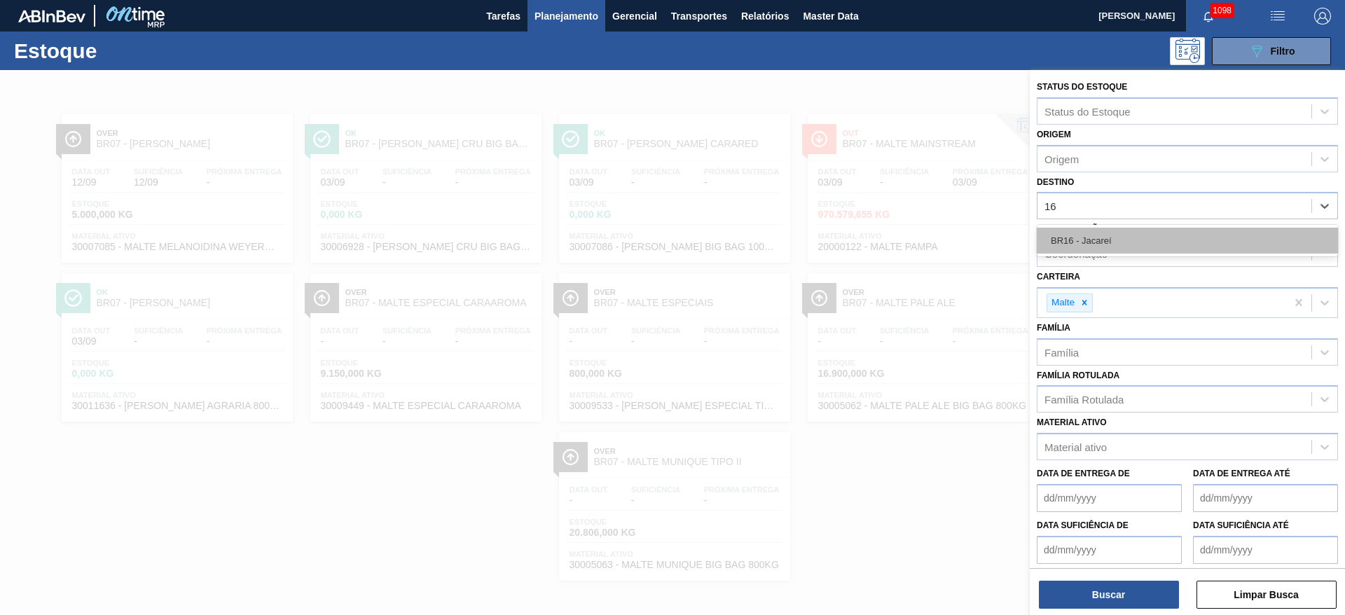
click at [1111, 242] on div "BR16 - Jacareí" at bounding box center [1187, 241] width 301 height 26
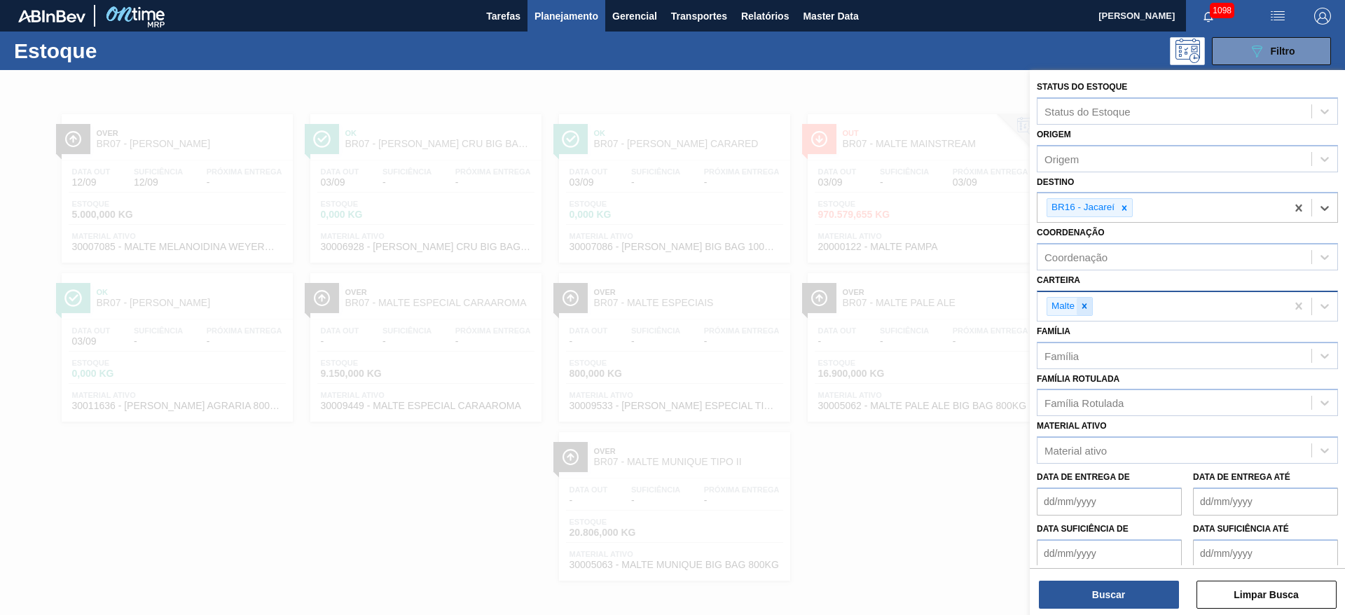
click at [1084, 306] on icon at bounding box center [1084, 306] width 5 height 5
click at [1078, 407] on div "Família Rotulada" at bounding box center [1174, 399] width 274 height 20
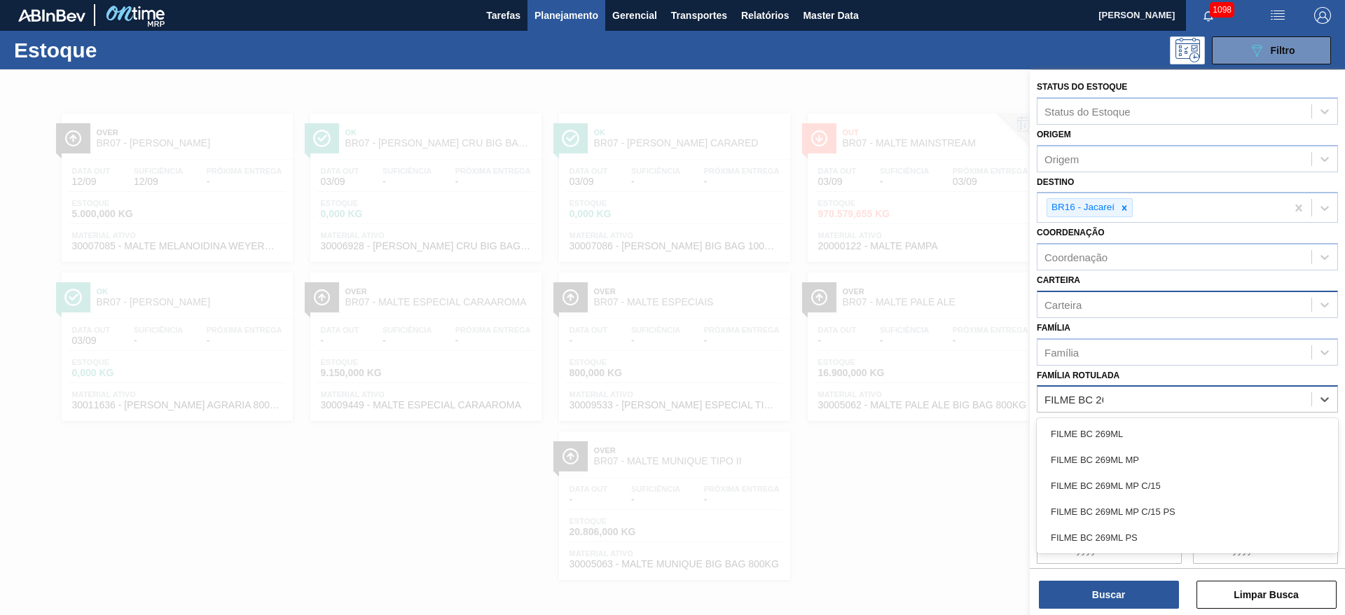
type Rotulada "FILME BC 269"
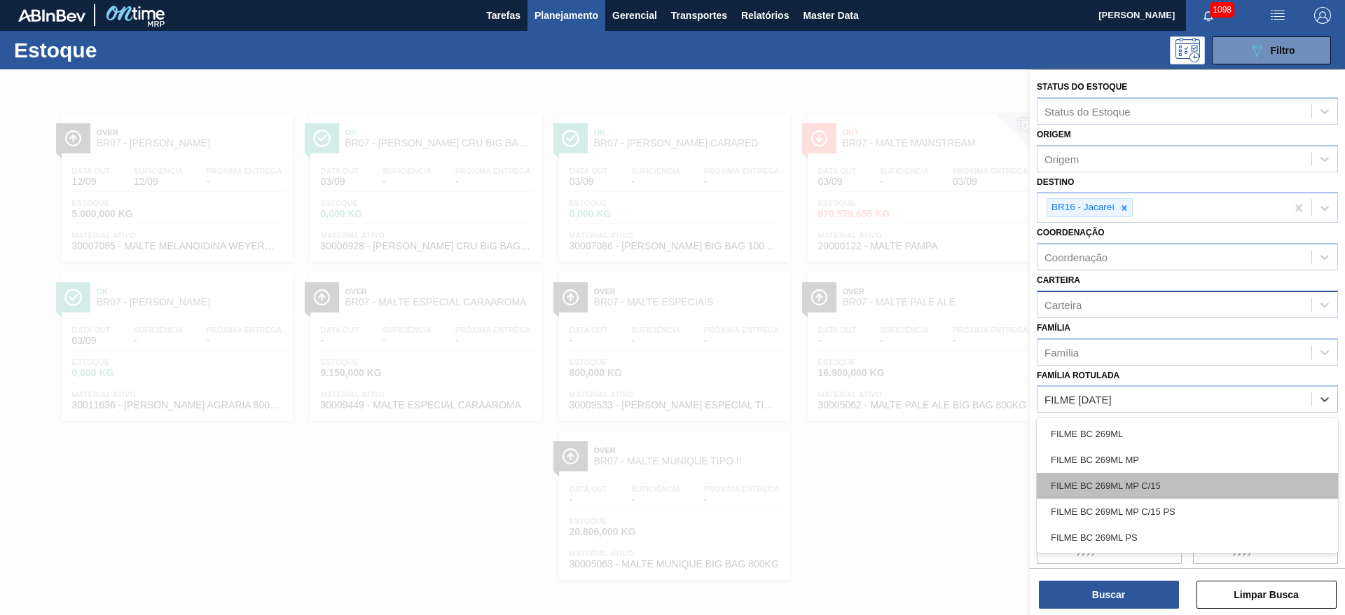
click at [1137, 488] on div "FILME BC 269ML MP C/15" at bounding box center [1187, 486] width 301 height 26
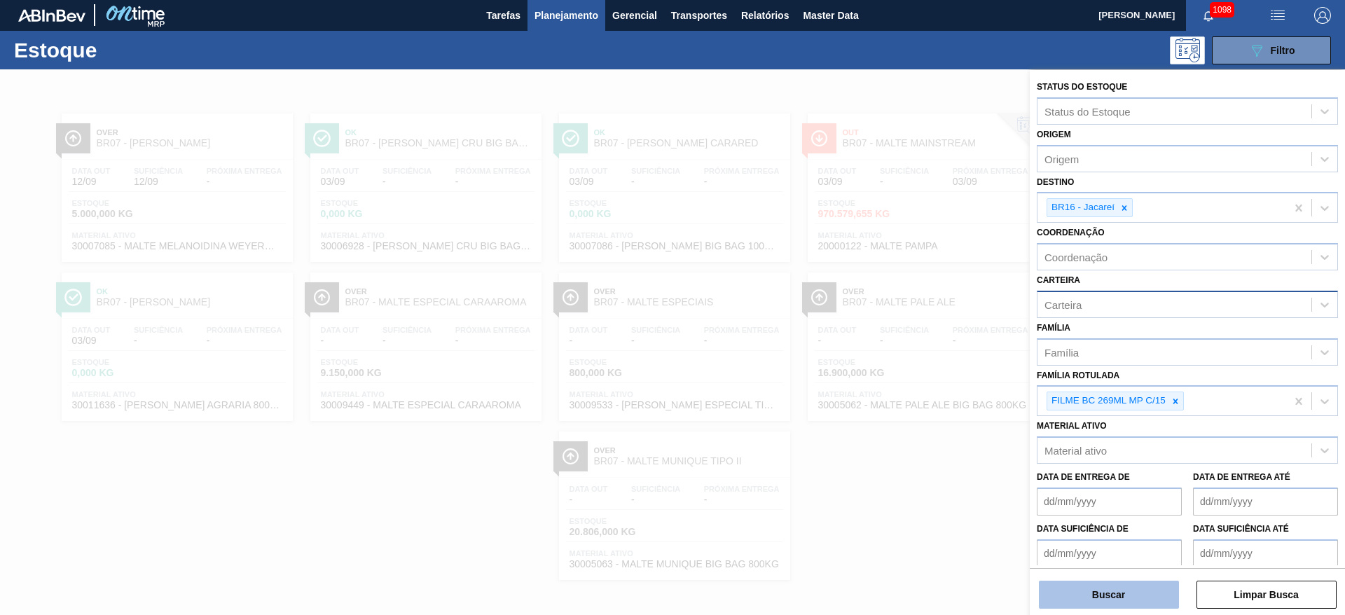
click at [1093, 585] on button "Buscar" at bounding box center [1109, 595] width 140 height 28
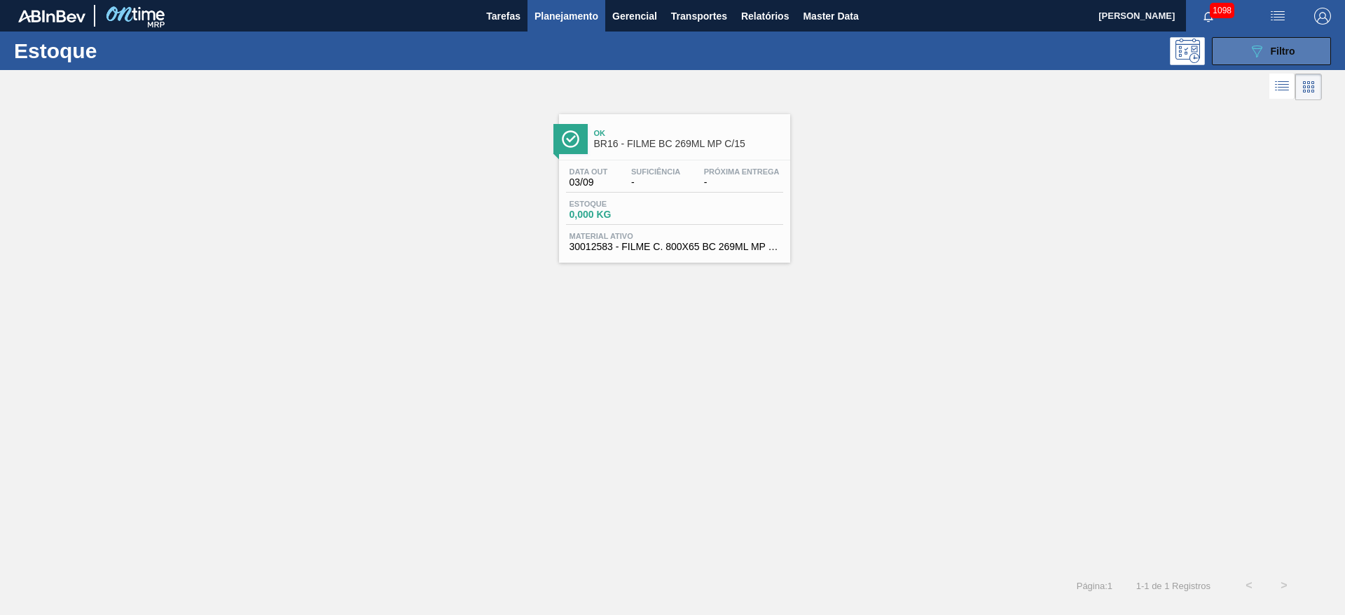
click at [1238, 53] on button "089F7B8B-B2A5-4AFE-B5C0-19BA573D28AC Filtro" at bounding box center [1271, 51] width 119 height 28
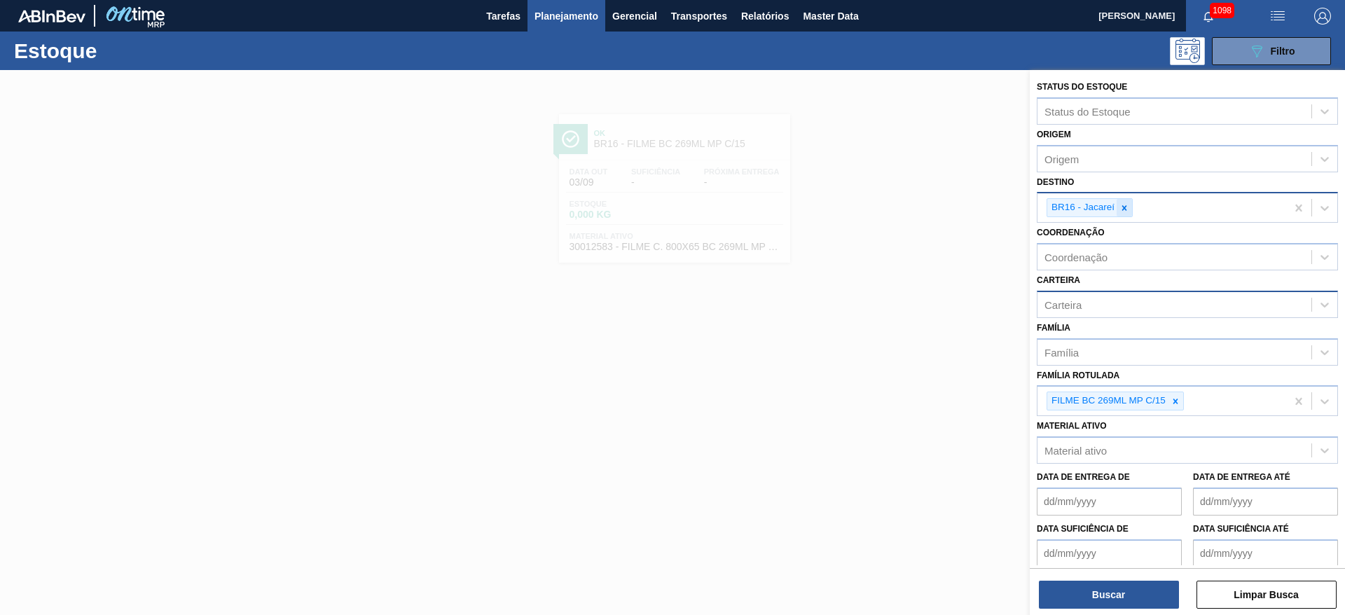
click at [1127, 203] on icon at bounding box center [1124, 208] width 10 height 10
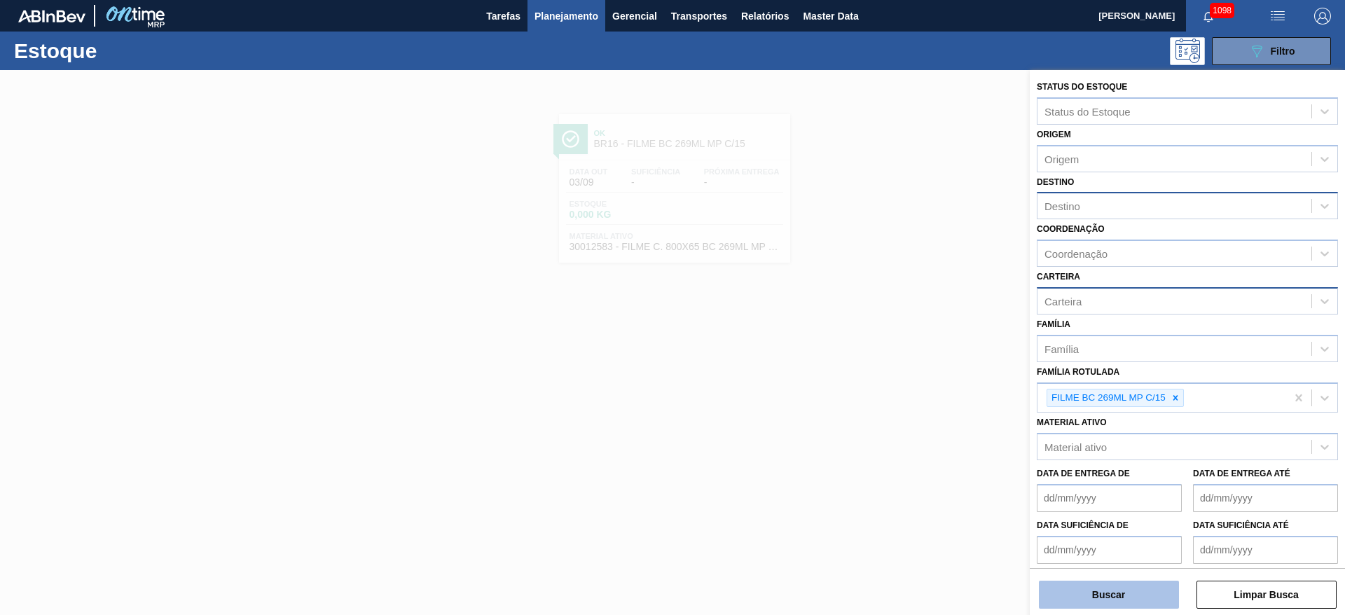
click at [1122, 582] on button "Buscar" at bounding box center [1109, 595] width 140 height 28
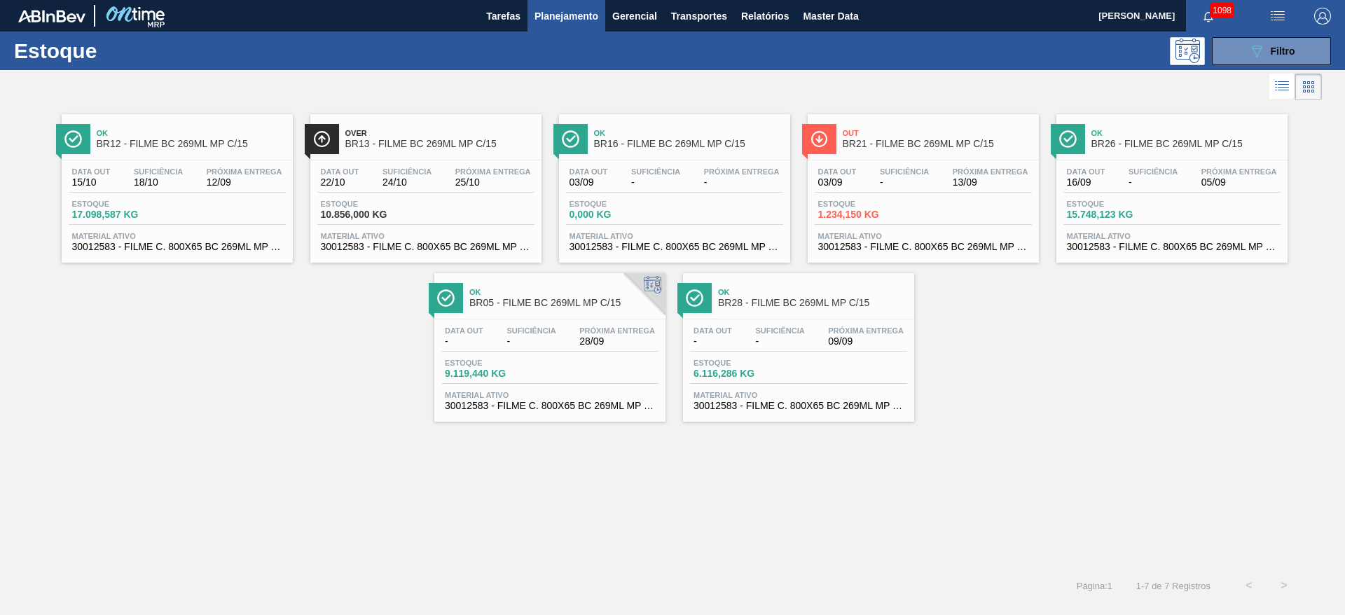
click at [809, 354] on div "Data out - Suficiência - Próxima Entrega 09/09 Estoque 6.116,286 KG Material at…" at bounding box center [798, 366] width 231 height 95
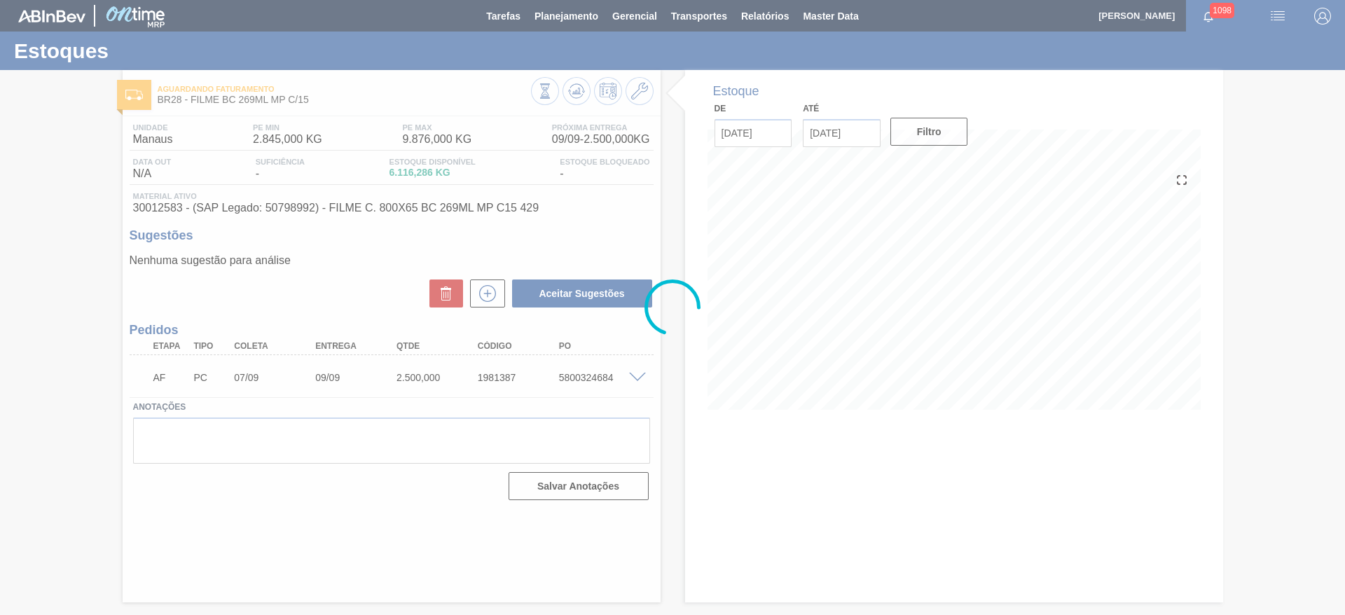
click at [210, 97] on div at bounding box center [672, 307] width 1345 height 615
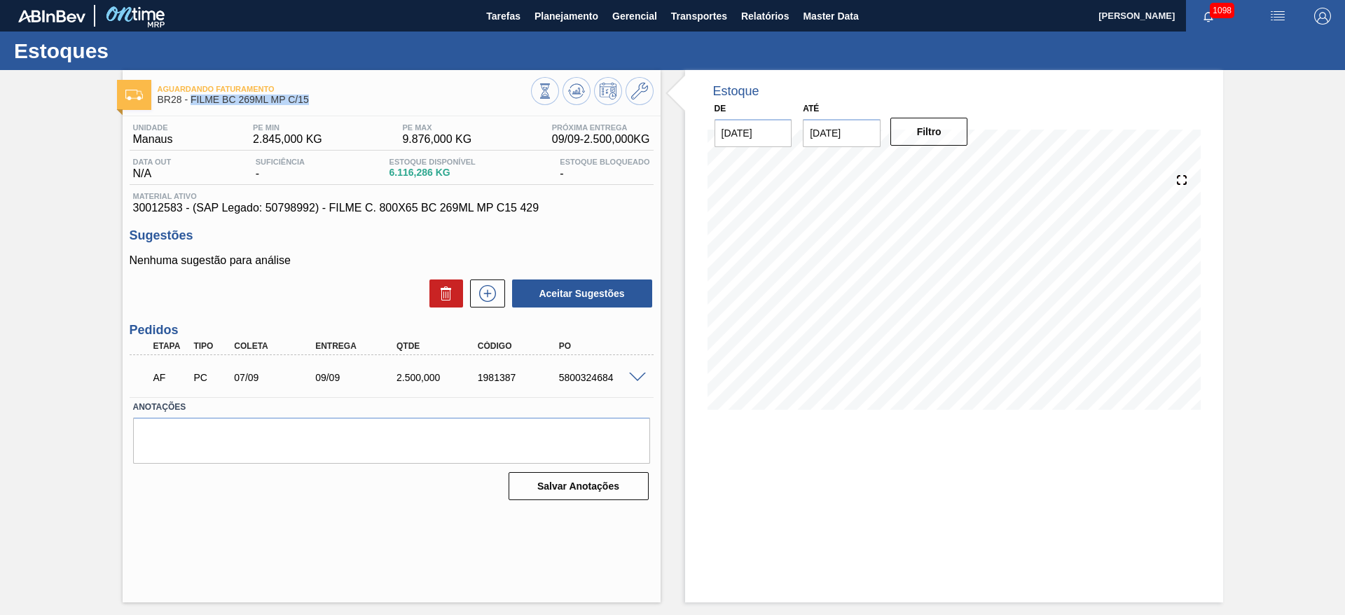
drag, startPoint x: 308, startPoint y: 97, endPoint x: 193, endPoint y: 106, distance: 115.2
click at [193, 106] on div "Aguardando Faturamento BR28 - FILME BC 269ML MP C/15" at bounding box center [344, 95] width 373 height 32
copy span "FILME BC 269ML MP C/15"
click at [551, 20] on span "Planejamento" at bounding box center [566, 16] width 64 height 17
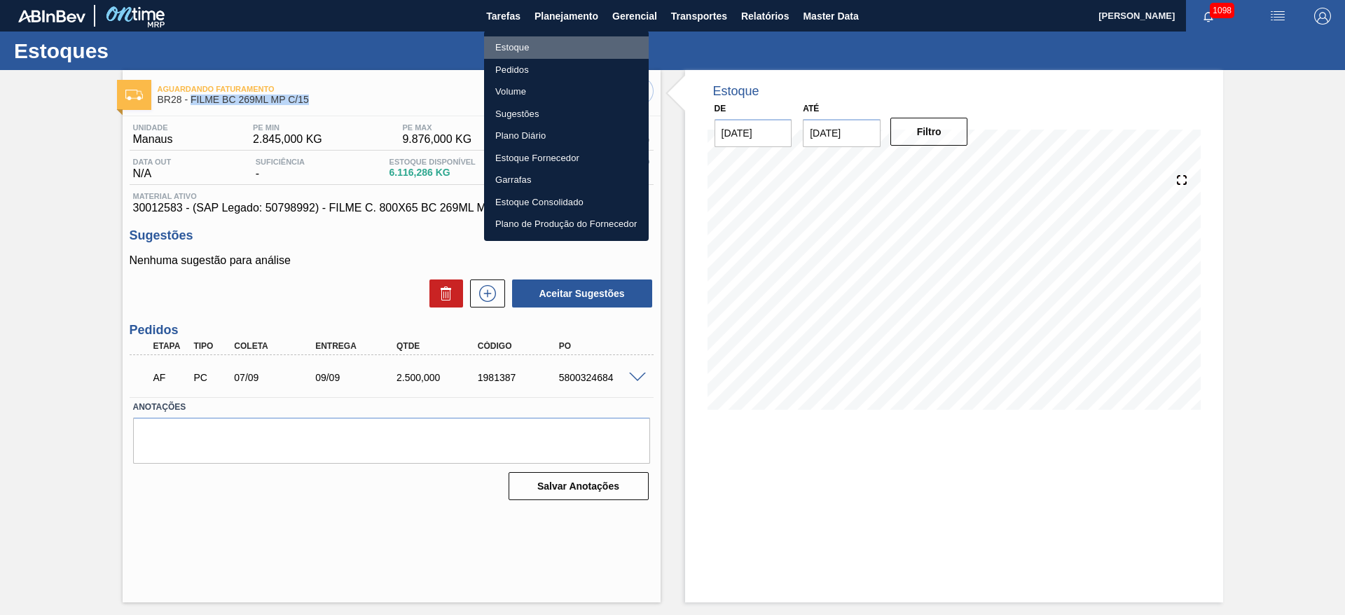
drag, startPoint x: 526, startPoint y: 41, endPoint x: 806, endPoint y: 590, distance: 616.6
click at [525, 41] on li "Estoque" at bounding box center [566, 47] width 165 height 22
